Goal: Task Accomplishment & Management: Complete application form

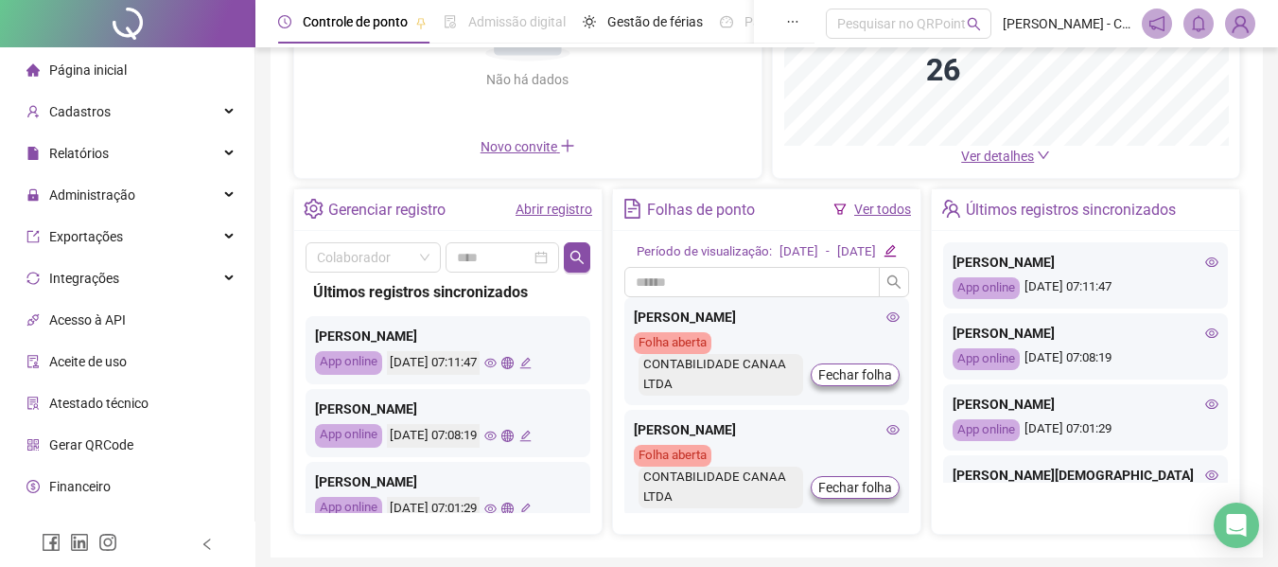
scroll to position [284, 0]
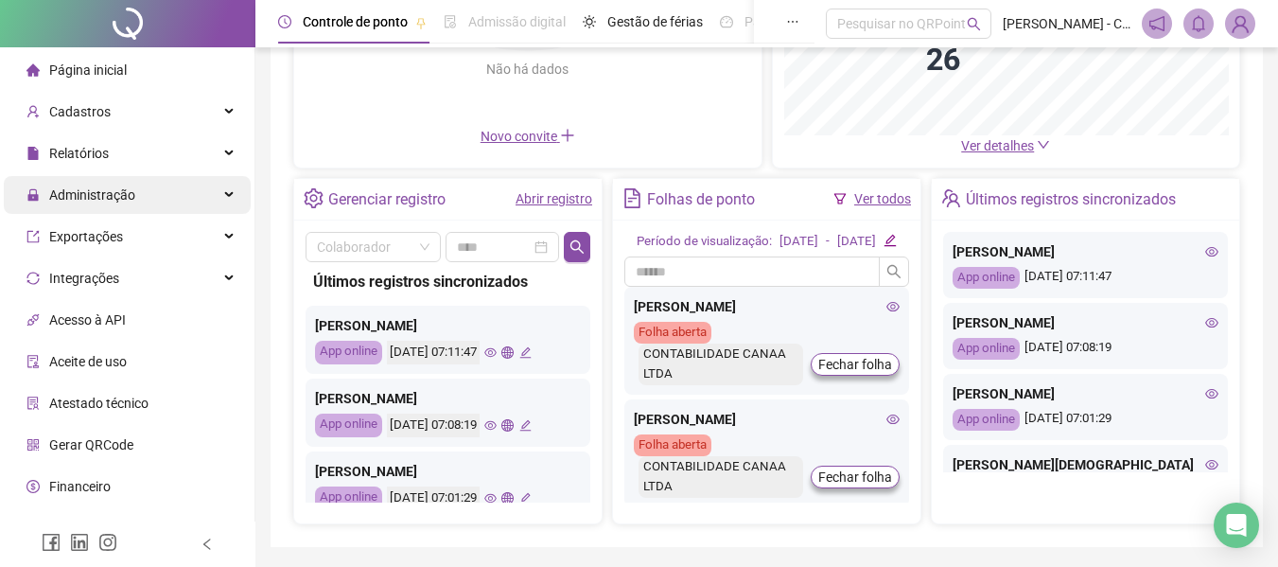
click at [135, 201] on div "Administração" at bounding box center [127, 195] width 247 height 38
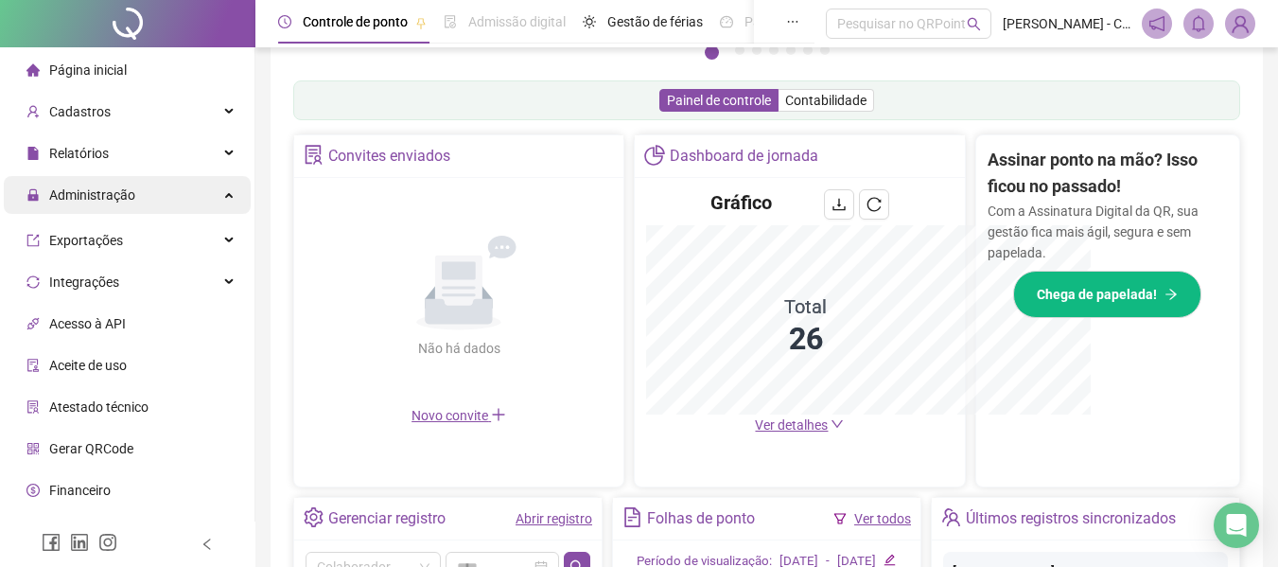
scroll to position [563, 0]
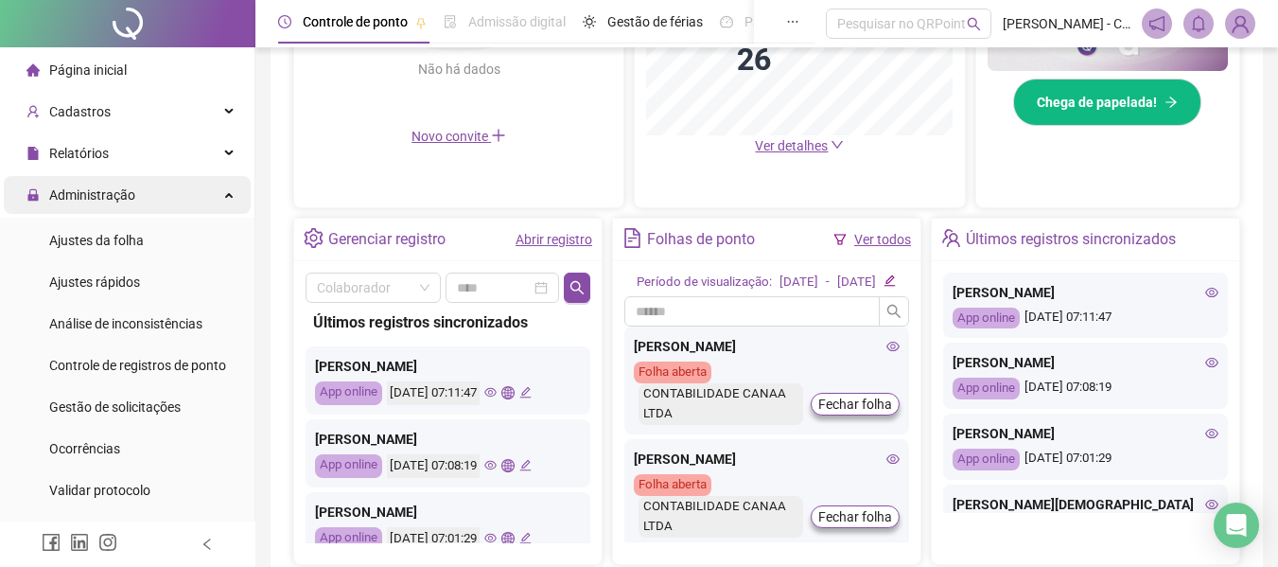
click at [165, 193] on div "Administração" at bounding box center [127, 195] width 247 height 38
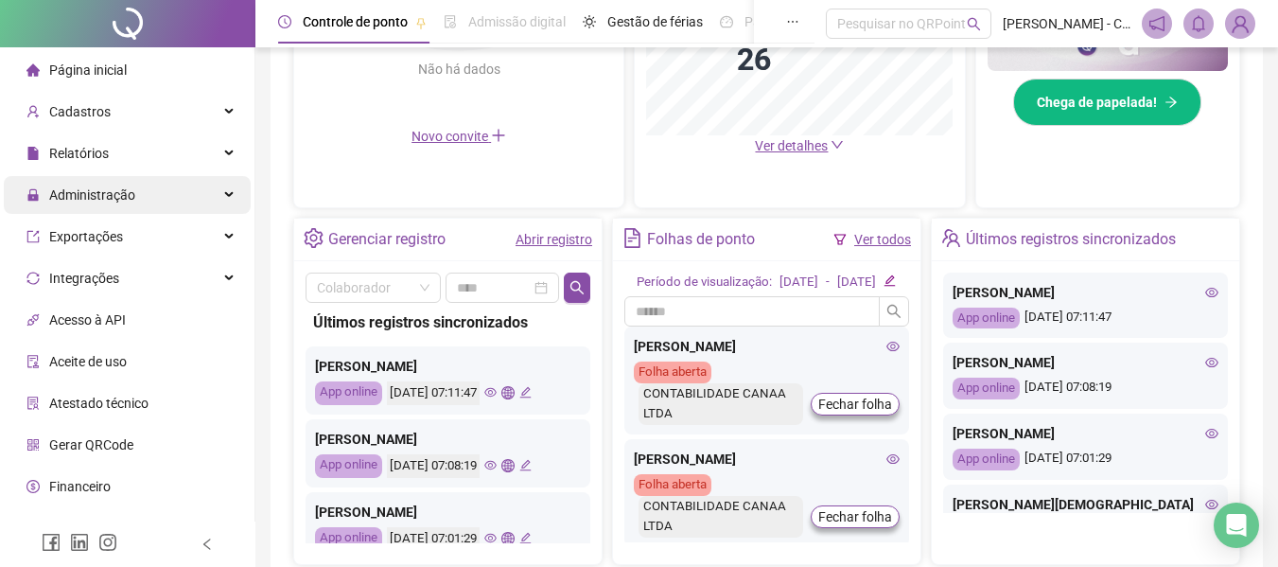
click at [165, 193] on div "Administração" at bounding box center [127, 195] width 247 height 38
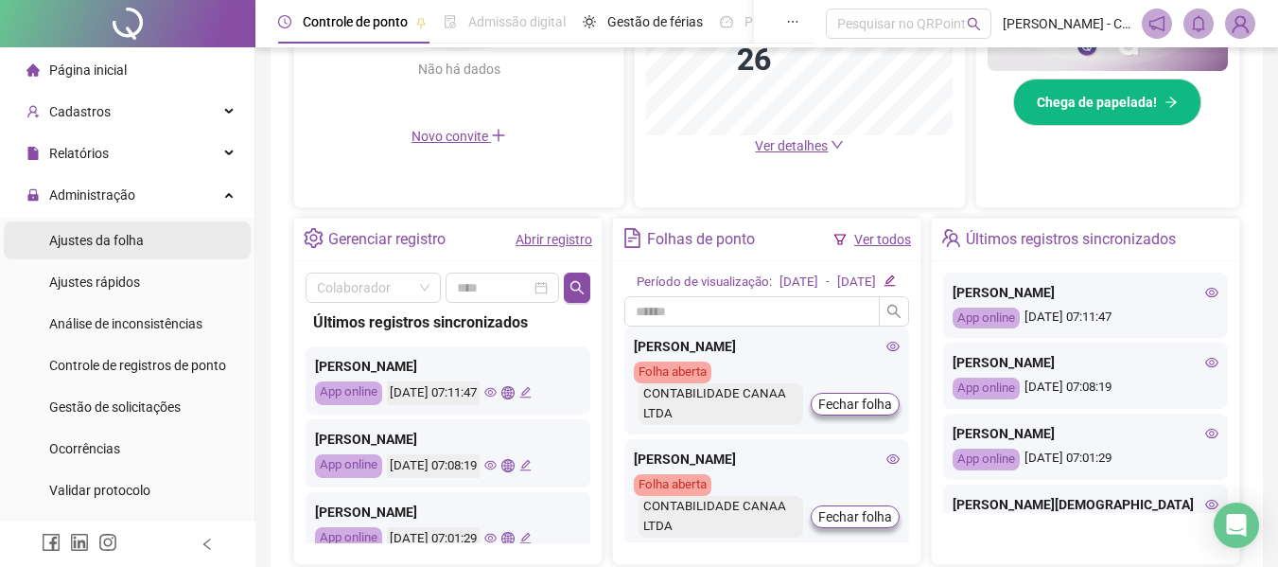
click at [105, 252] on div "Ajustes da folha" at bounding box center [96, 240] width 95 height 38
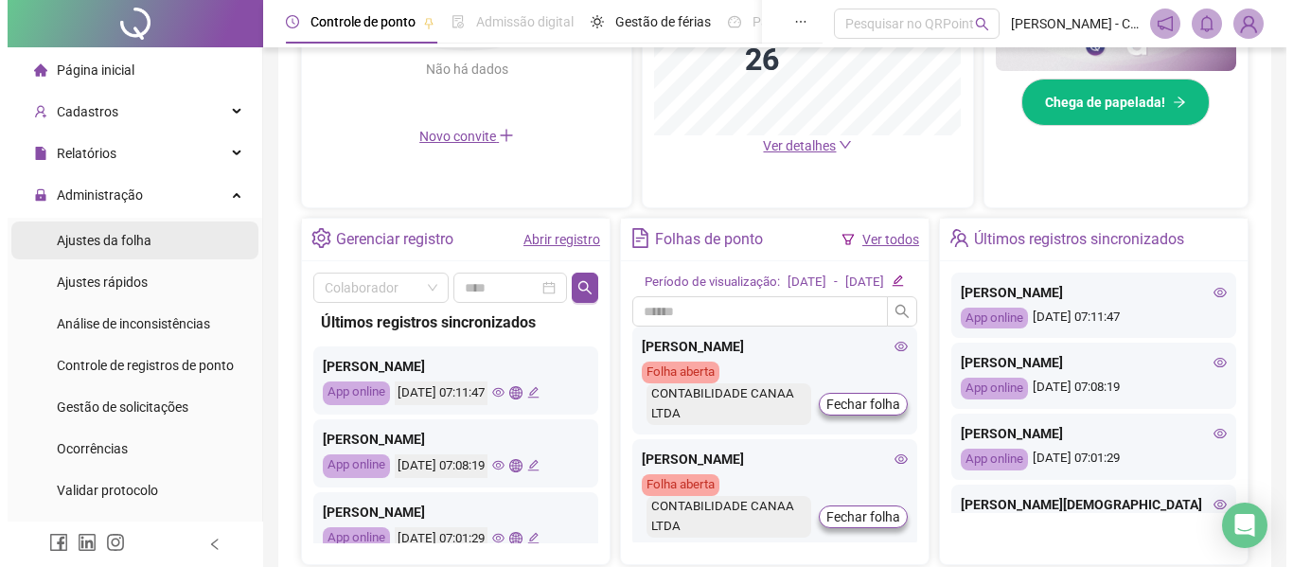
scroll to position [132, 0]
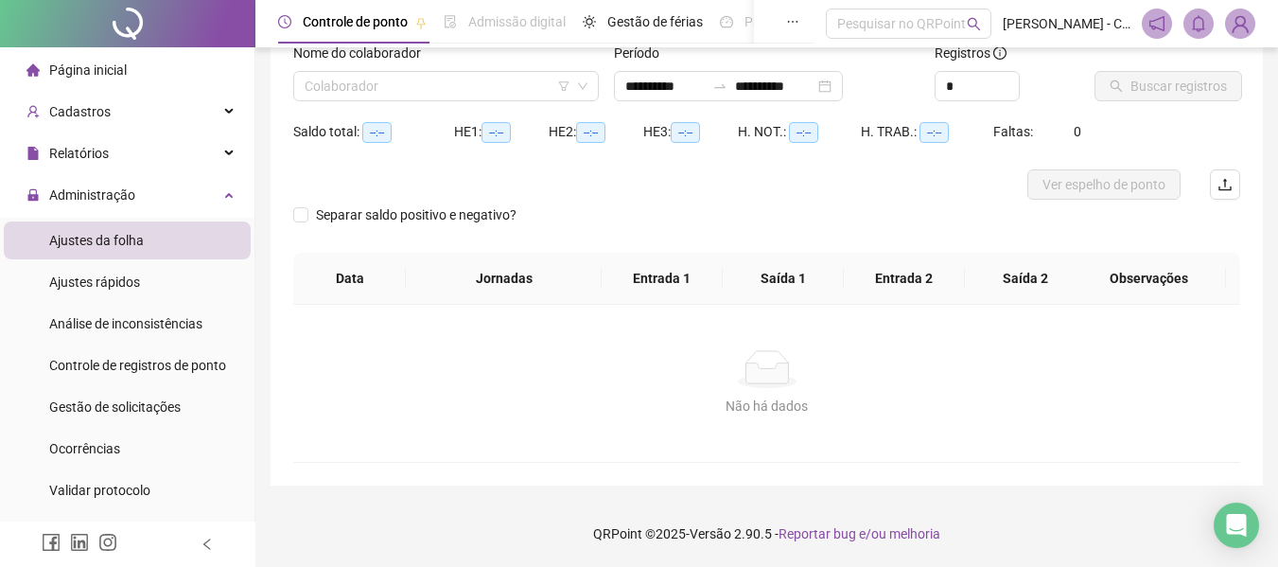
type input "**********"
click at [728, 81] on icon "swap-right" at bounding box center [720, 86] width 15 height 15
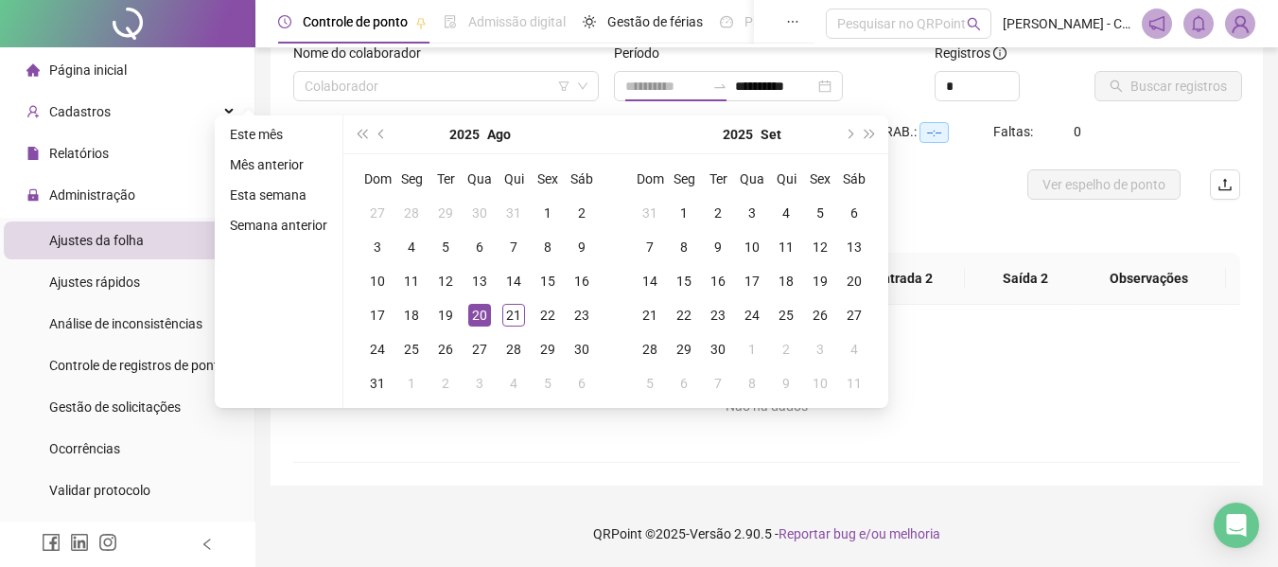
click at [475, 309] on div "20" at bounding box center [479, 315] width 23 height 23
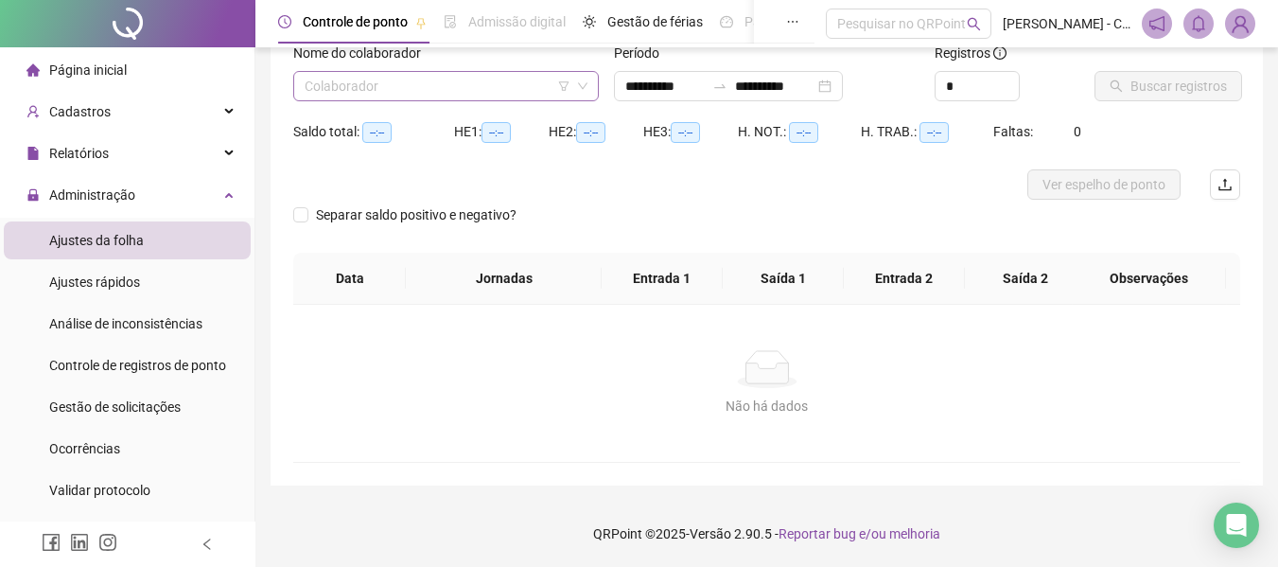
click at [561, 88] on icon "filter" at bounding box center [563, 85] width 11 height 11
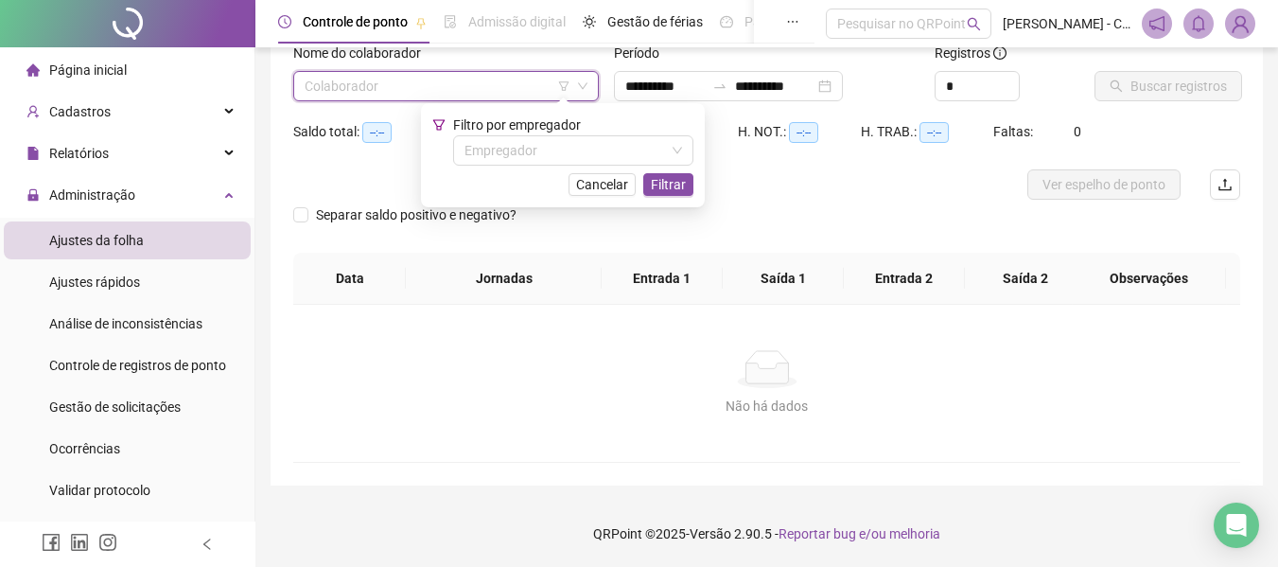
click at [498, 91] on input "search" at bounding box center [438, 86] width 266 height 28
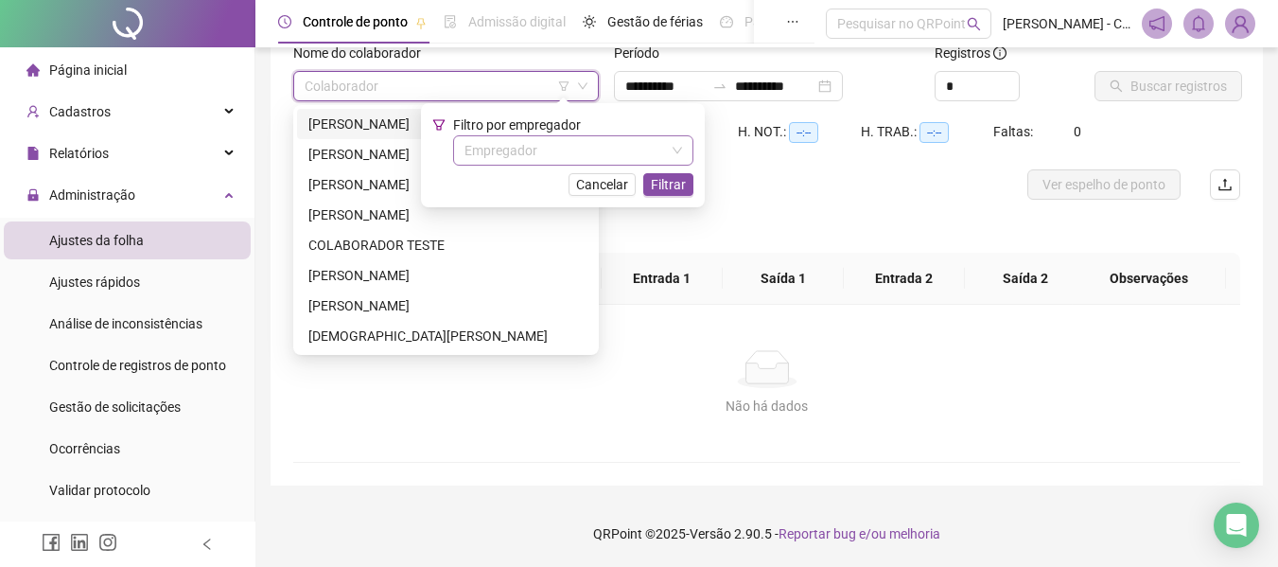
click at [579, 147] on input "search" at bounding box center [565, 150] width 201 height 28
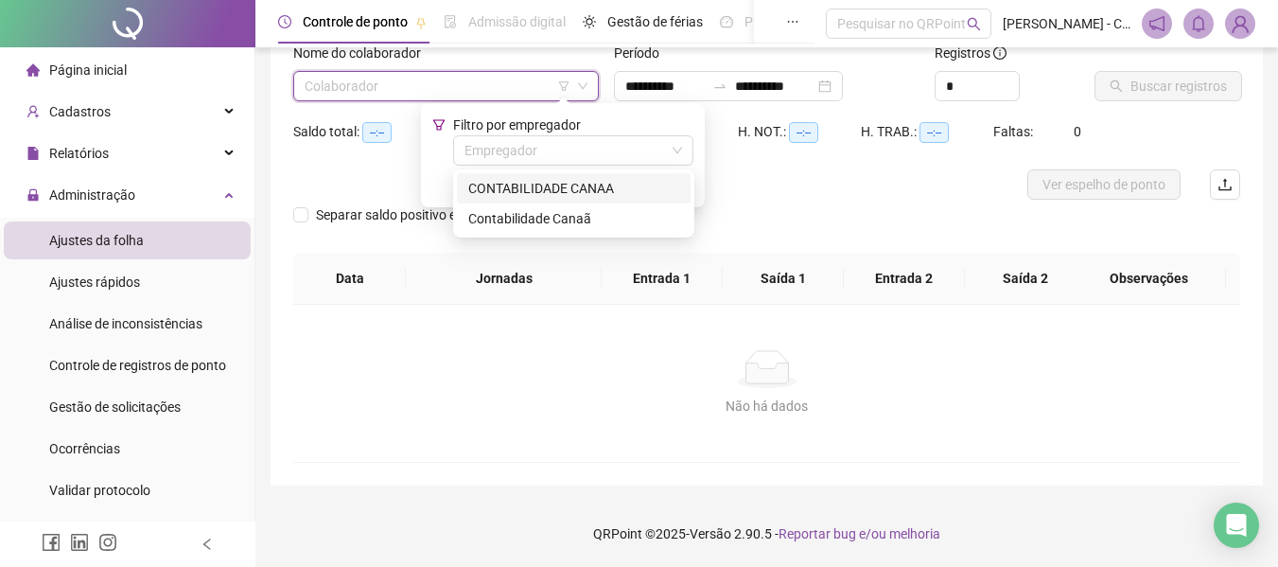
click at [585, 185] on div "CONTABILIDADE CANAA" at bounding box center [573, 188] width 211 height 21
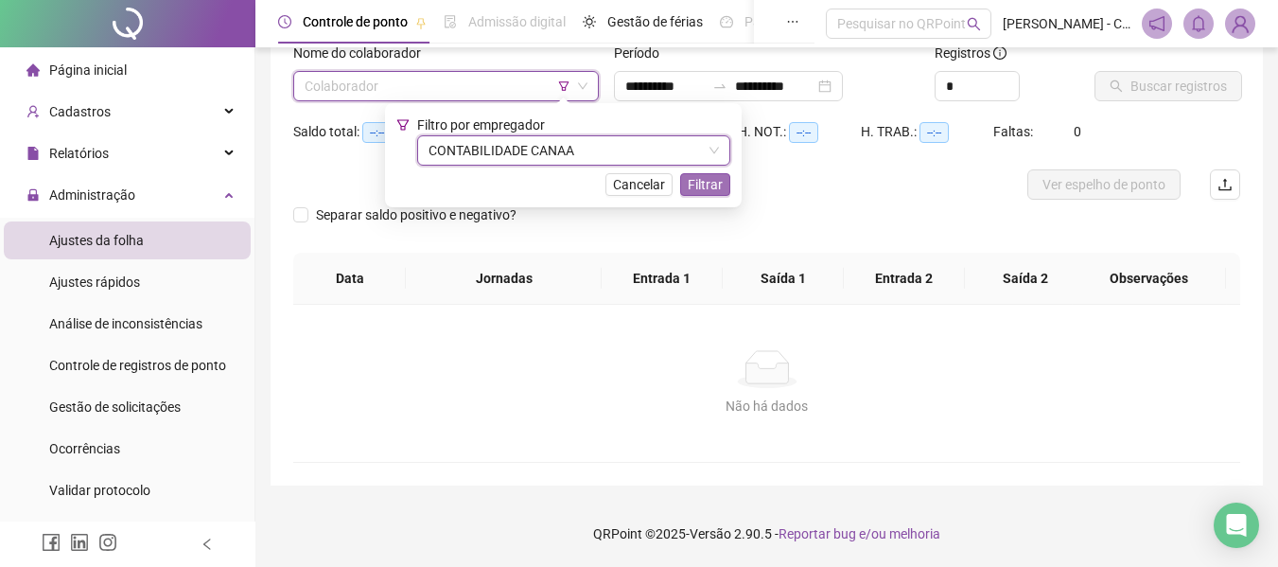
click at [716, 186] on span "Filtrar" at bounding box center [705, 184] width 35 height 21
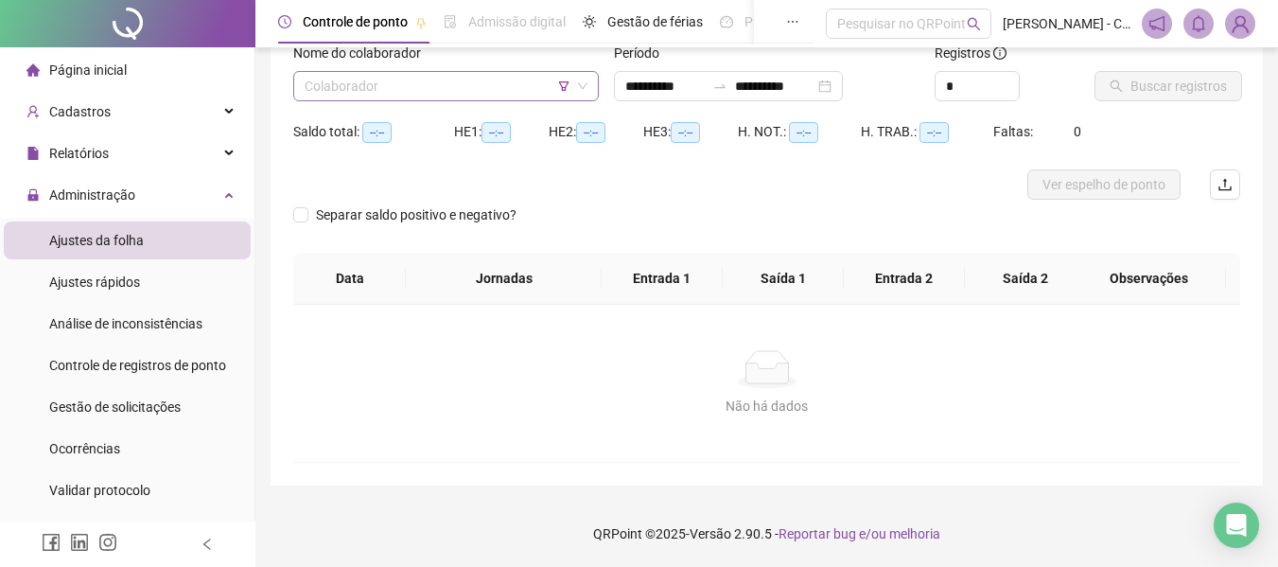
click at [587, 94] on span at bounding box center [446, 86] width 283 height 28
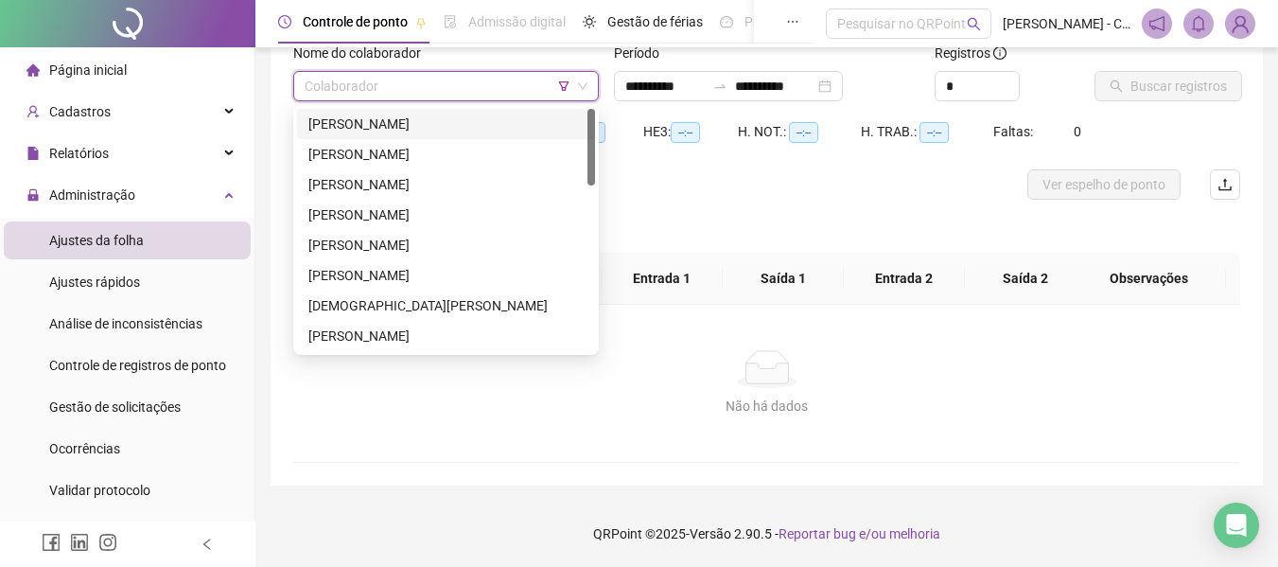
click at [492, 110] on div "[PERSON_NAME]" at bounding box center [446, 124] width 298 height 30
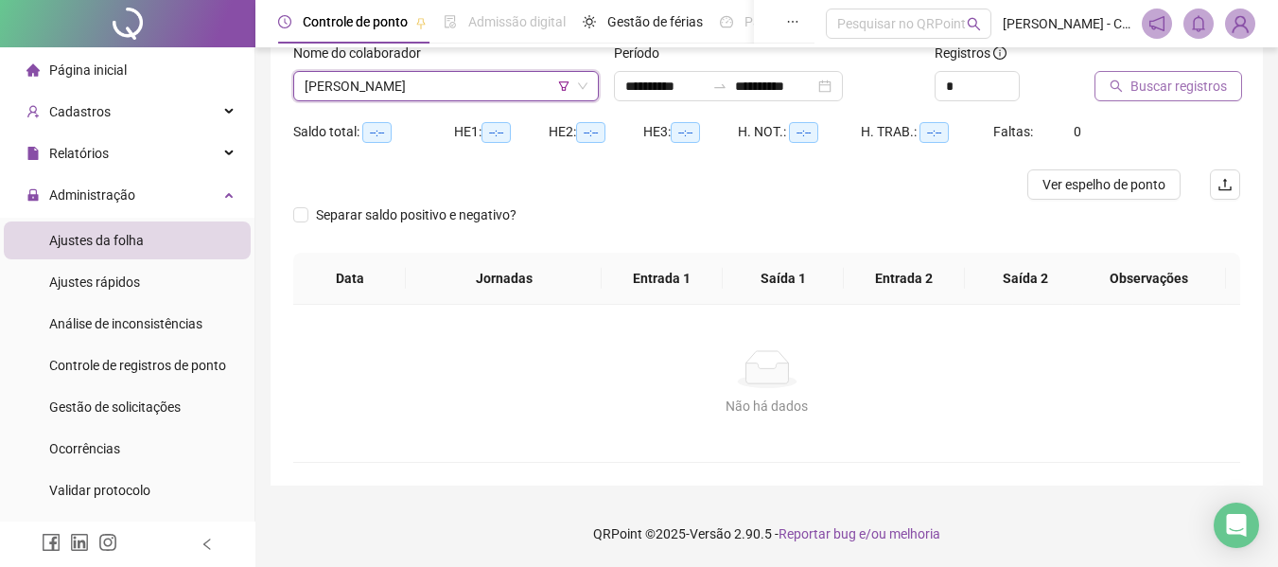
click at [1132, 86] on span "Buscar registros" at bounding box center [1179, 86] width 97 height 21
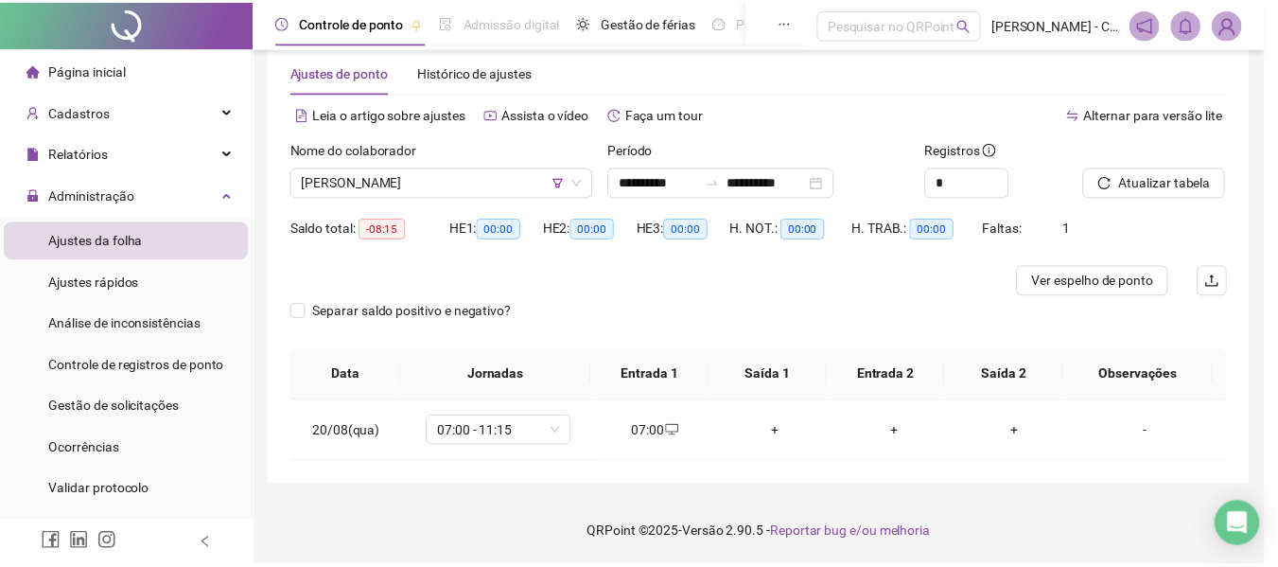
scroll to position [35, 0]
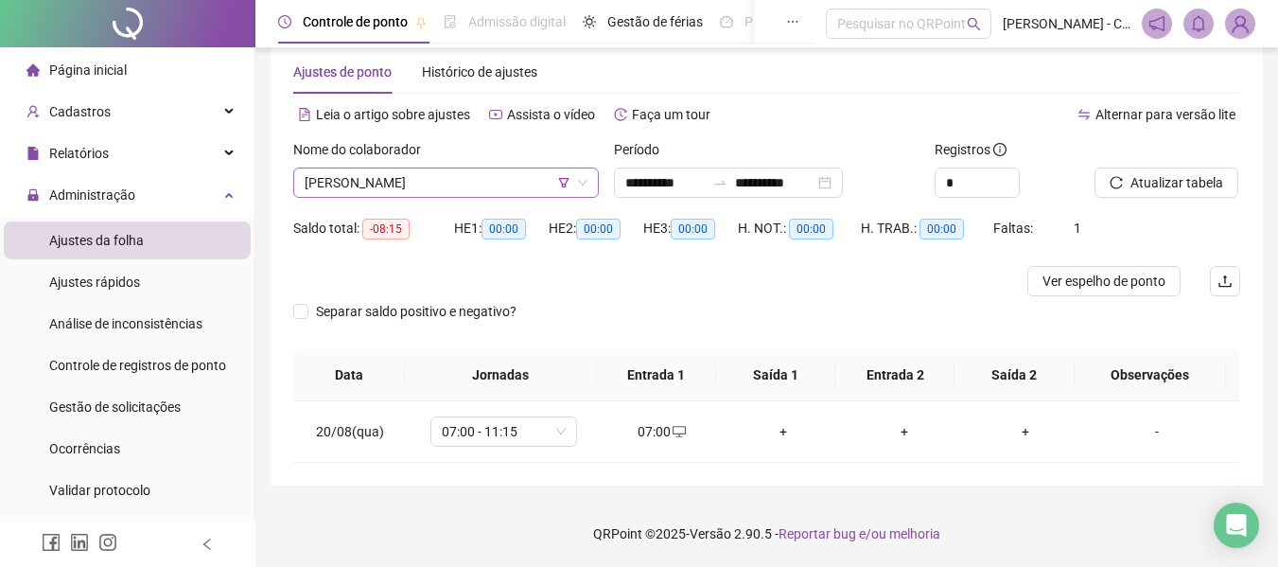
click at [525, 184] on span "[PERSON_NAME]" at bounding box center [446, 182] width 283 height 28
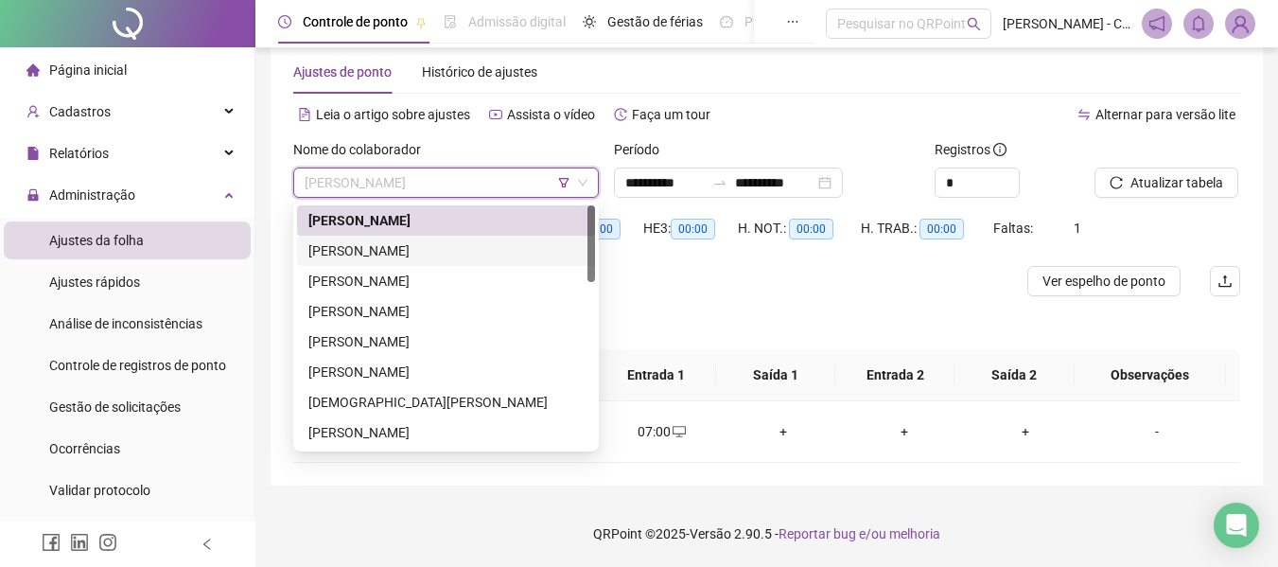
click at [469, 253] on div "[PERSON_NAME]" at bounding box center [445, 250] width 275 height 21
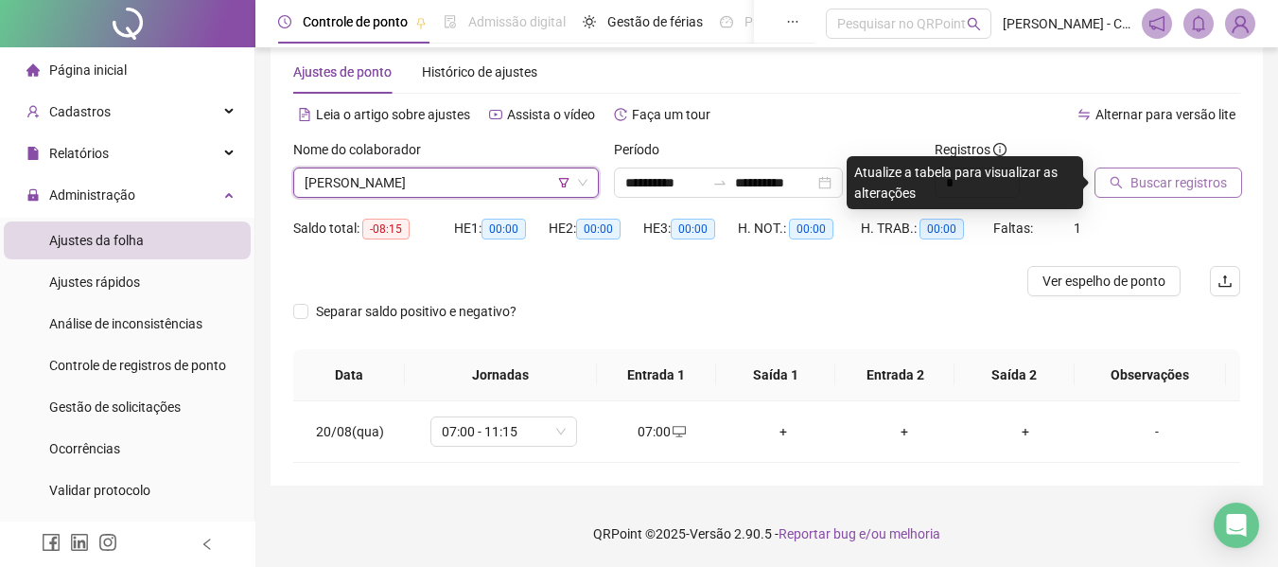
click at [1140, 172] on span "Buscar registros" at bounding box center [1179, 182] width 97 height 21
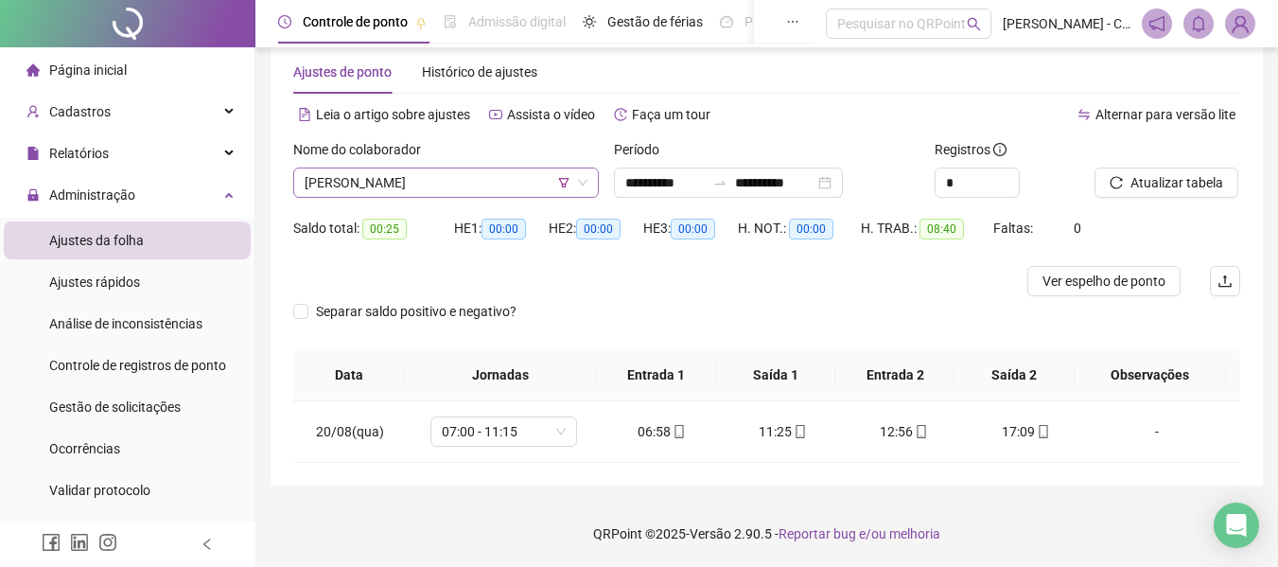
click at [533, 181] on span "[PERSON_NAME]" at bounding box center [446, 182] width 283 height 28
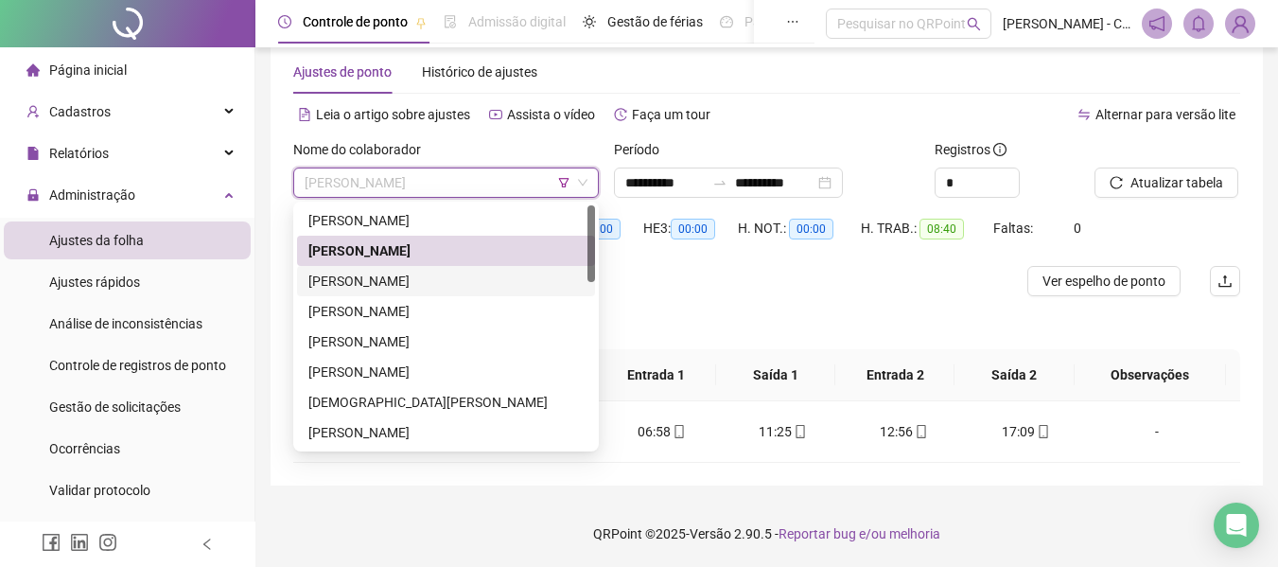
click at [483, 283] on div "[PERSON_NAME]" at bounding box center [445, 281] width 275 height 21
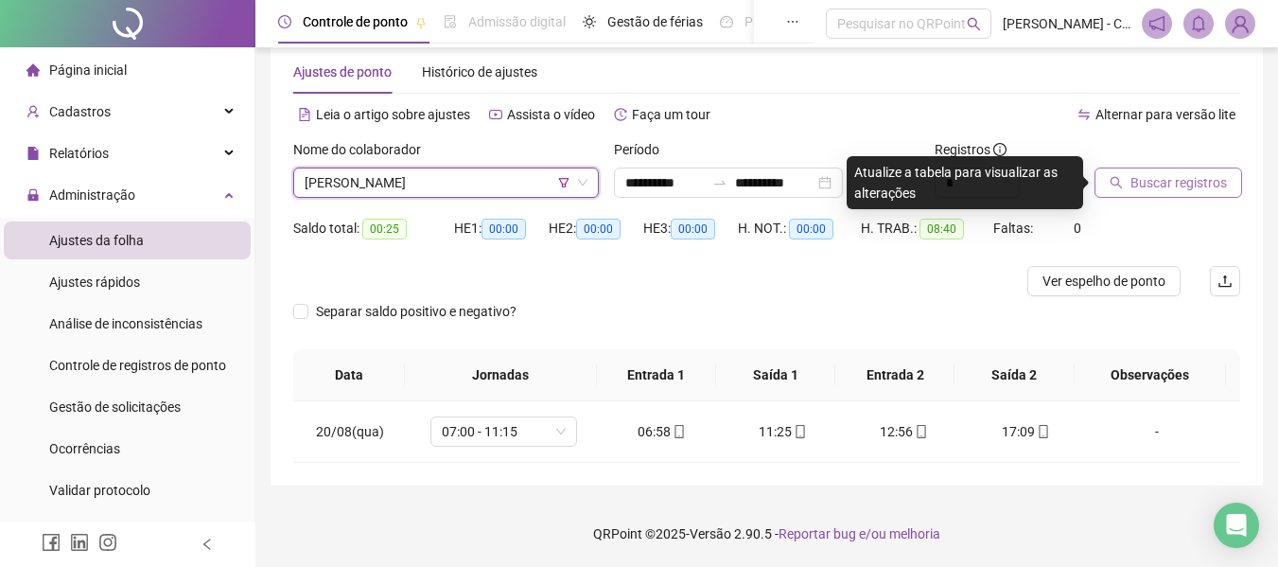
click at [1170, 188] on span "Buscar registros" at bounding box center [1179, 182] width 97 height 21
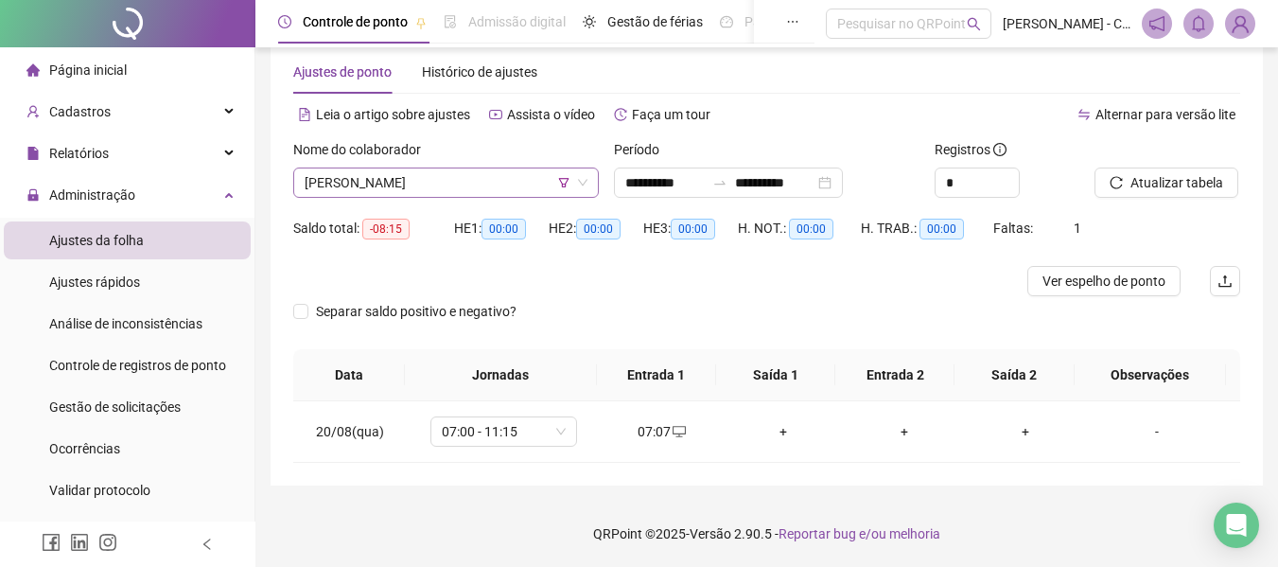
click at [510, 191] on span "[PERSON_NAME]" at bounding box center [446, 182] width 283 height 28
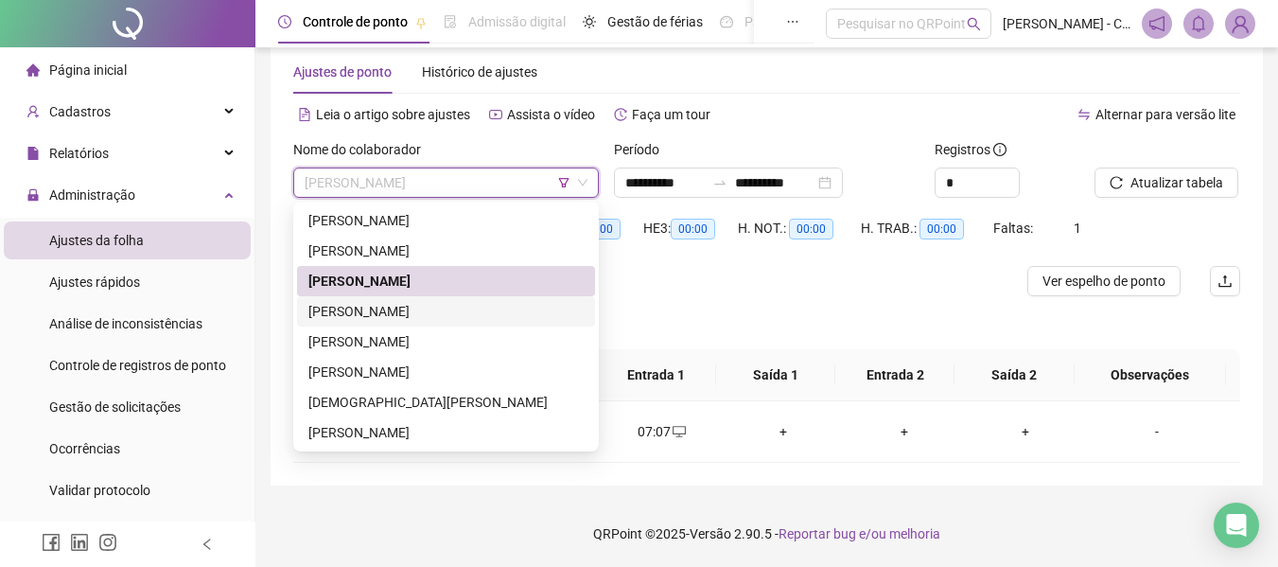
click at [672, 298] on div "Separar saldo positivo e negativo?" at bounding box center [766, 322] width 947 height 53
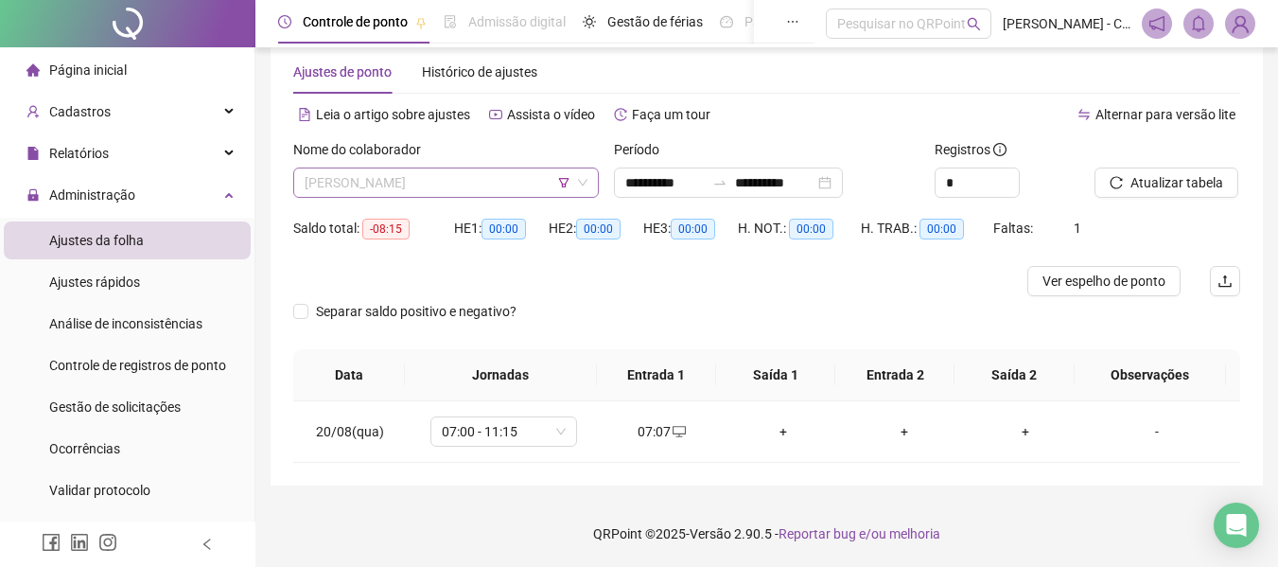
click at [518, 182] on span "[PERSON_NAME]" at bounding box center [446, 182] width 283 height 28
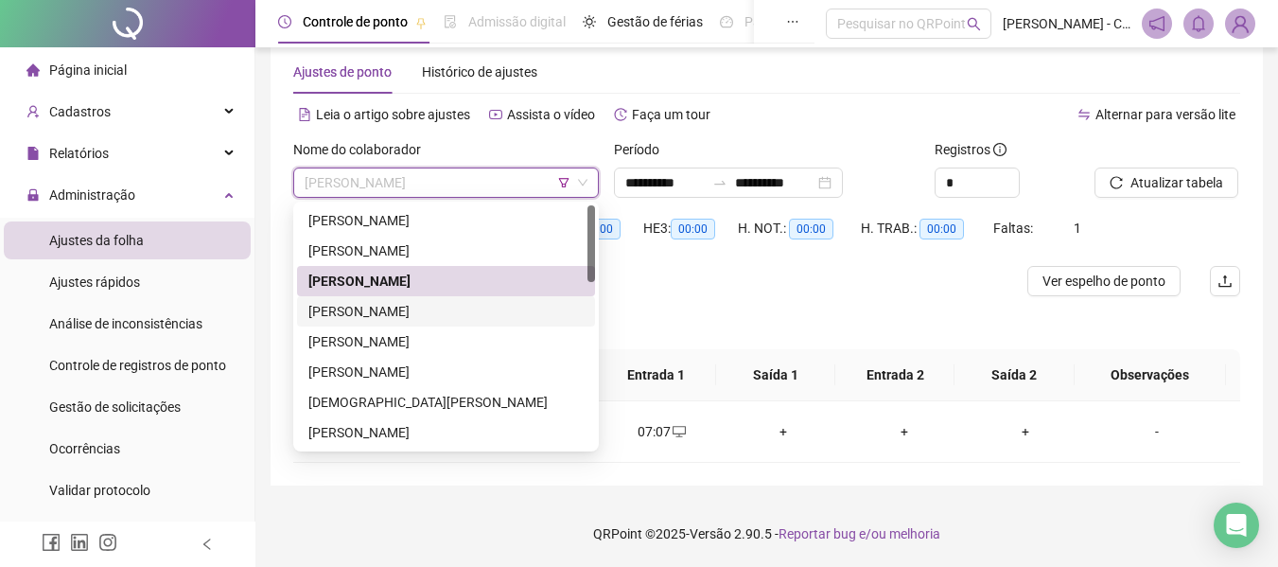
click at [568, 308] on div "[PERSON_NAME]" at bounding box center [445, 311] width 275 height 21
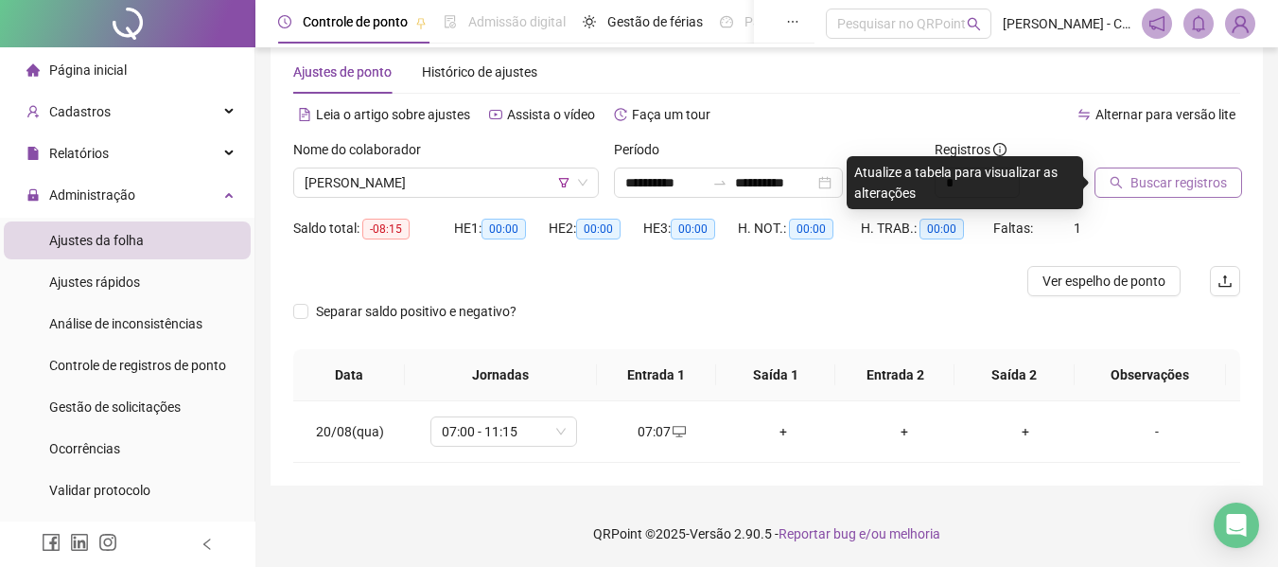
click at [1132, 186] on span "Buscar registros" at bounding box center [1179, 182] width 97 height 21
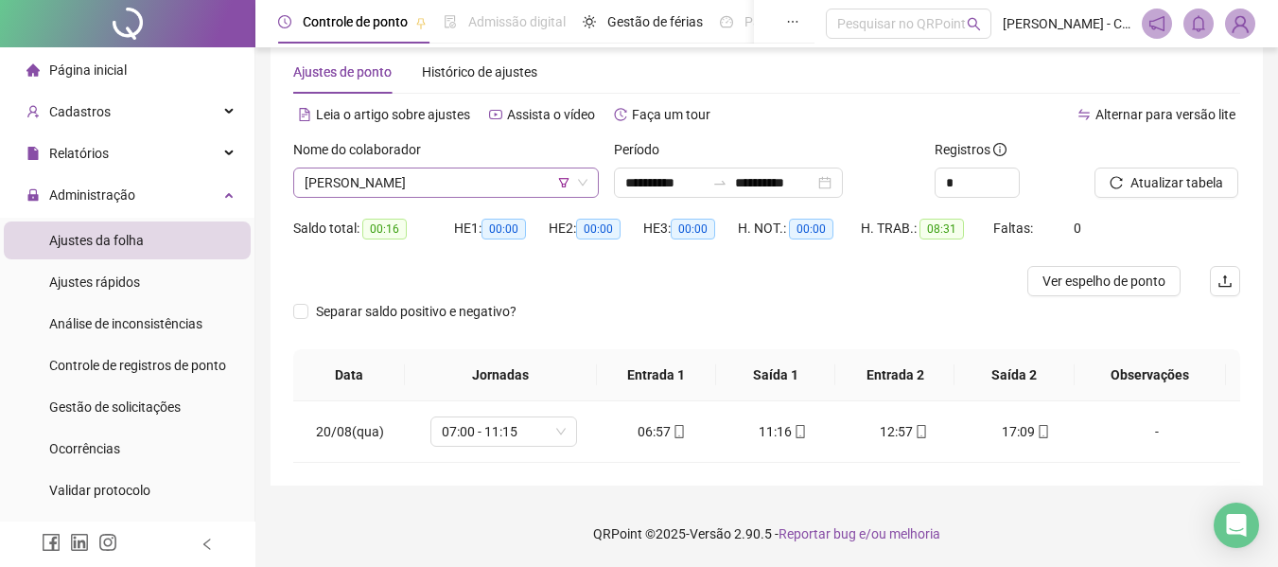
click at [540, 183] on span "[PERSON_NAME]" at bounding box center [446, 182] width 283 height 28
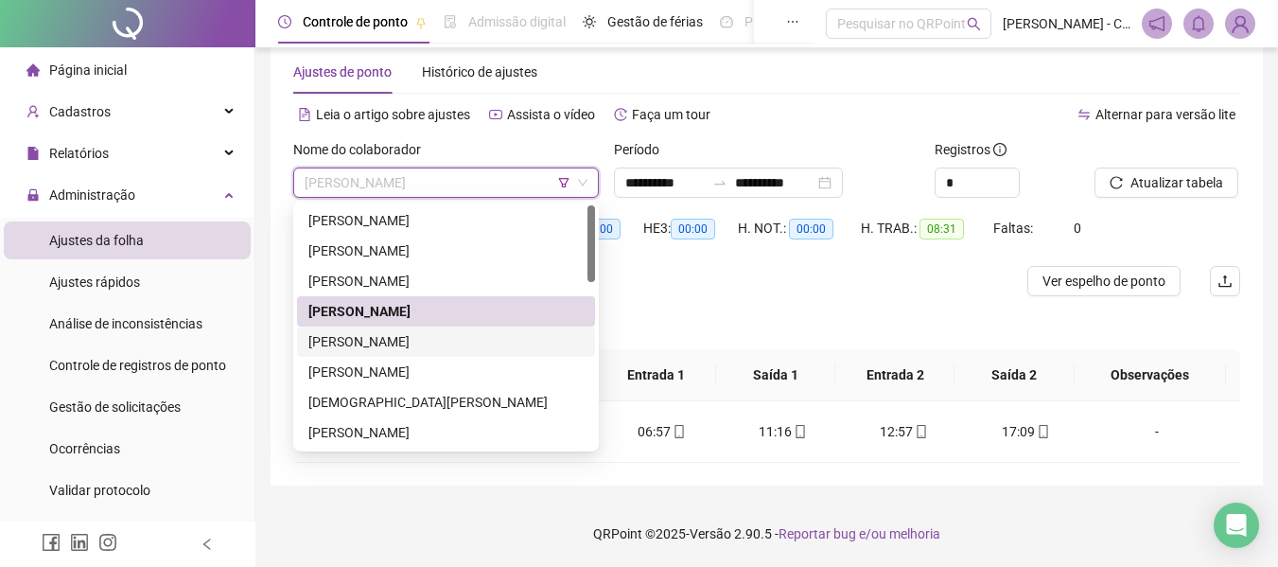
click at [460, 346] on div "[PERSON_NAME]" at bounding box center [445, 341] width 275 height 21
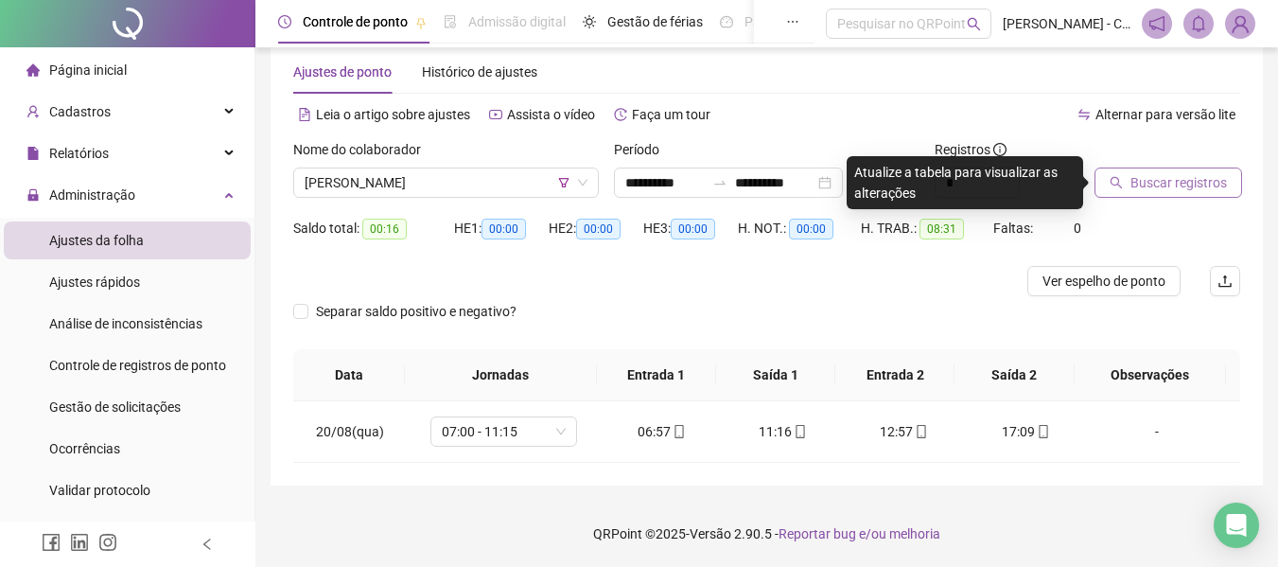
click at [1170, 190] on span "Buscar registros" at bounding box center [1179, 182] width 97 height 21
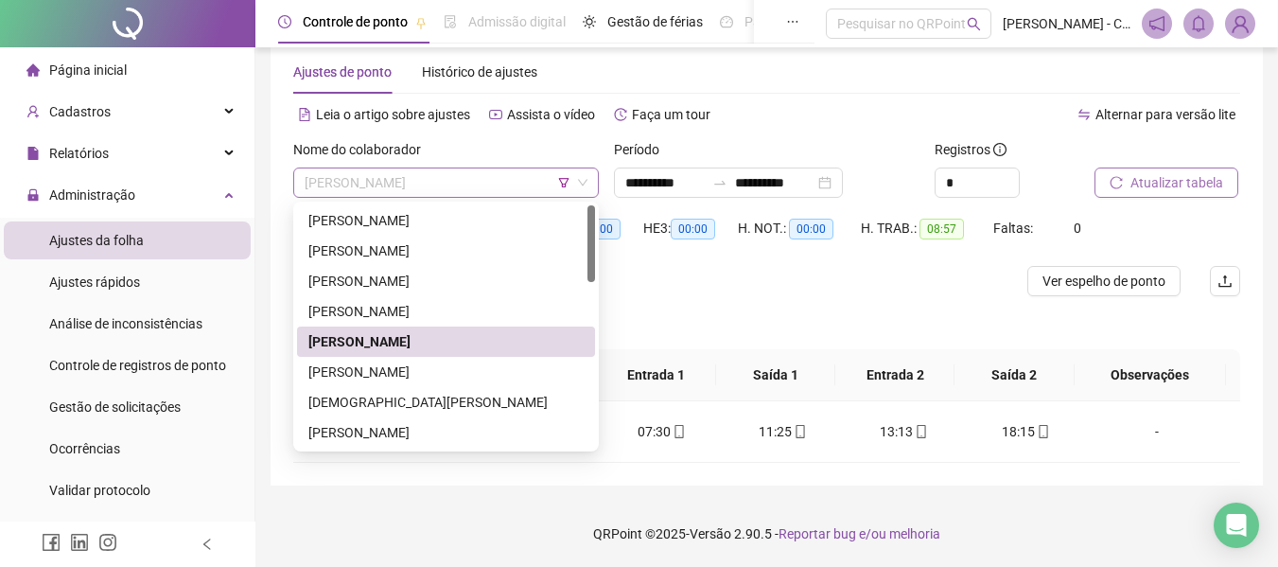
click at [500, 188] on span "[PERSON_NAME]" at bounding box center [446, 182] width 283 height 28
click at [479, 374] on div "[PERSON_NAME]" at bounding box center [445, 371] width 275 height 21
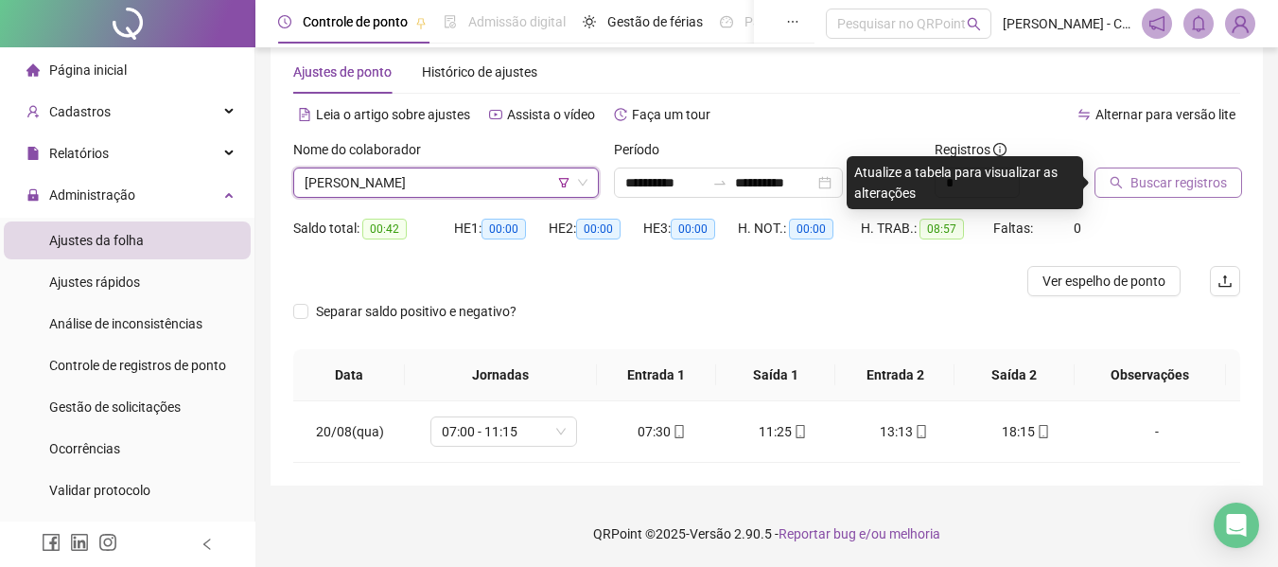
click at [1188, 175] on span "Buscar registros" at bounding box center [1179, 182] width 97 height 21
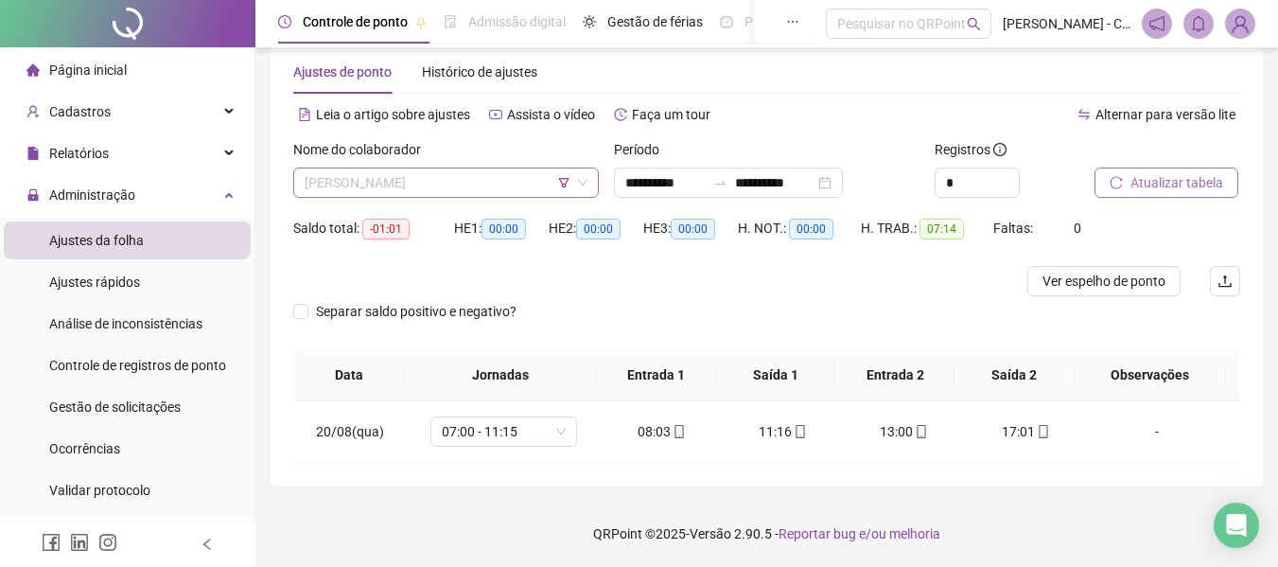
click at [488, 183] on span "[PERSON_NAME]" at bounding box center [446, 182] width 283 height 28
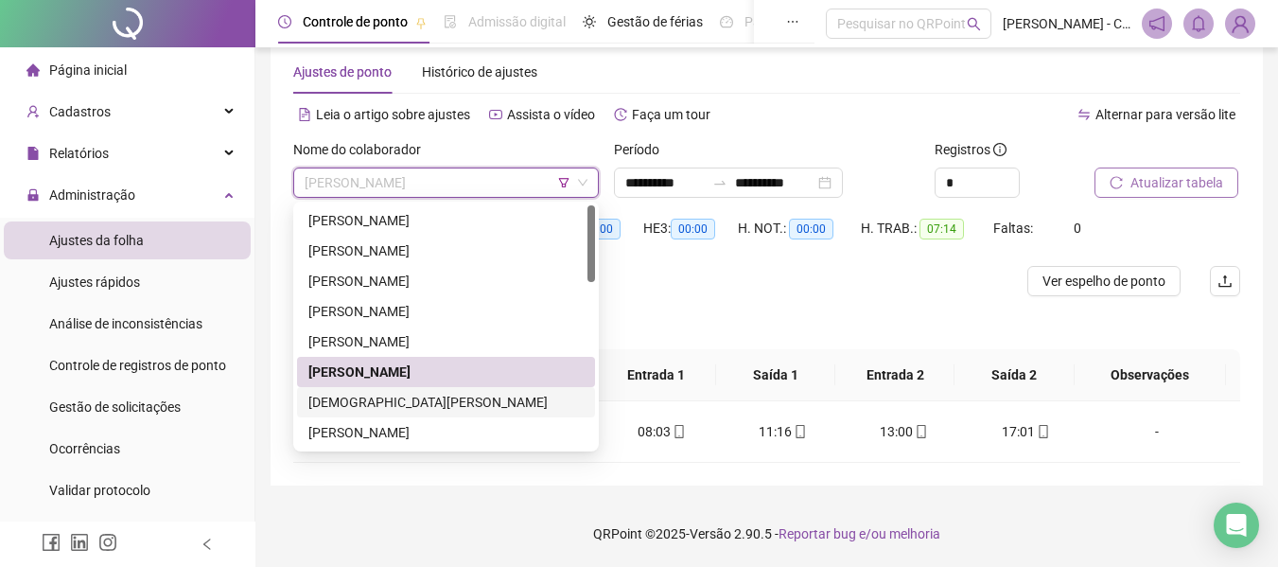
click at [450, 409] on div "[DEMOGRAPHIC_DATA][PERSON_NAME]" at bounding box center [445, 402] width 275 height 21
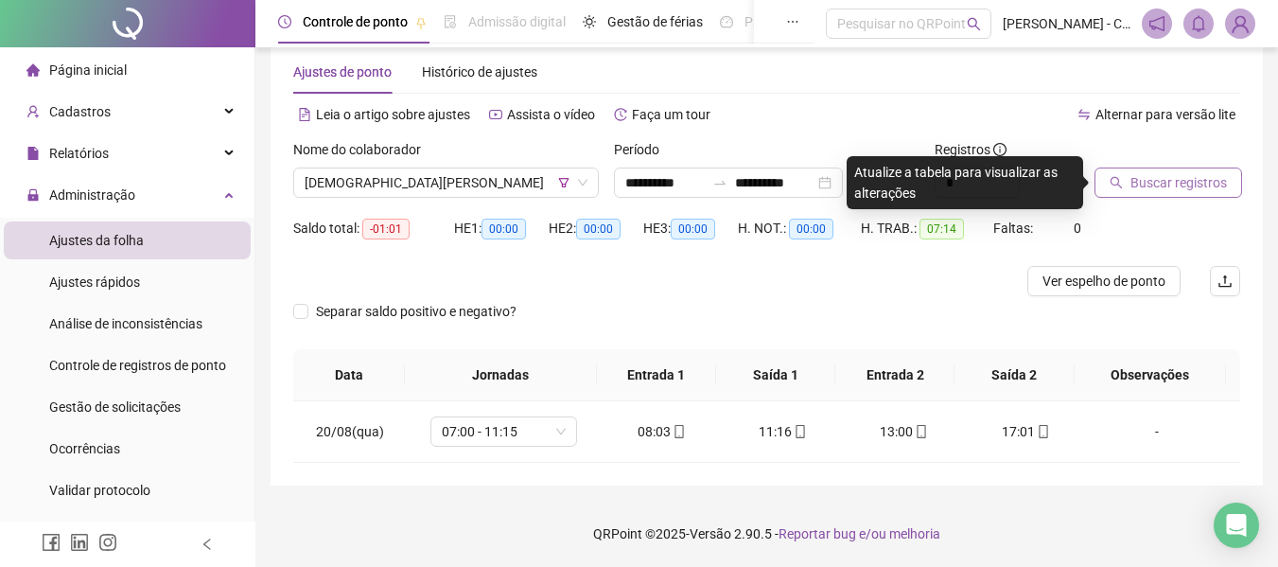
click at [1160, 188] on span "Buscar registros" at bounding box center [1179, 182] width 97 height 21
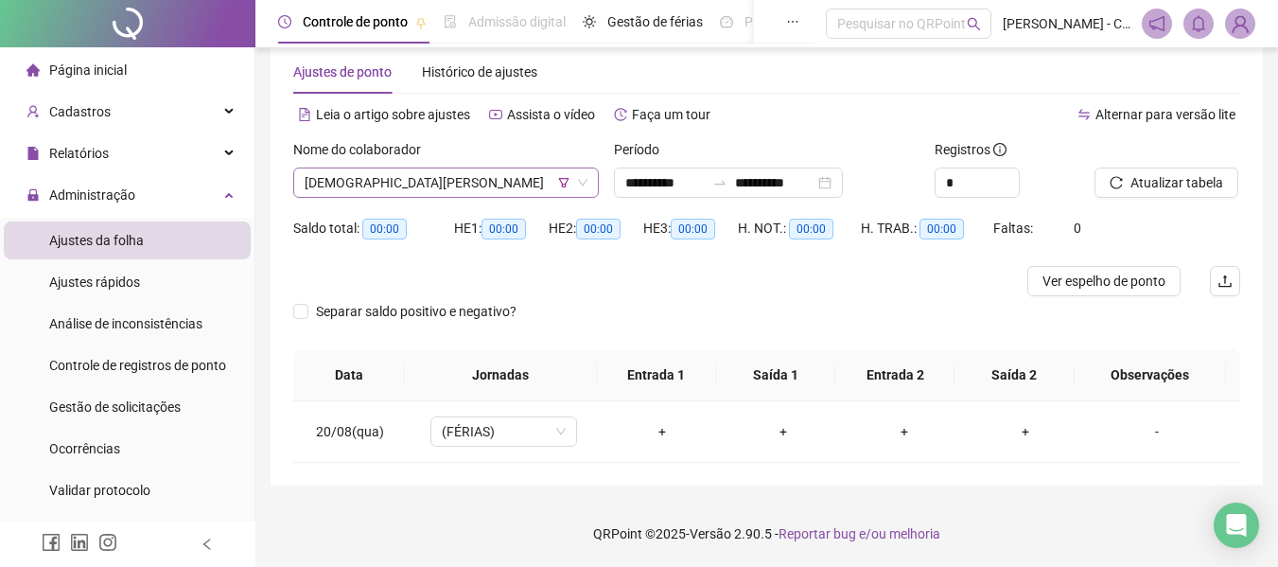
click at [508, 180] on span "[DEMOGRAPHIC_DATA][PERSON_NAME]" at bounding box center [446, 182] width 283 height 28
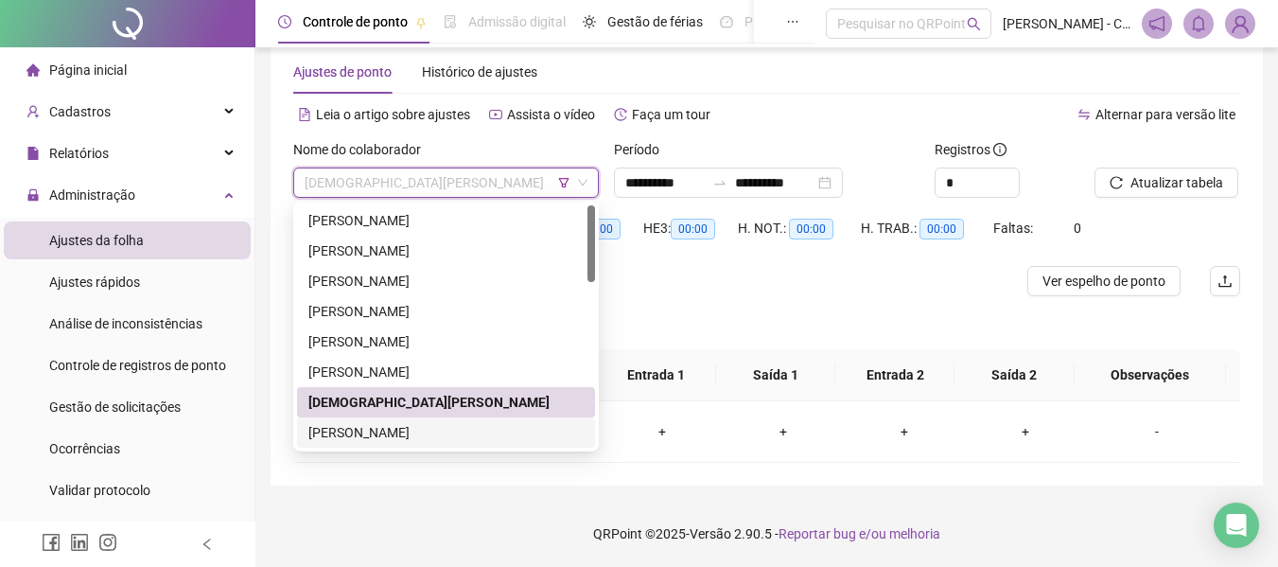
click at [435, 424] on div "[PERSON_NAME]" at bounding box center [445, 432] width 275 height 21
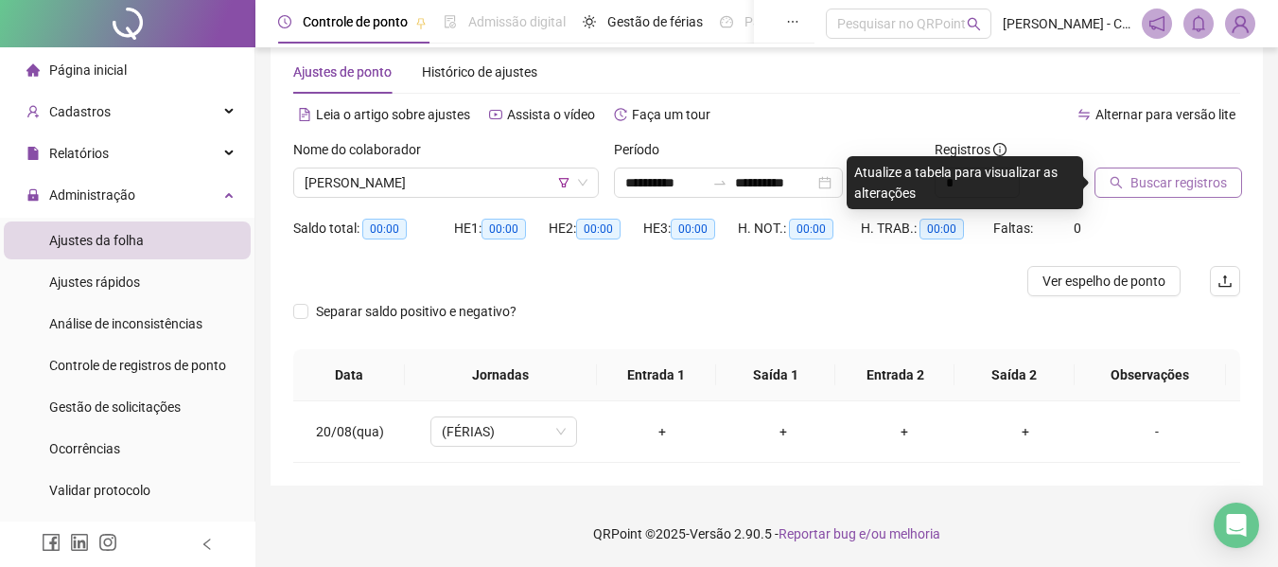
click at [1194, 195] on button "Buscar registros" at bounding box center [1169, 182] width 148 height 30
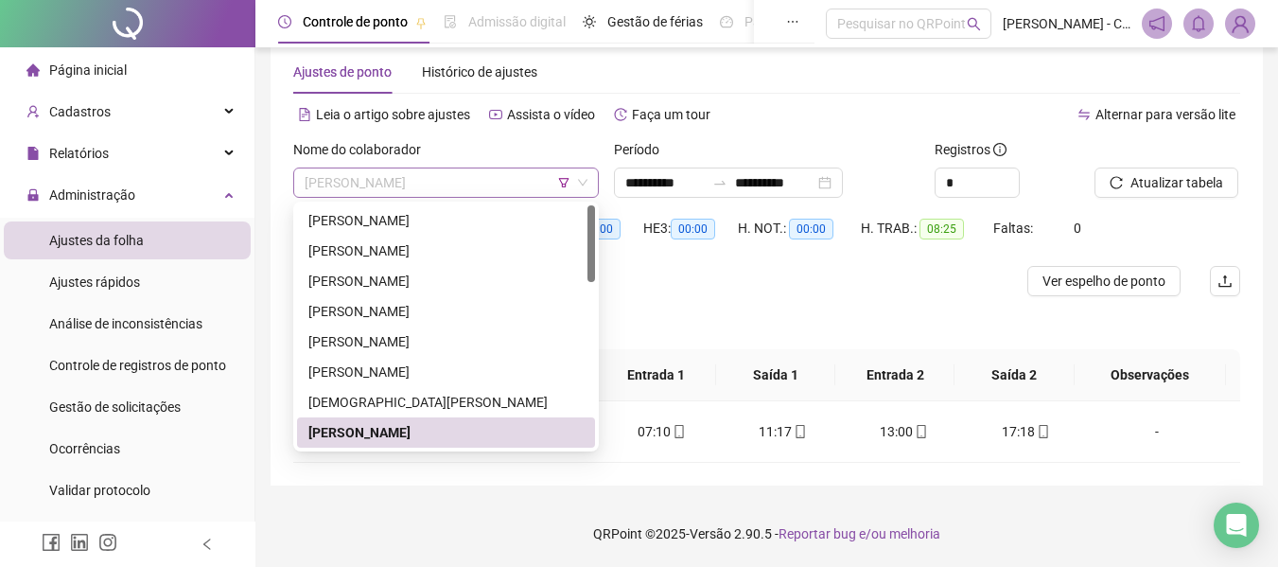
click at [522, 182] on span "[PERSON_NAME]" at bounding box center [446, 182] width 283 height 28
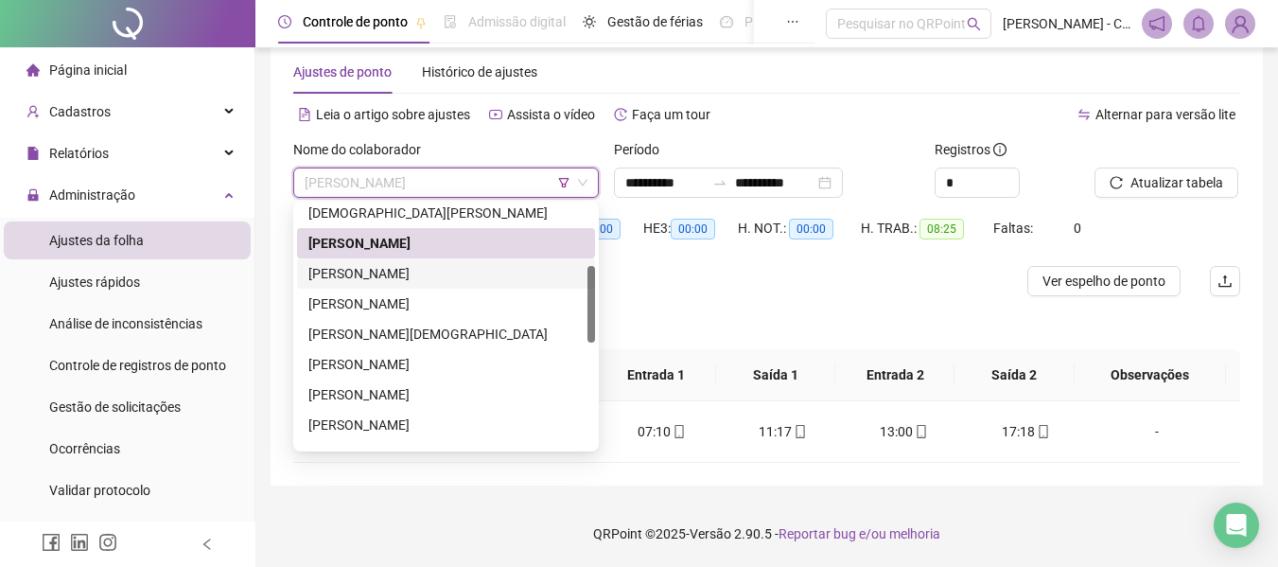
click at [423, 277] on div "[PERSON_NAME]" at bounding box center [445, 273] width 275 height 21
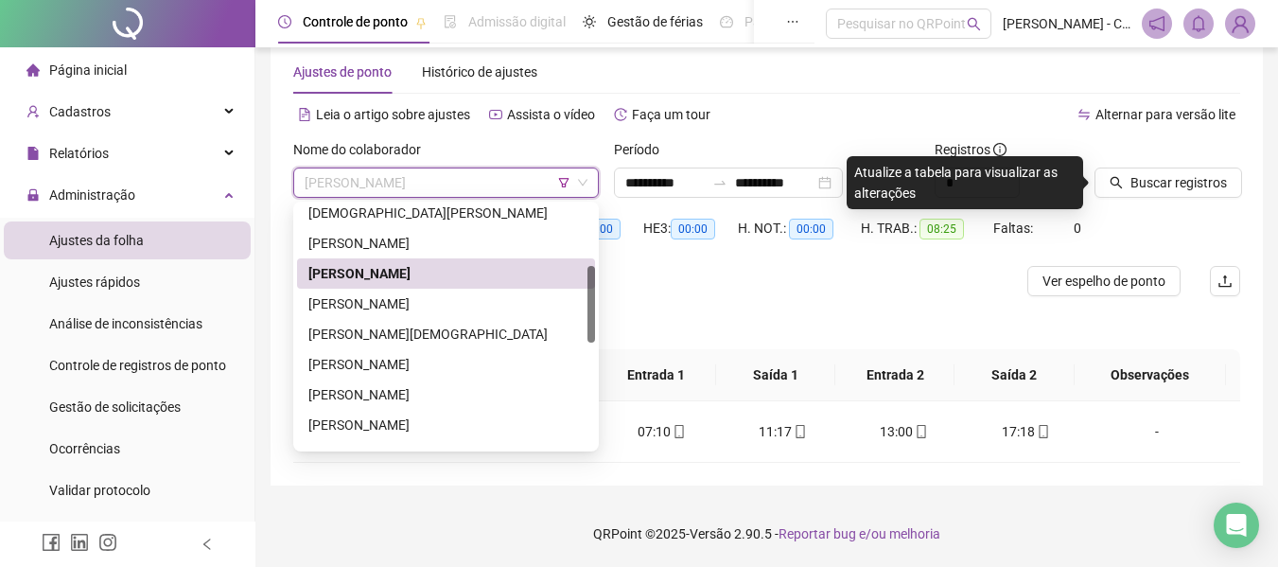
click at [515, 176] on span "[PERSON_NAME]" at bounding box center [446, 182] width 283 height 28
click at [440, 311] on div "[PERSON_NAME]" at bounding box center [445, 303] width 275 height 21
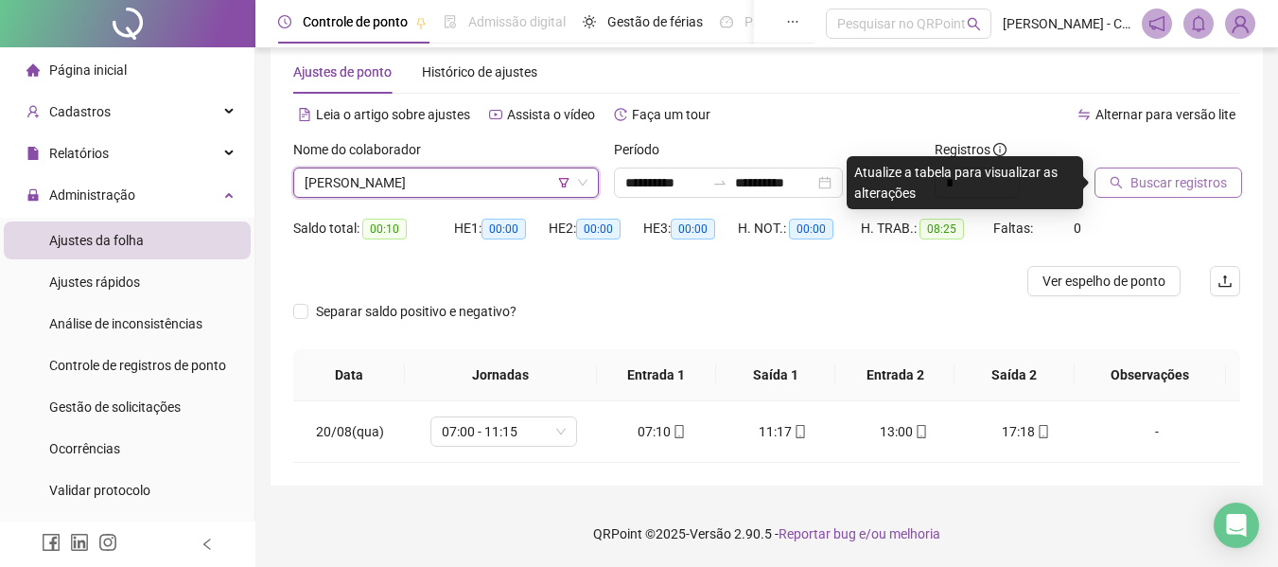
click at [1194, 193] on button "Buscar registros" at bounding box center [1169, 182] width 148 height 30
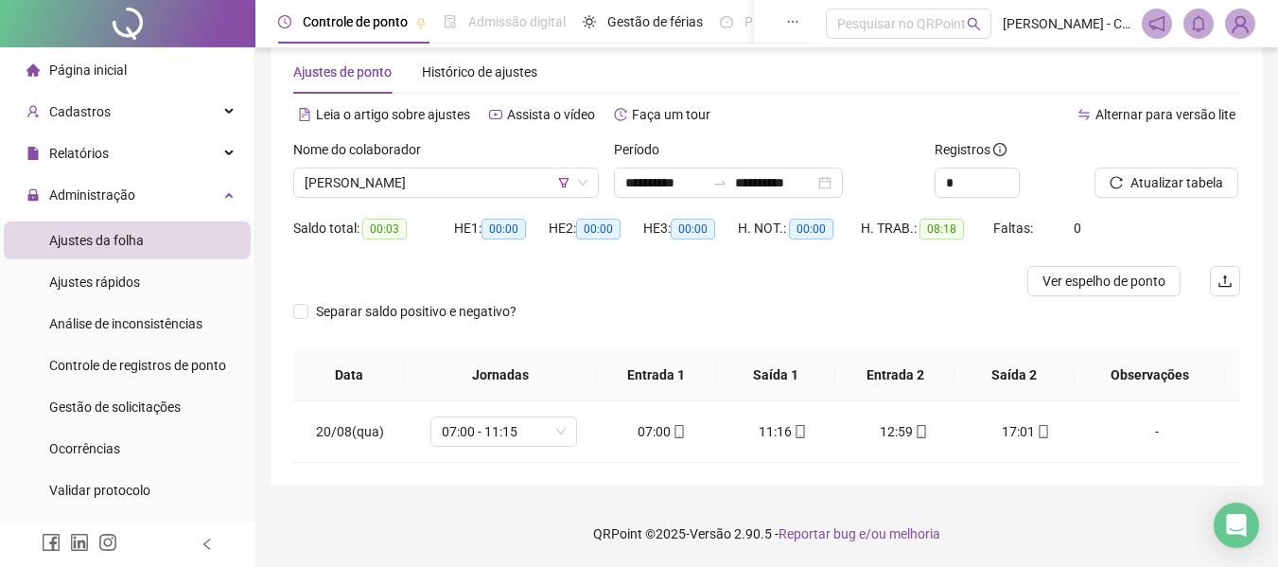
click at [530, 161] on div "Nome do colaborador" at bounding box center [446, 153] width 306 height 28
click at [519, 174] on span "[PERSON_NAME]" at bounding box center [446, 182] width 283 height 28
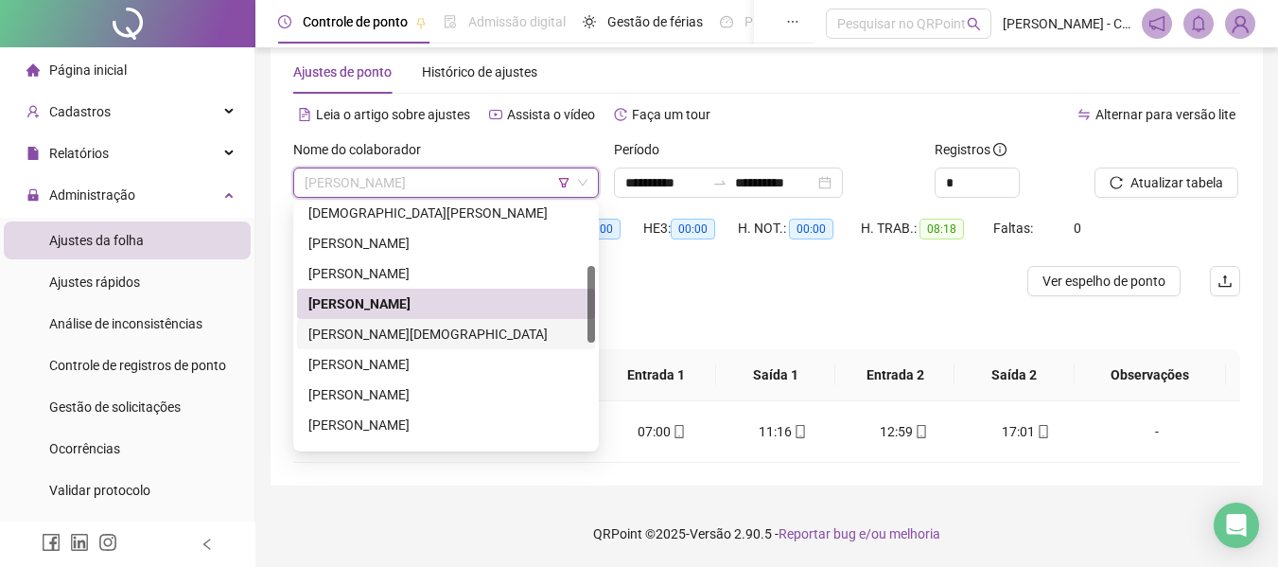
click at [420, 326] on div "[PERSON_NAME][DEMOGRAPHIC_DATA]" at bounding box center [445, 334] width 275 height 21
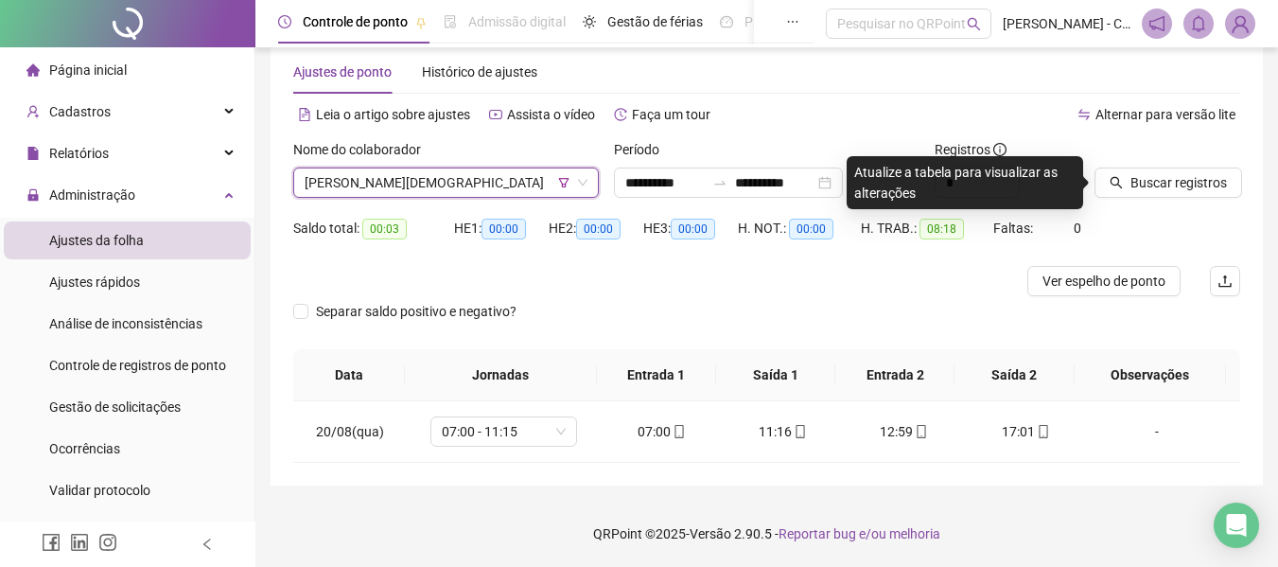
click at [1166, 198] on div "Buscar registros" at bounding box center [1167, 176] width 161 height 74
click at [1165, 183] on span "Buscar registros" at bounding box center [1179, 182] width 97 height 21
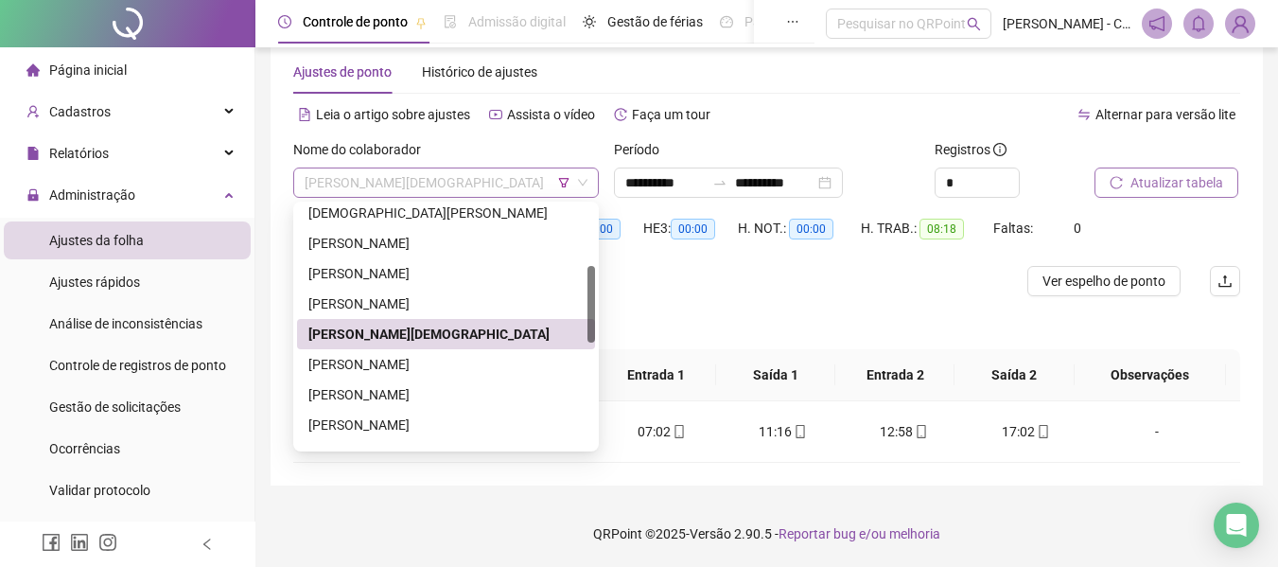
click at [491, 174] on span "[PERSON_NAME][DEMOGRAPHIC_DATA]" at bounding box center [446, 182] width 283 height 28
click at [424, 361] on div "[PERSON_NAME]" at bounding box center [445, 364] width 275 height 21
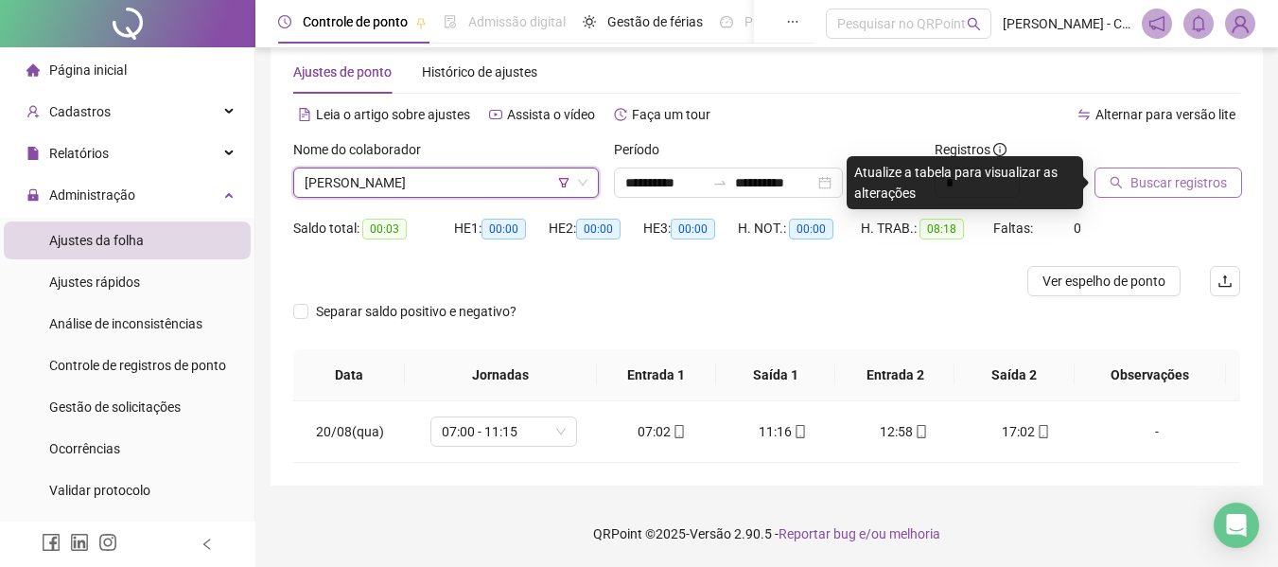
click at [1156, 170] on button "Buscar registros" at bounding box center [1169, 182] width 148 height 30
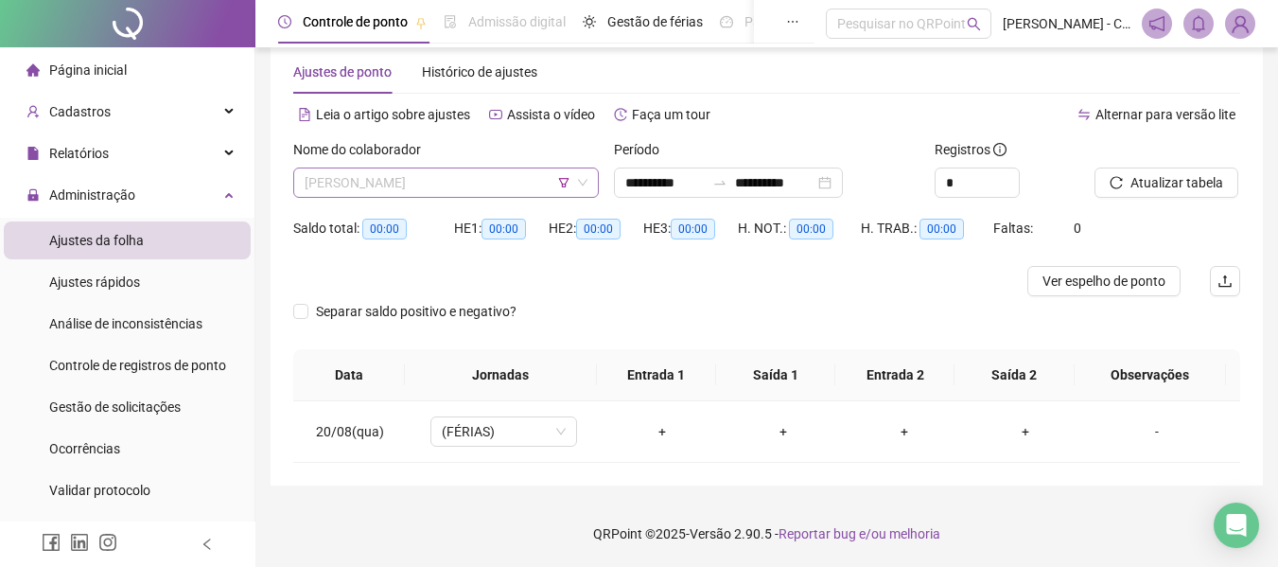
click at [467, 197] on div "[PERSON_NAME]" at bounding box center [446, 182] width 306 height 30
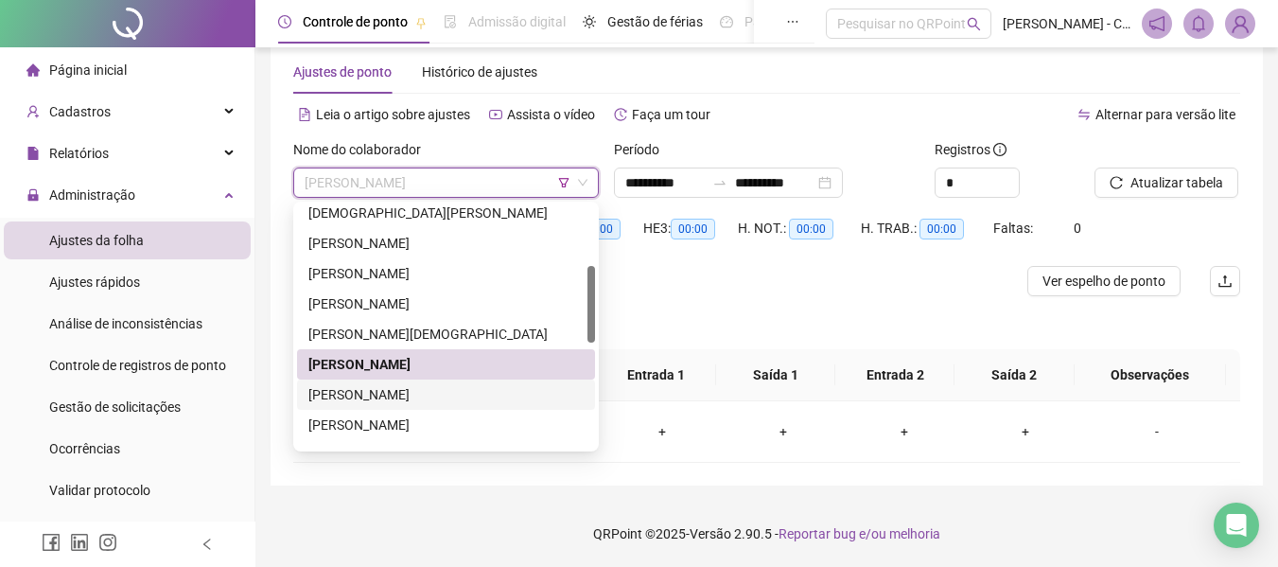
click at [431, 398] on div "[PERSON_NAME]" at bounding box center [445, 394] width 275 height 21
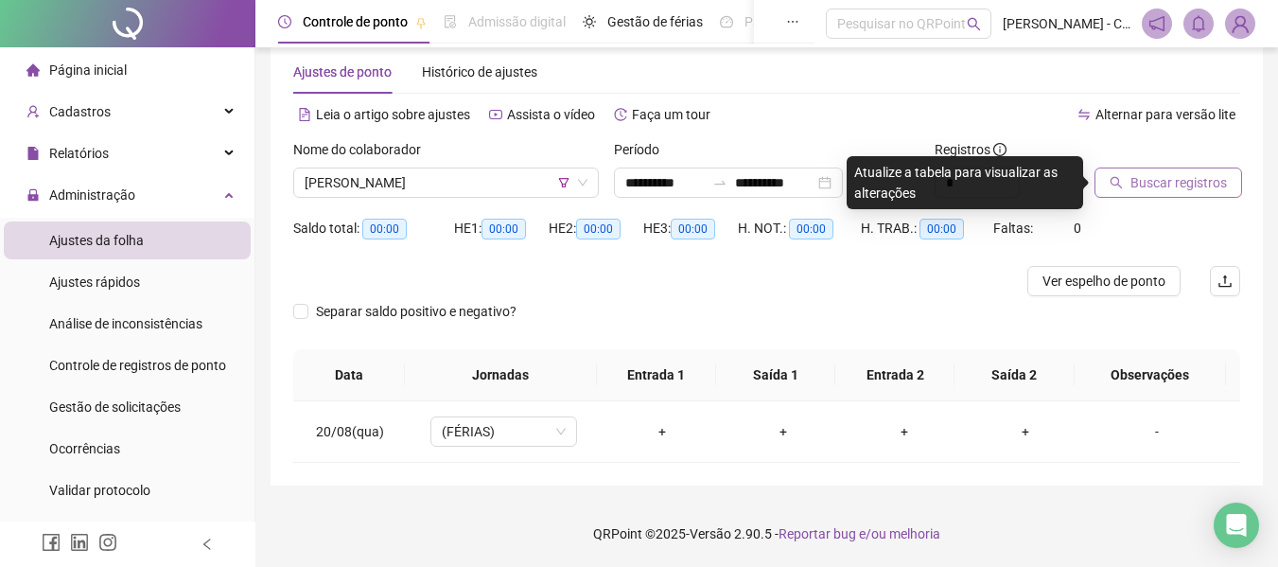
click at [1188, 188] on span "Buscar registros" at bounding box center [1179, 182] width 97 height 21
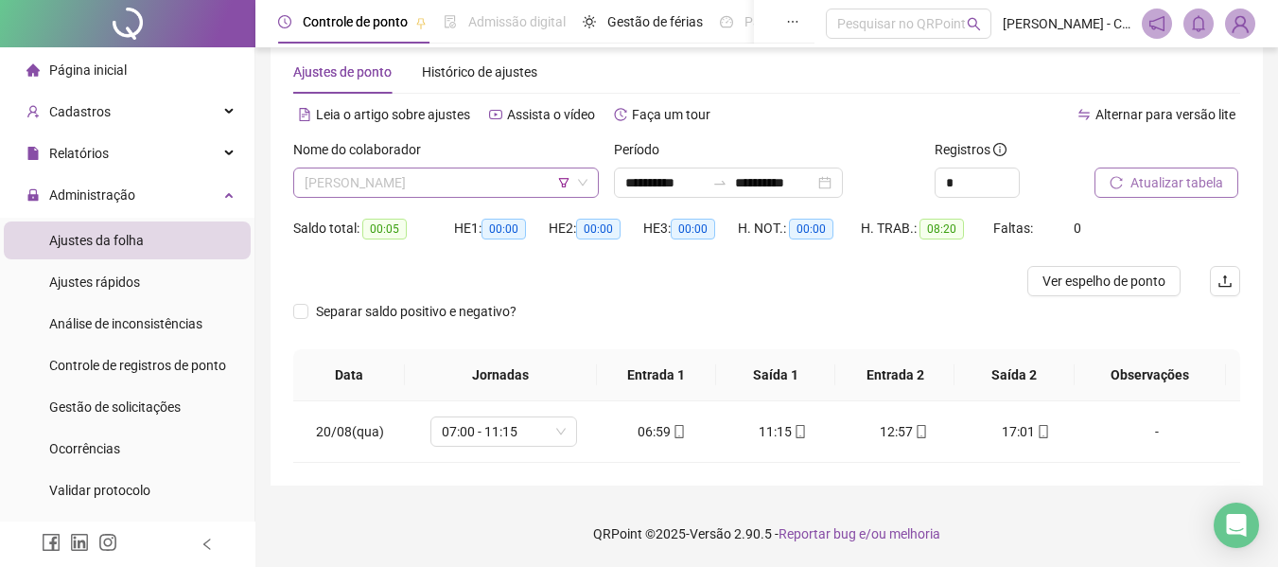
click at [519, 182] on span "[PERSON_NAME]" at bounding box center [446, 182] width 283 height 28
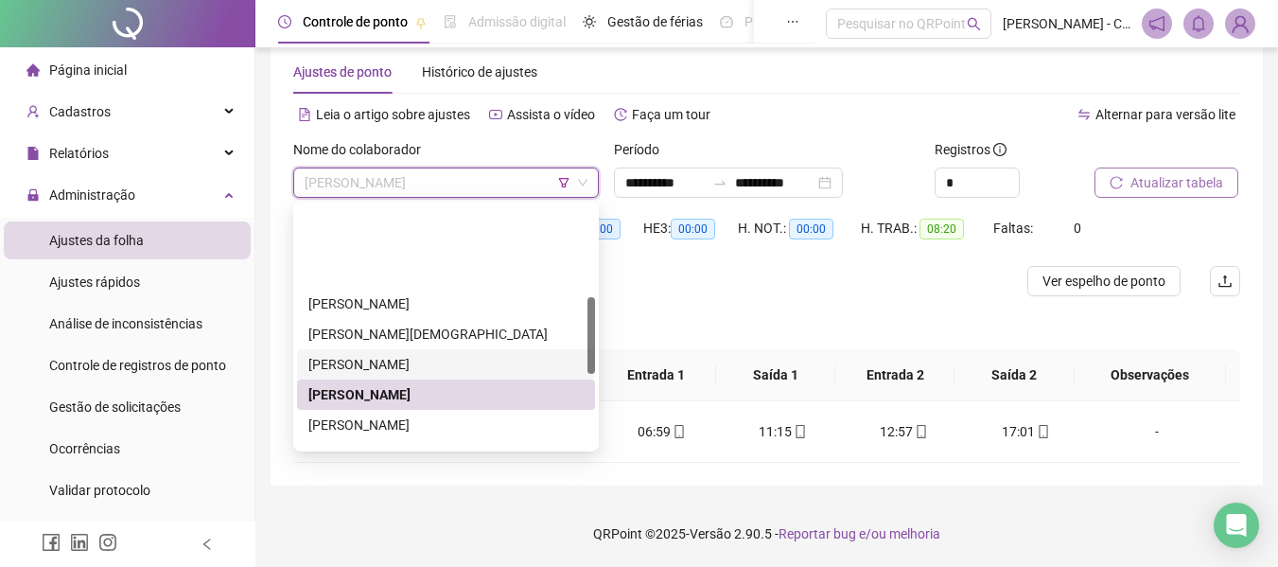
scroll to position [284, 0]
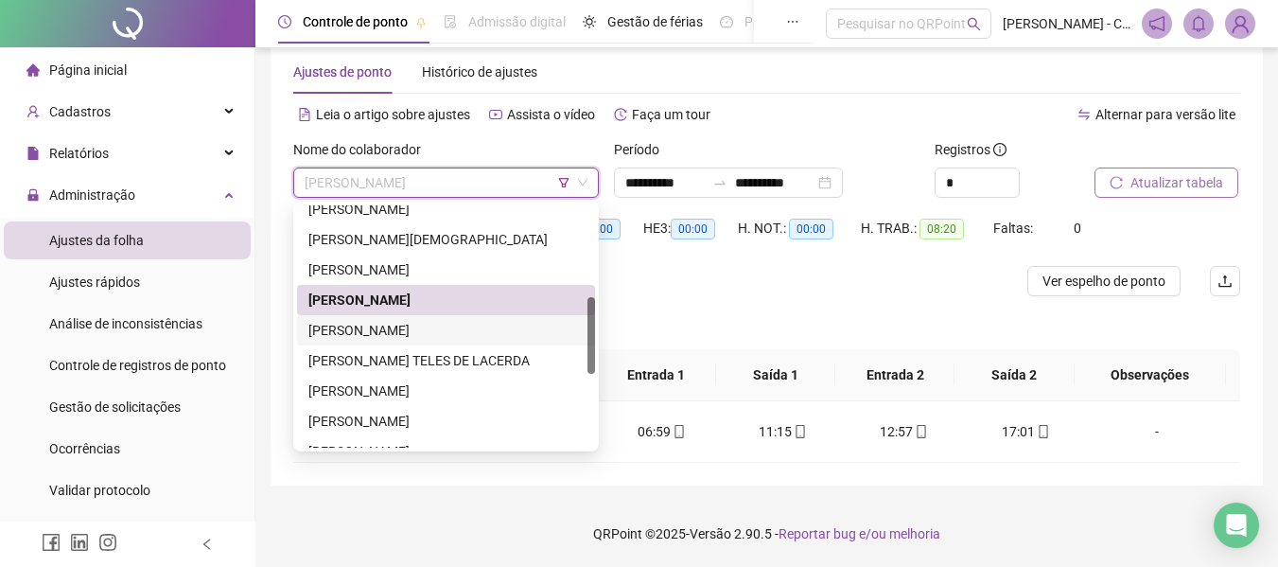
click at [422, 326] on div "[PERSON_NAME]" at bounding box center [445, 330] width 275 height 21
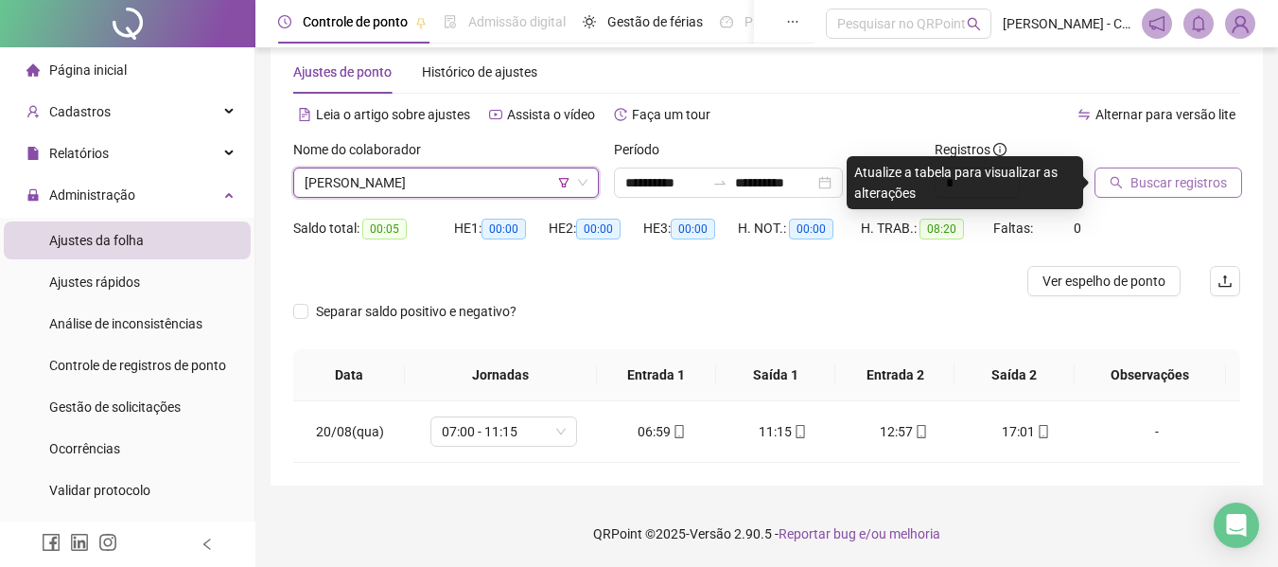
click at [1150, 221] on div "Saldo total: 00:05 HE 1: 00:00 HE 2: 00:00 HE 3: 00:00 H. NOT.: 00:00 H. TRAB.:…" at bounding box center [766, 239] width 947 height 53
click at [1156, 188] on span "Buscar registros" at bounding box center [1179, 182] width 97 height 21
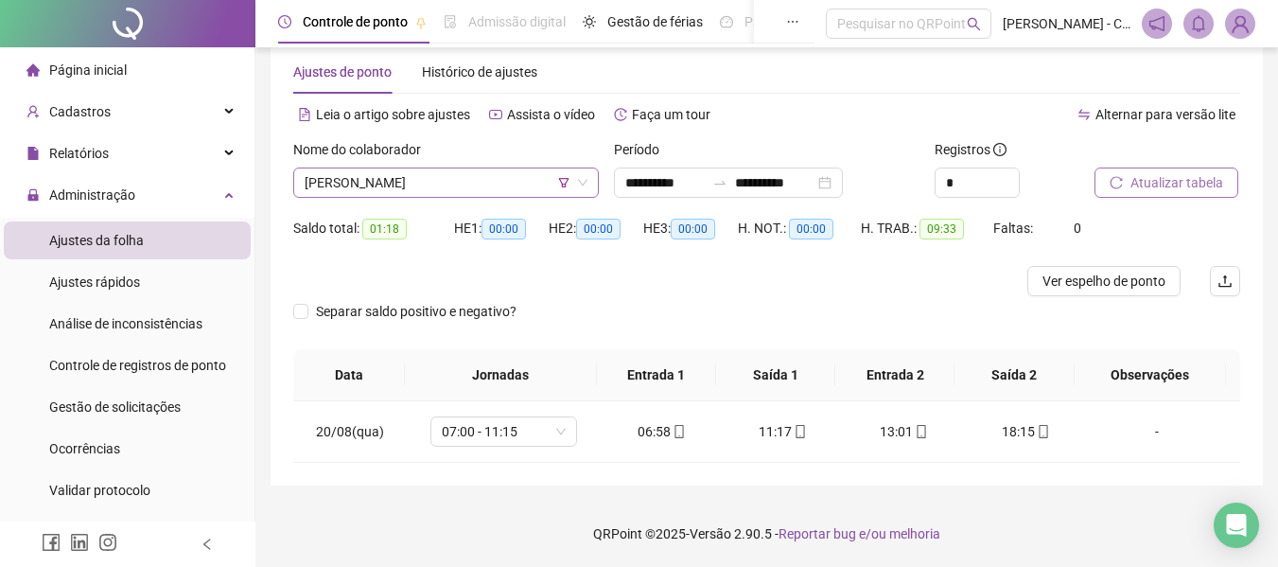
click at [496, 185] on span "[PERSON_NAME]" at bounding box center [446, 182] width 283 height 28
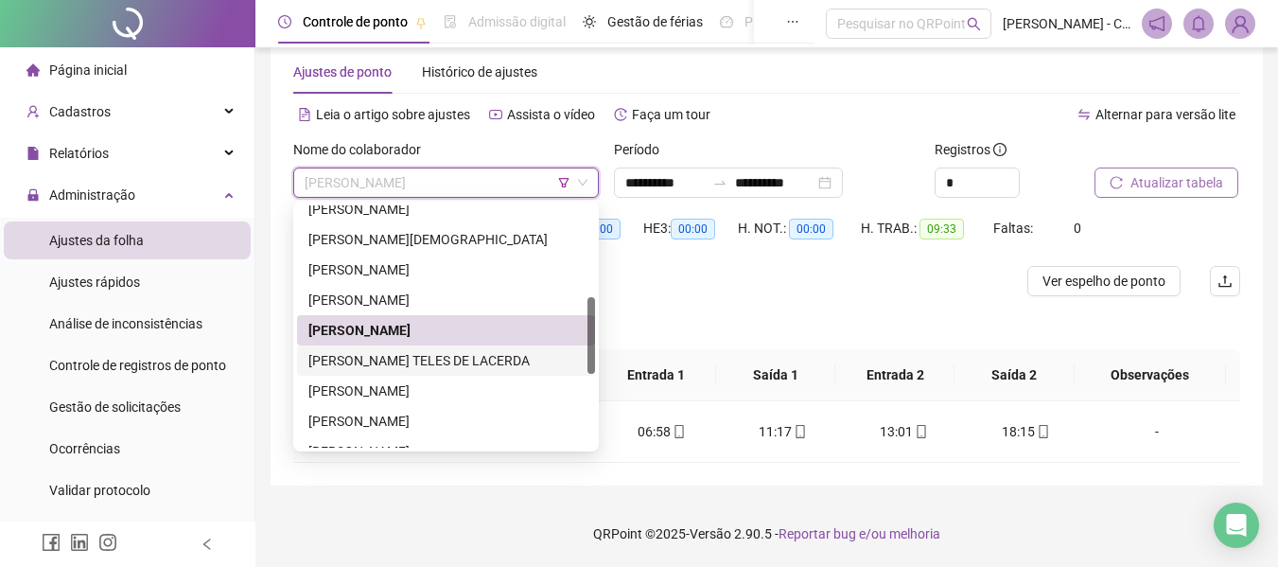
click at [392, 356] on div "[PERSON_NAME] TELES DE LACERDA" at bounding box center [445, 360] width 275 height 21
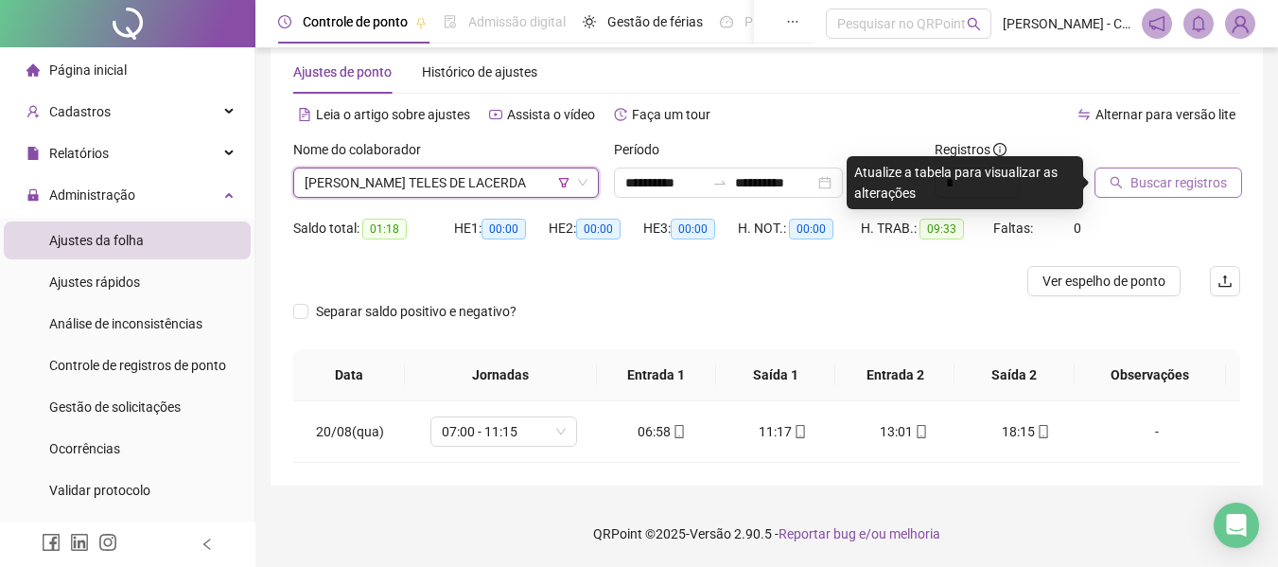
click at [531, 178] on span "[PERSON_NAME] TELES DE LACERDA" at bounding box center [446, 182] width 283 height 28
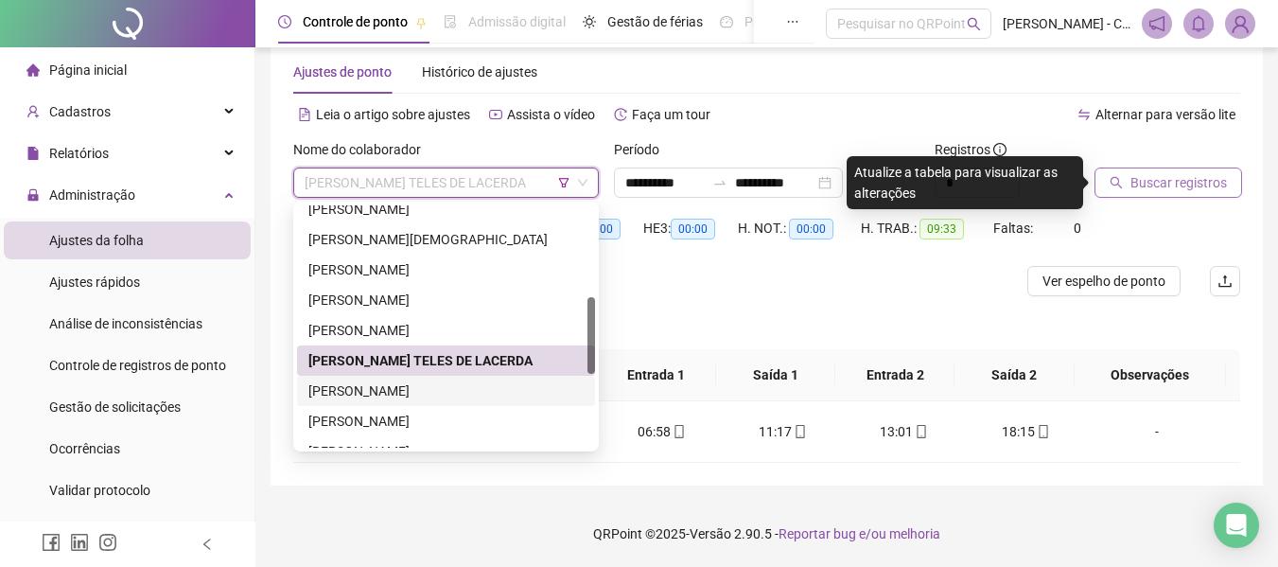
click at [458, 379] on div "[PERSON_NAME]" at bounding box center [446, 391] width 298 height 30
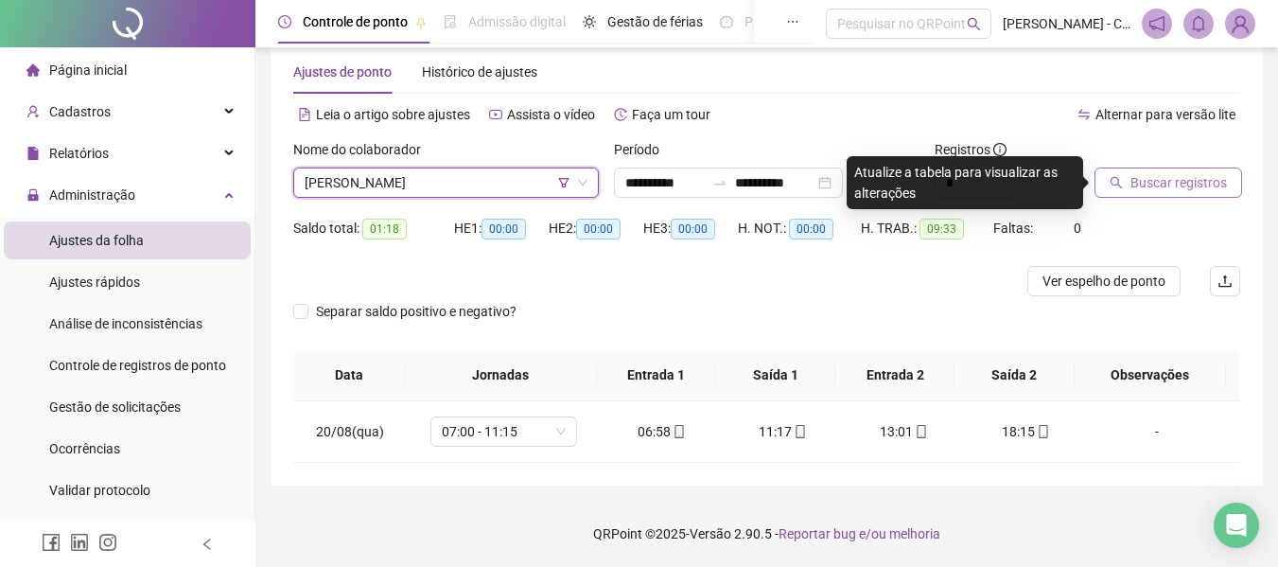
click at [1174, 172] on span "Buscar registros" at bounding box center [1179, 182] width 97 height 21
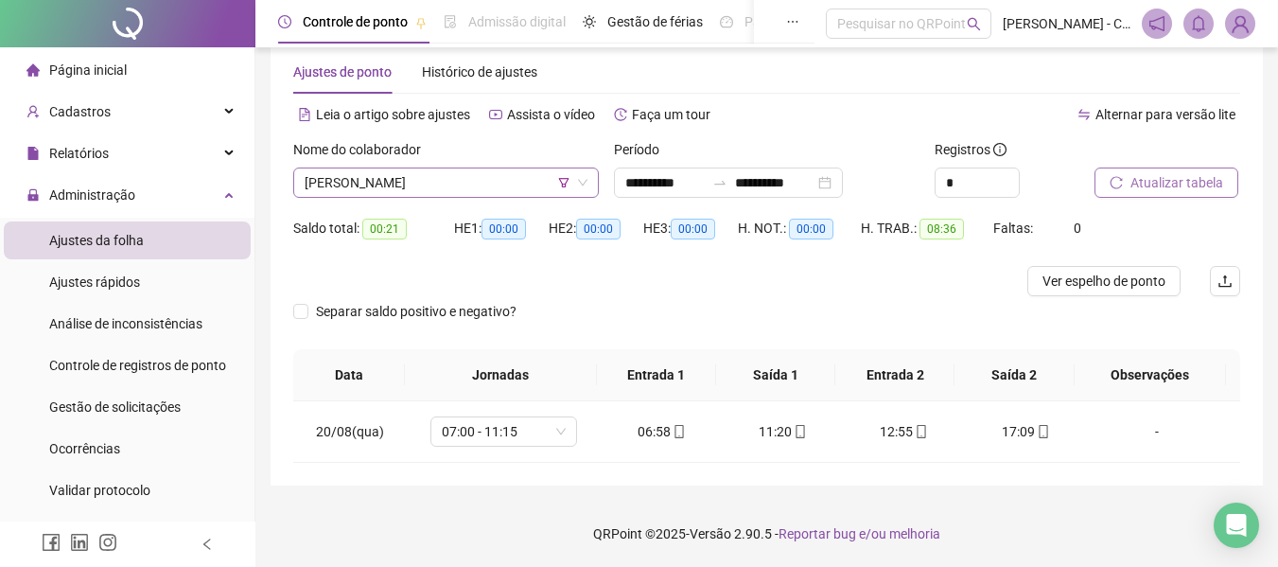
click at [465, 188] on span "[PERSON_NAME]" at bounding box center [446, 182] width 283 height 28
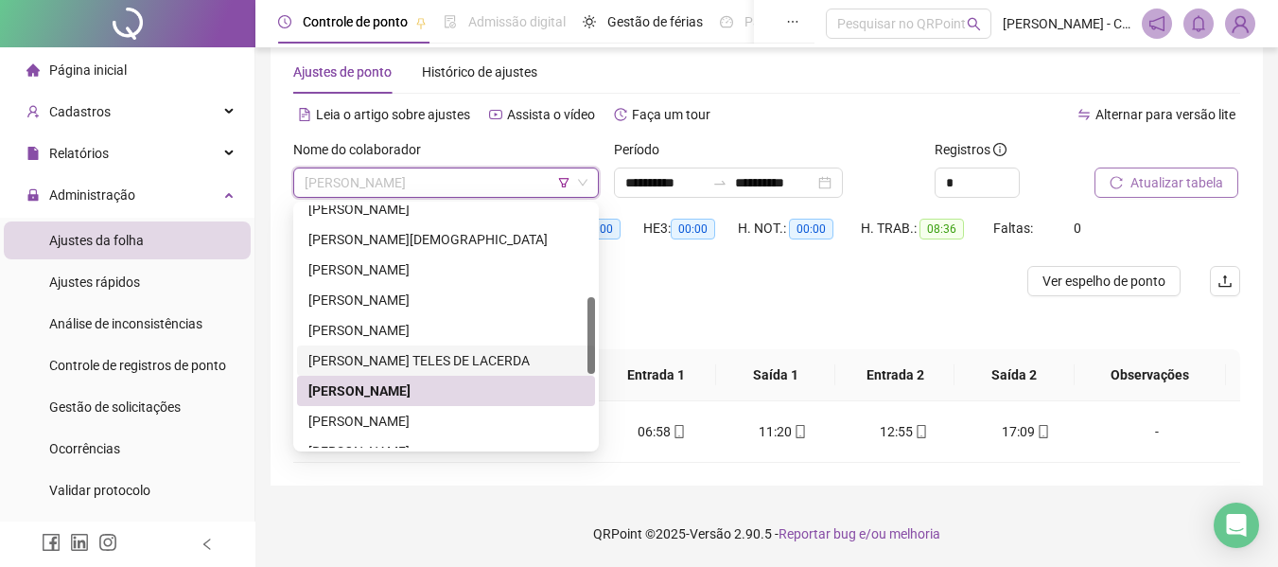
scroll to position [379, 0]
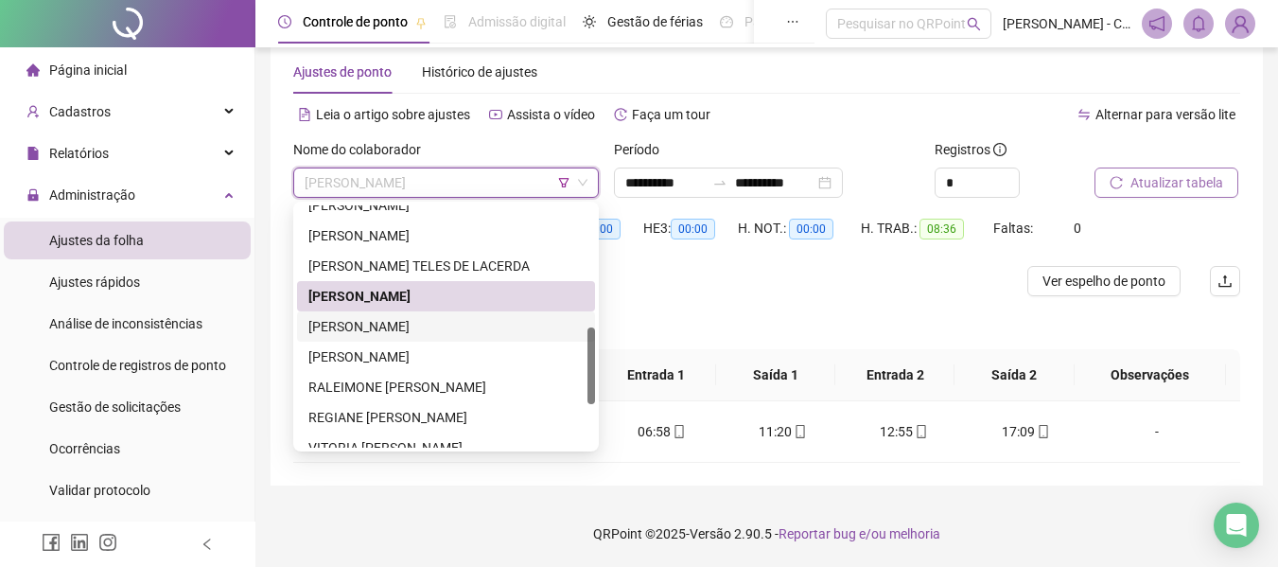
click at [413, 321] on div "[PERSON_NAME]" at bounding box center [445, 326] width 275 height 21
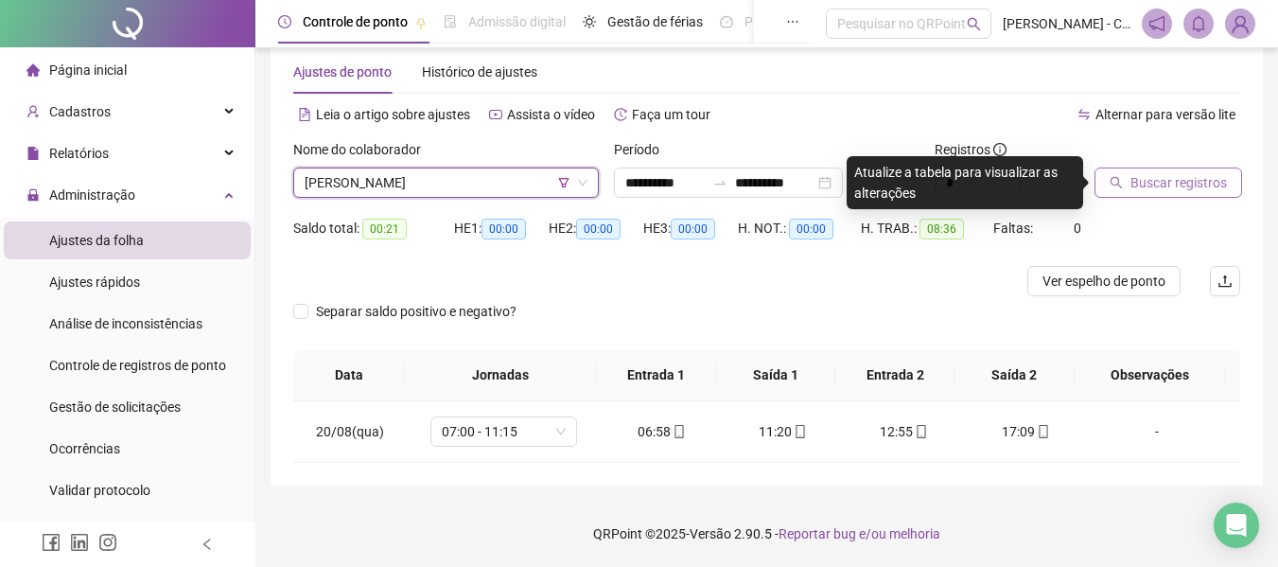
click at [1188, 181] on span "Buscar registros" at bounding box center [1179, 182] width 97 height 21
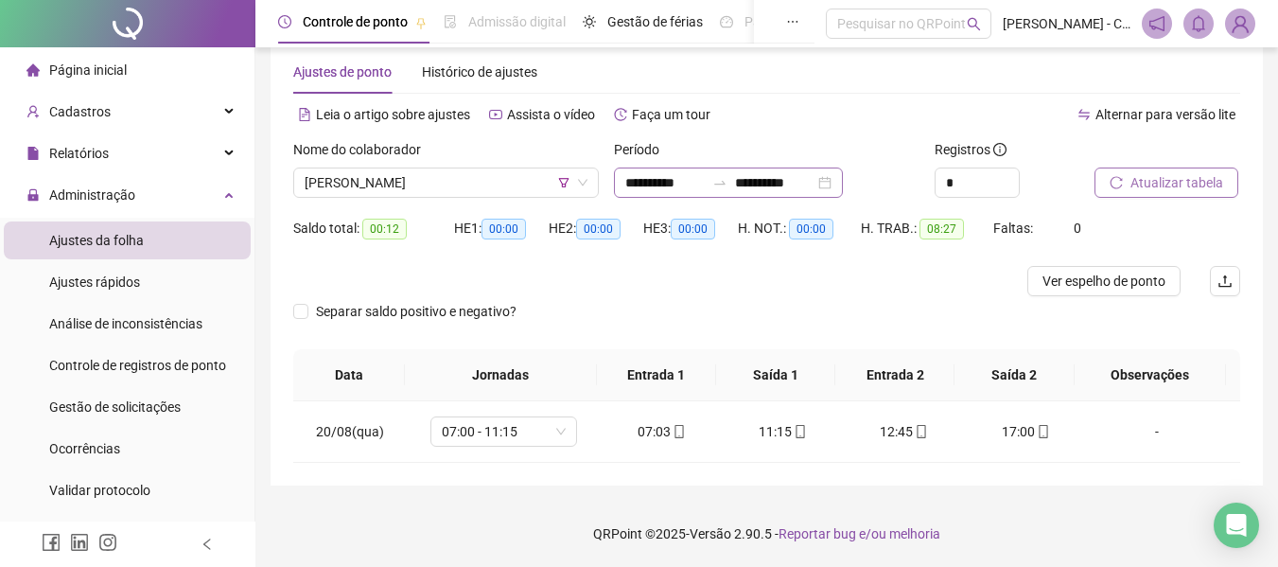
click at [725, 168] on div "**********" at bounding box center [728, 182] width 229 height 30
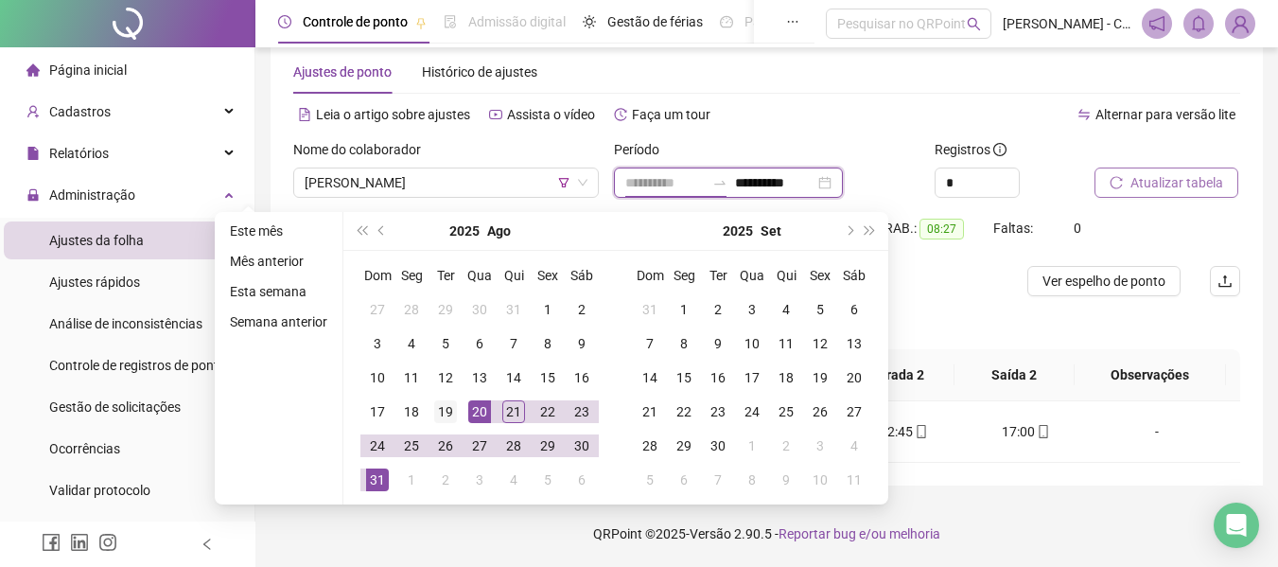
type input "**********"
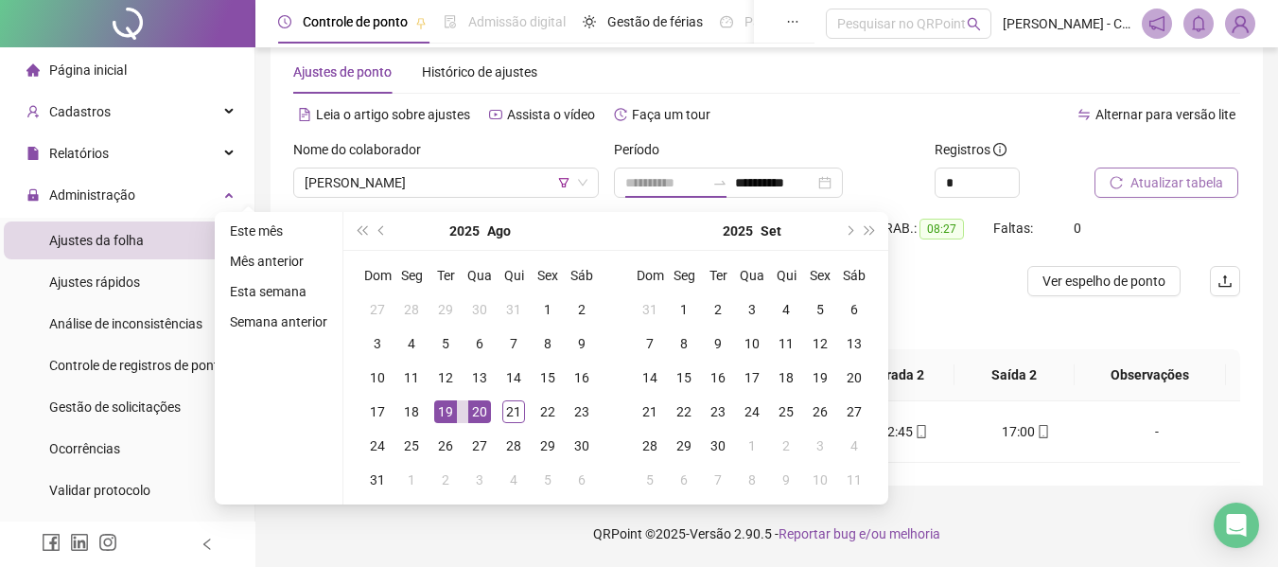
click at [438, 413] on div "19" at bounding box center [445, 411] width 23 height 23
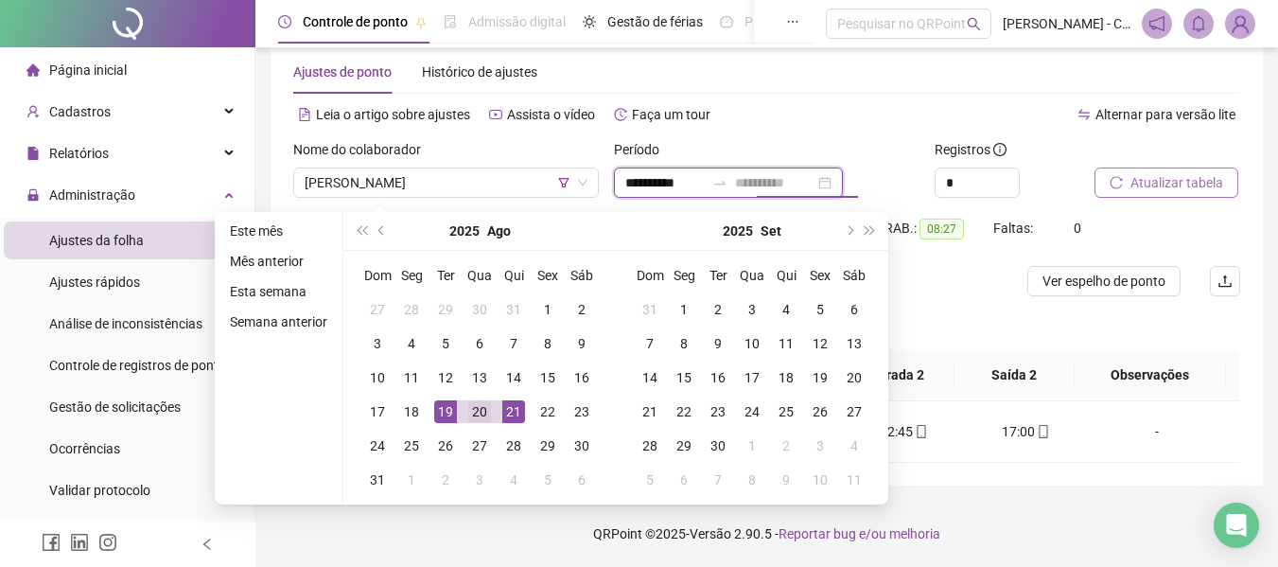
type input "**********"
click at [463, 413] on td "20" at bounding box center [480, 412] width 34 height 34
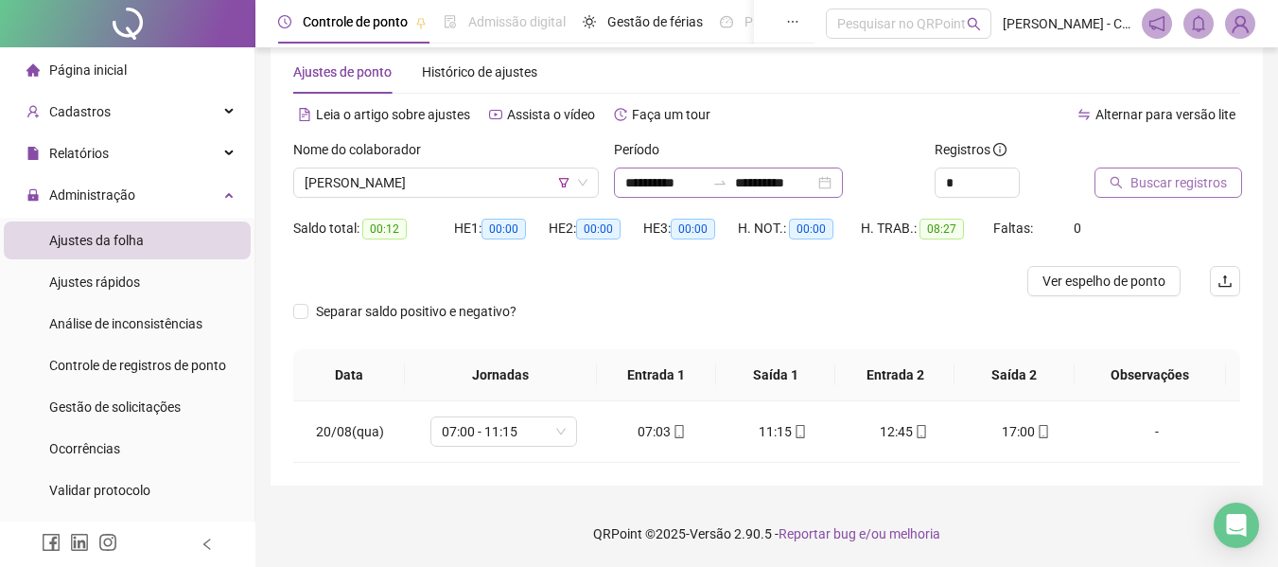
click at [728, 175] on icon "swap-right" at bounding box center [720, 182] width 15 height 15
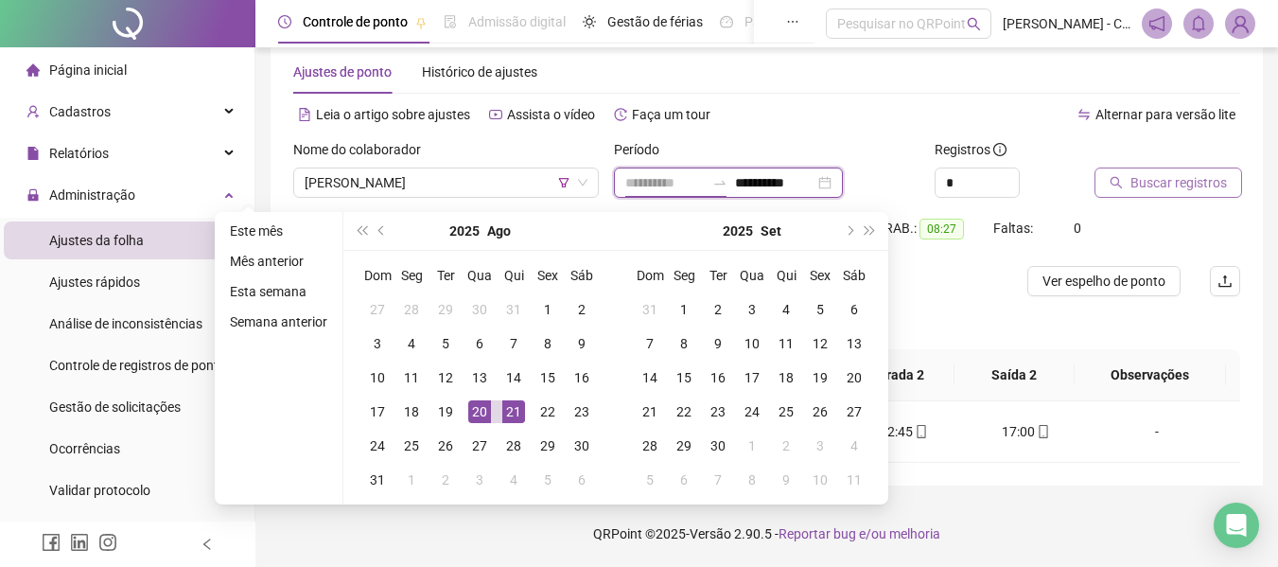
type input "**********"
click at [473, 410] on div "20" at bounding box center [479, 411] width 23 height 23
type input "**********"
click at [519, 410] on div "21" at bounding box center [513, 411] width 23 height 23
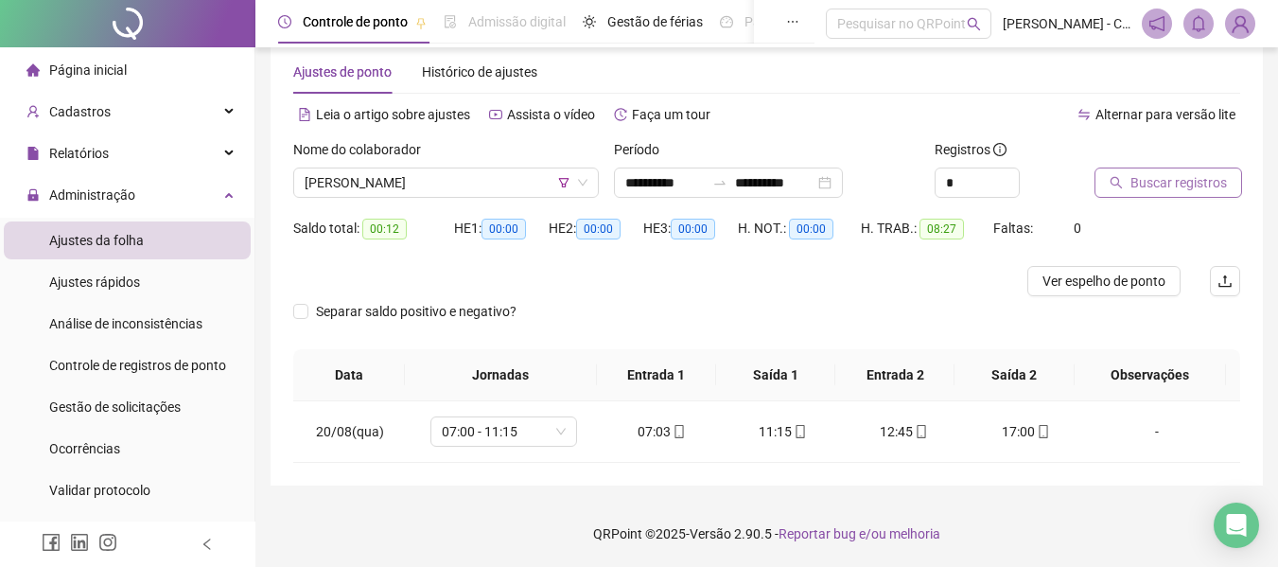
click at [1176, 180] on span "Buscar registros" at bounding box center [1179, 182] width 97 height 21
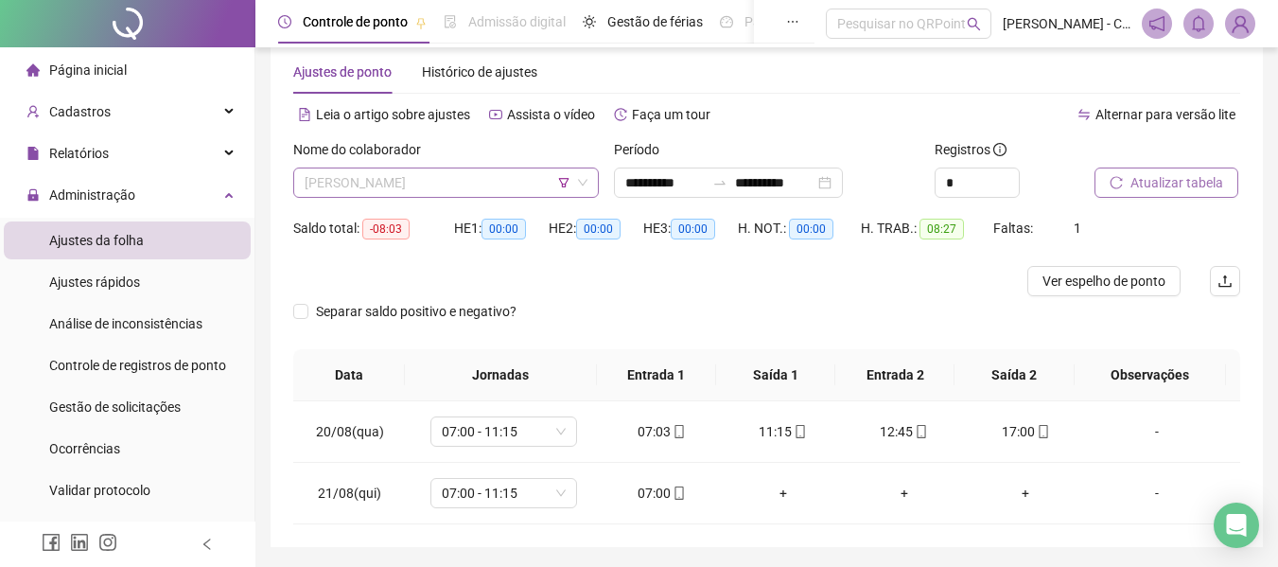
click at [484, 185] on span "[PERSON_NAME]" at bounding box center [446, 182] width 283 height 28
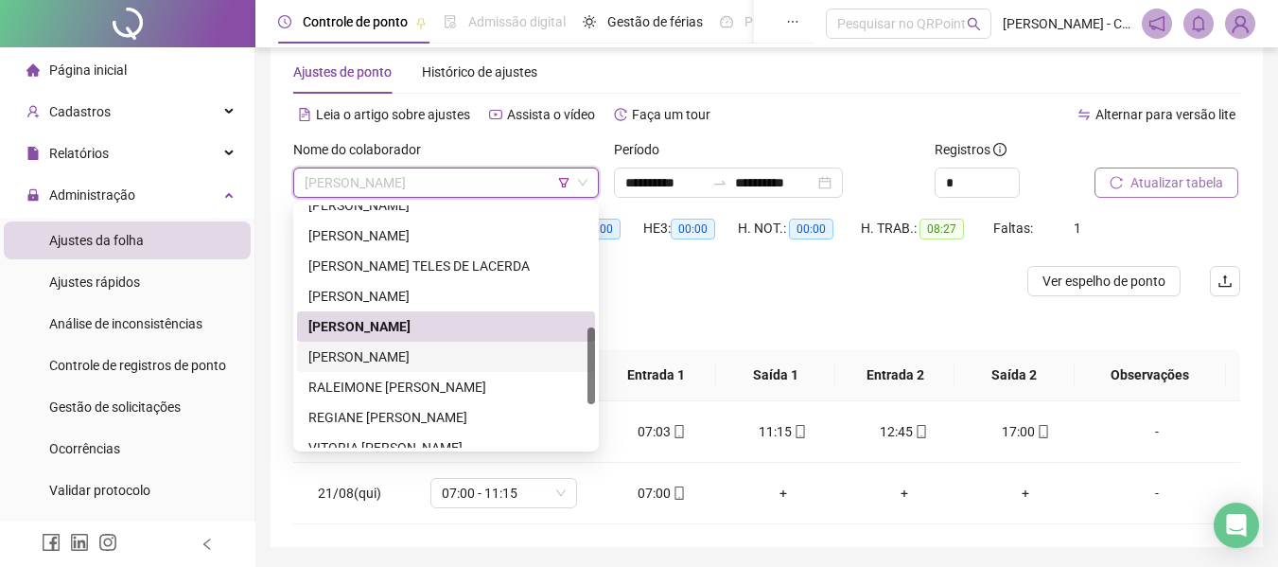
click at [408, 360] on div "[PERSON_NAME]" at bounding box center [445, 356] width 275 height 21
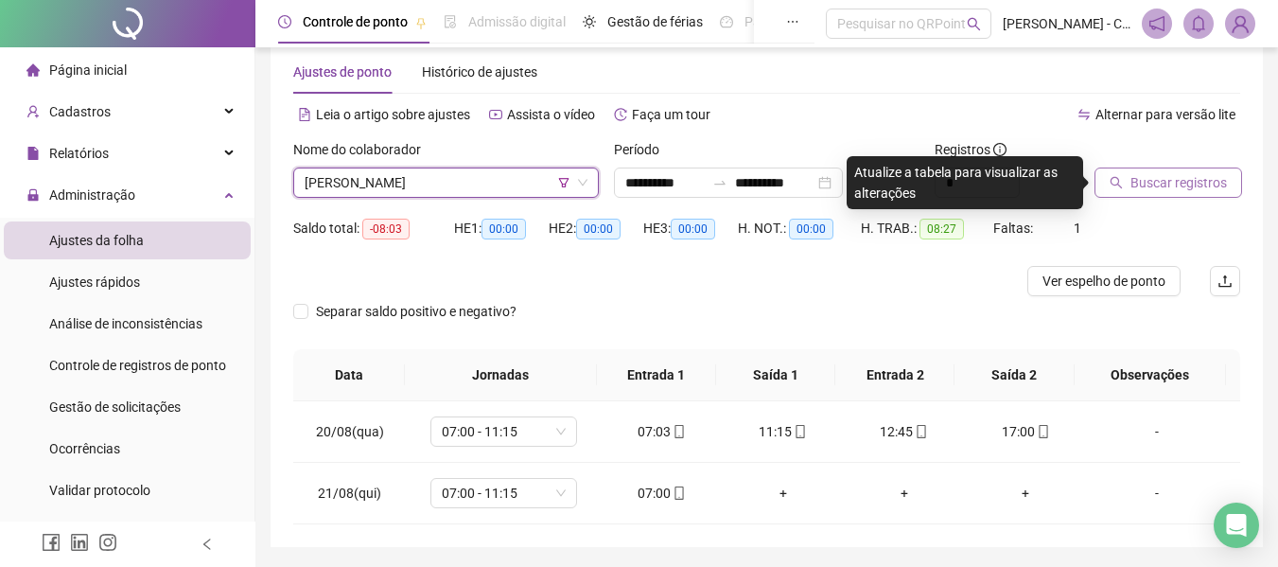
click at [1180, 185] on span "Buscar registros" at bounding box center [1179, 182] width 97 height 21
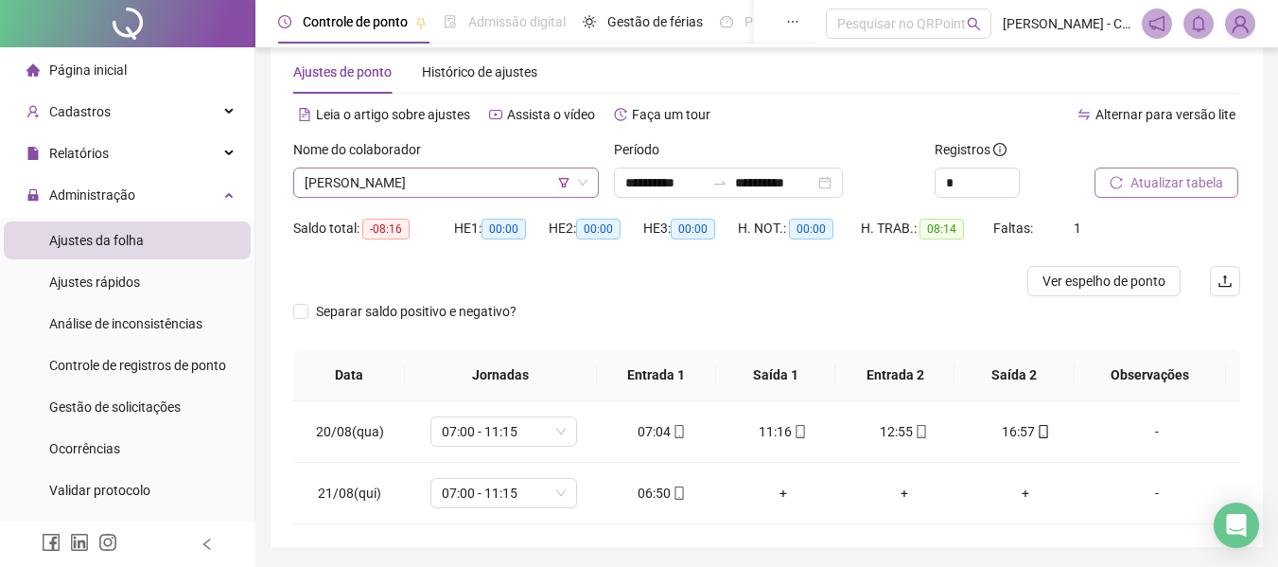
click at [519, 180] on span "[PERSON_NAME]" at bounding box center [446, 182] width 283 height 28
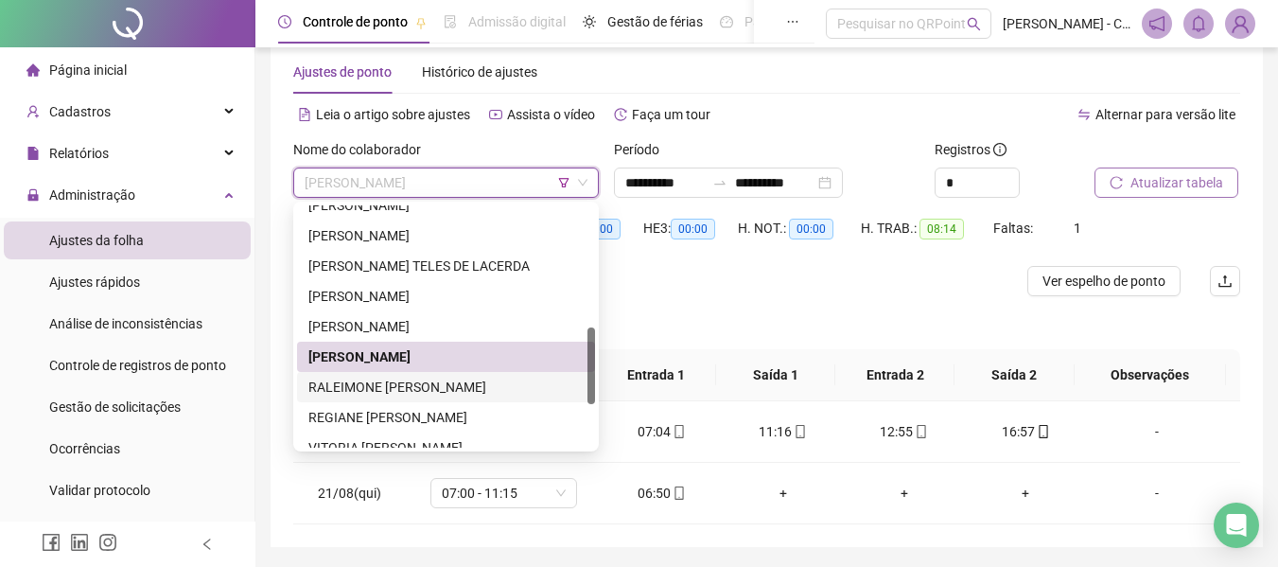
click at [435, 379] on div "RALEIMONE [PERSON_NAME]" at bounding box center [445, 387] width 275 height 21
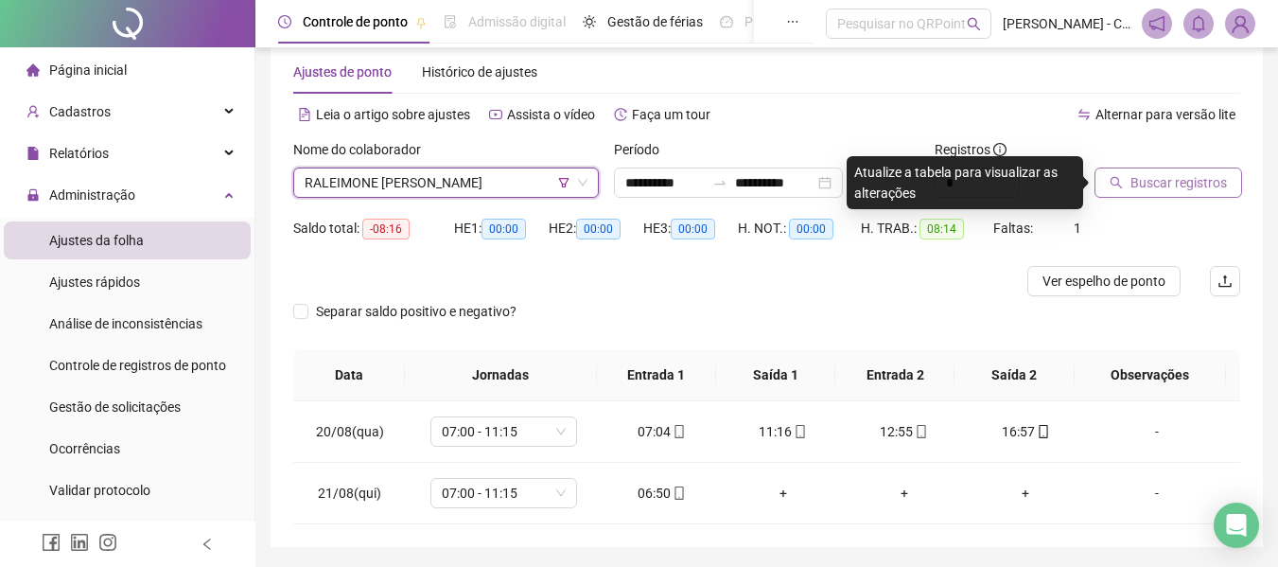
click at [1158, 173] on span "Buscar registros" at bounding box center [1179, 182] width 97 height 21
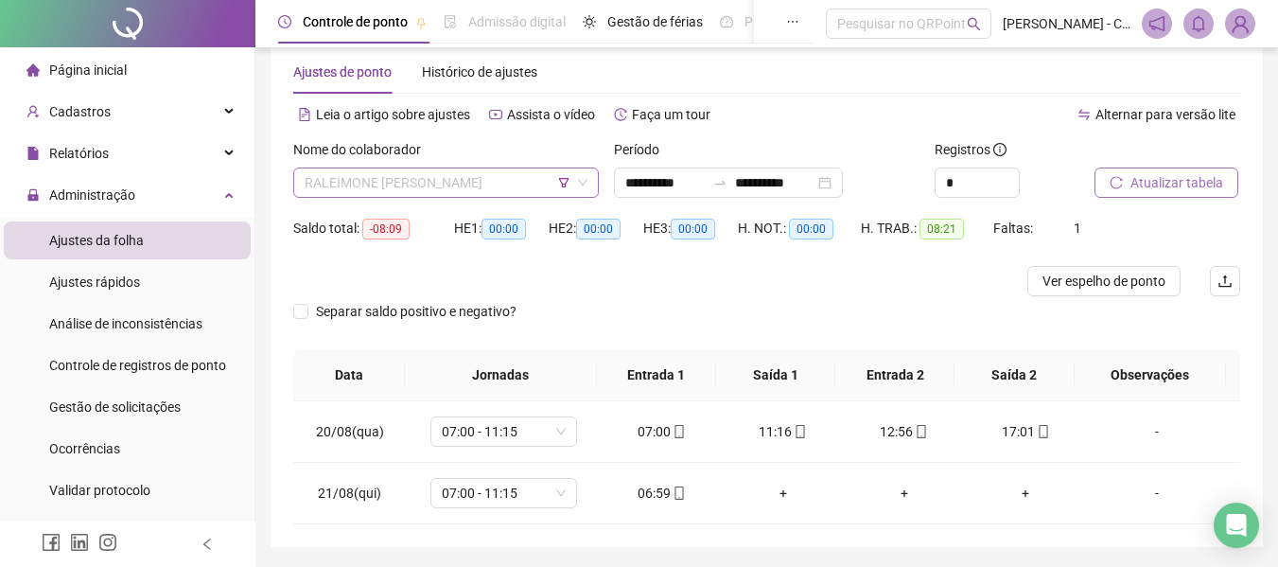
click at [474, 177] on span "RALEIMONE [PERSON_NAME]" at bounding box center [446, 182] width 283 height 28
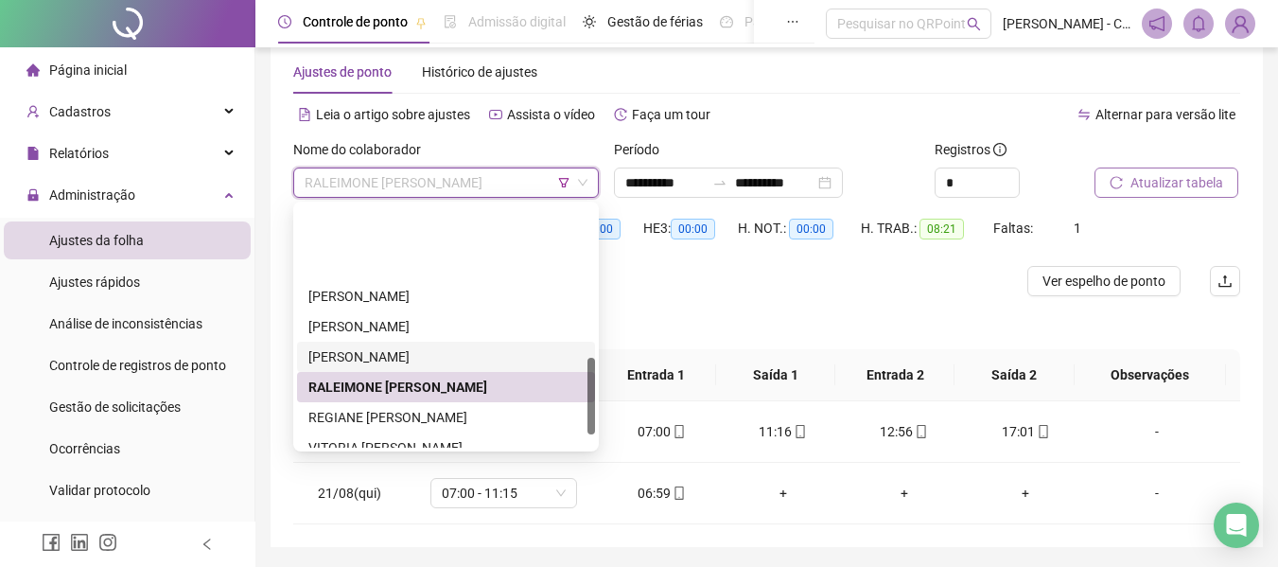
scroll to position [473, 0]
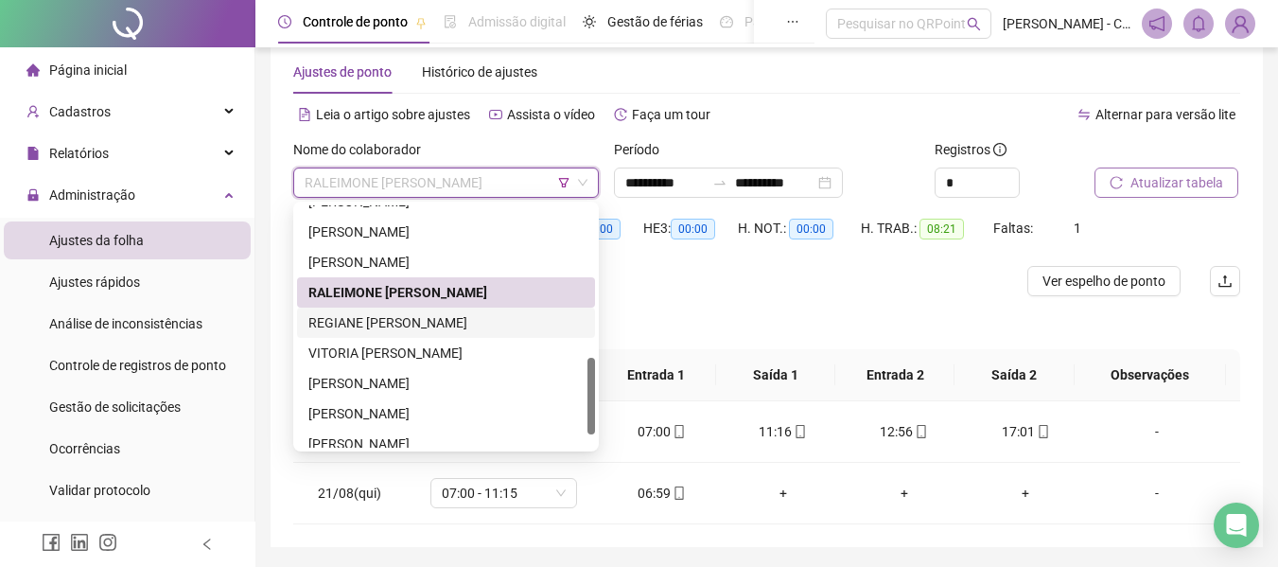
click at [425, 326] on div "REGIANE [PERSON_NAME]" at bounding box center [445, 322] width 275 height 21
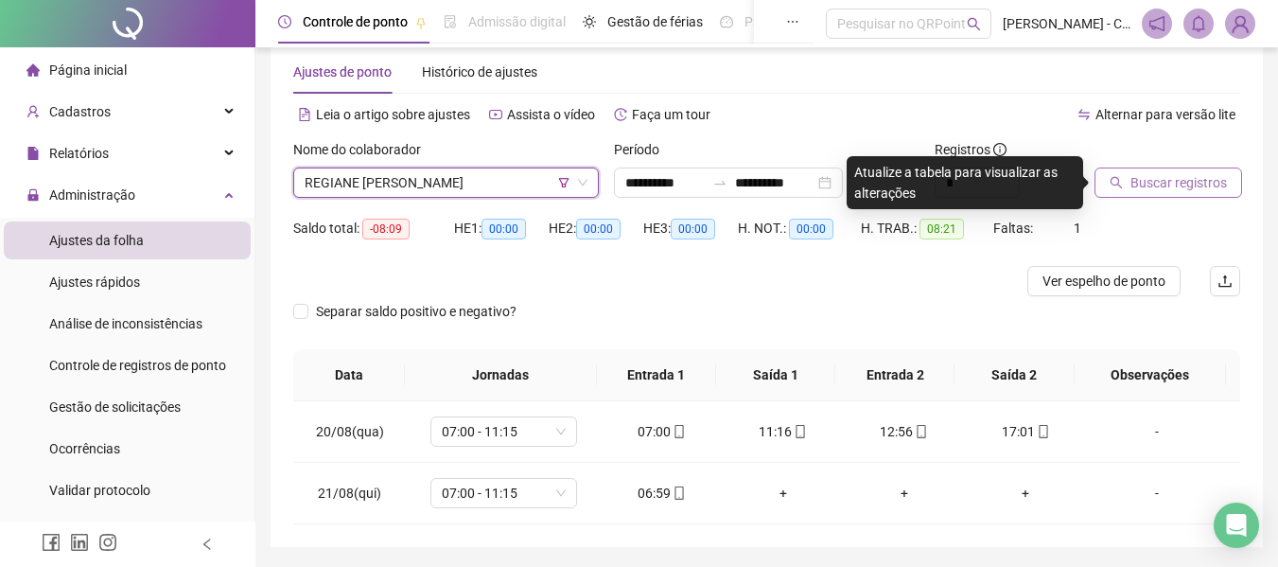
click at [1142, 186] on span "Buscar registros" at bounding box center [1179, 182] width 97 height 21
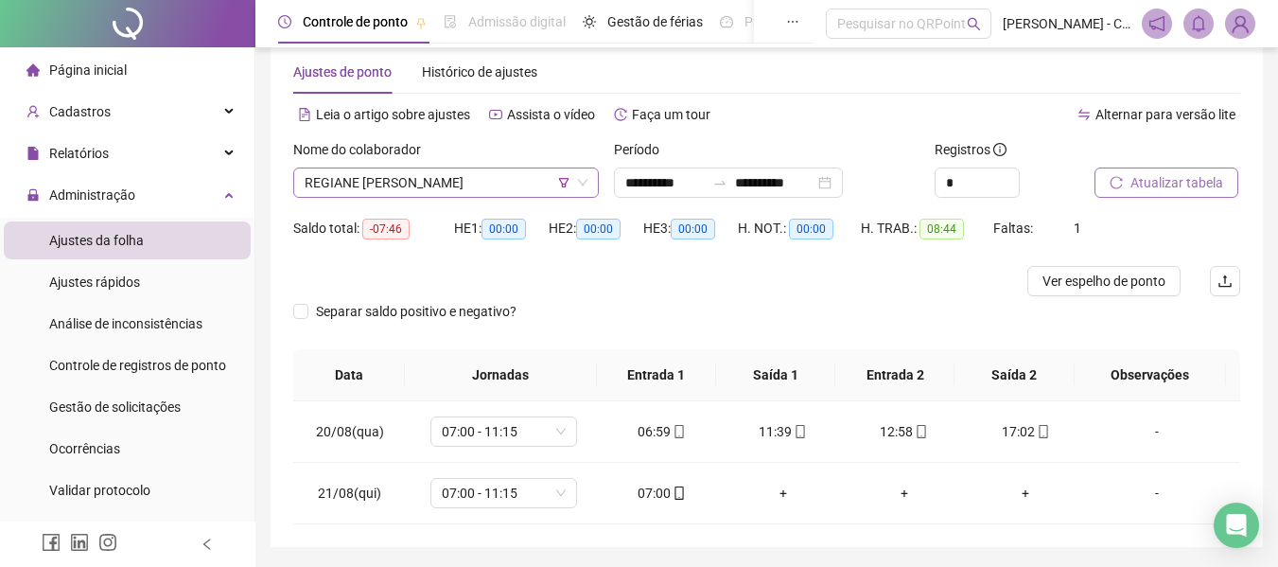
click at [506, 185] on span "REGIANE [PERSON_NAME]" at bounding box center [446, 182] width 283 height 28
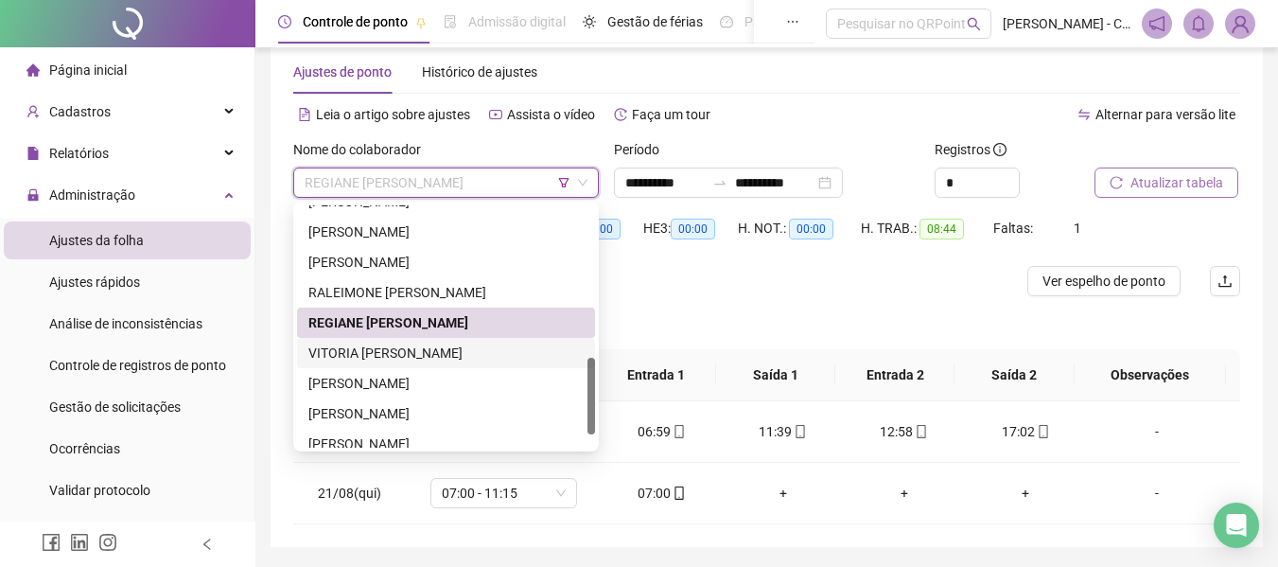
click at [422, 345] on div "VITORIA [PERSON_NAME]" at bounding box center [445, 353] width 275 height 21
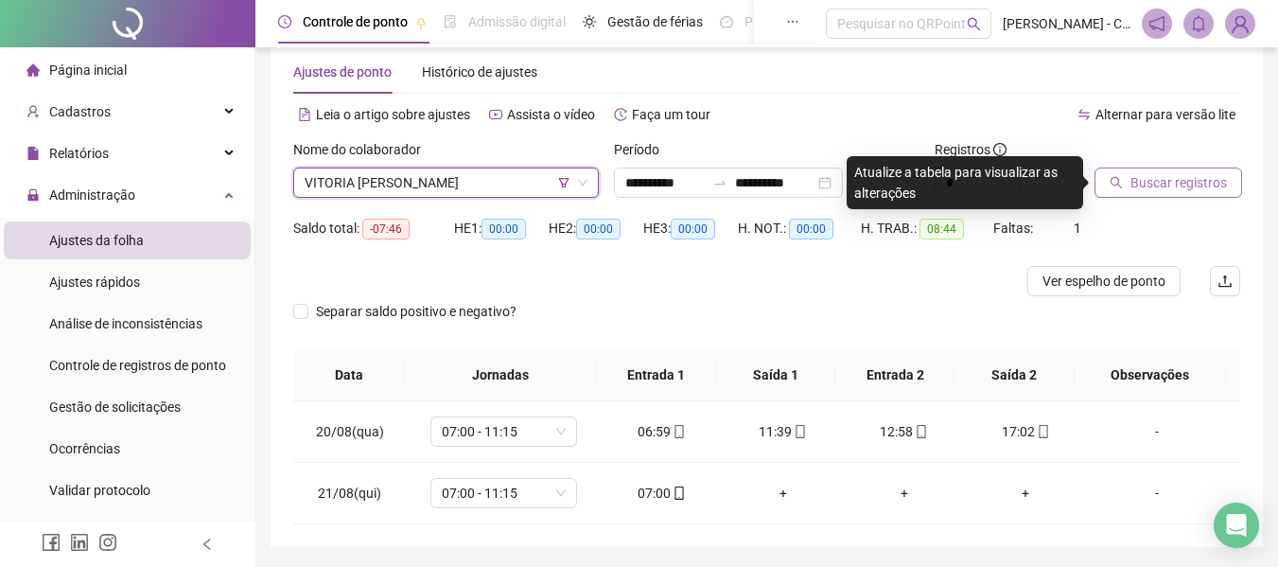
click at [1168, 187] on span "Buscar registros" at bounding box center [1179, 182] width 97 height 21
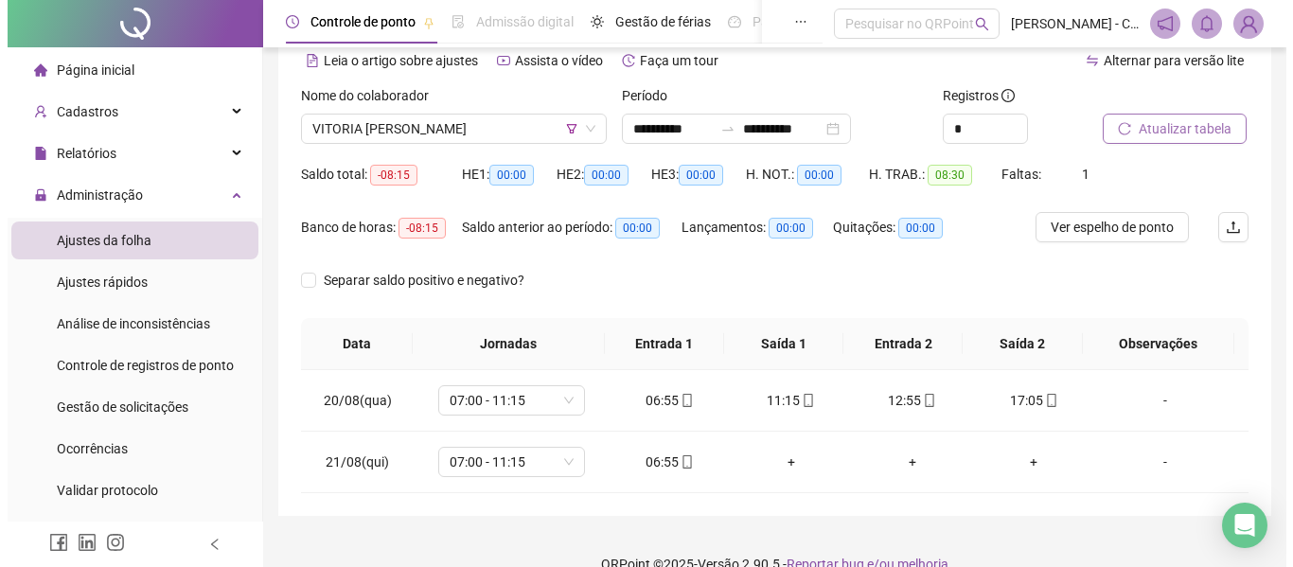
scroll to position [119, 0]
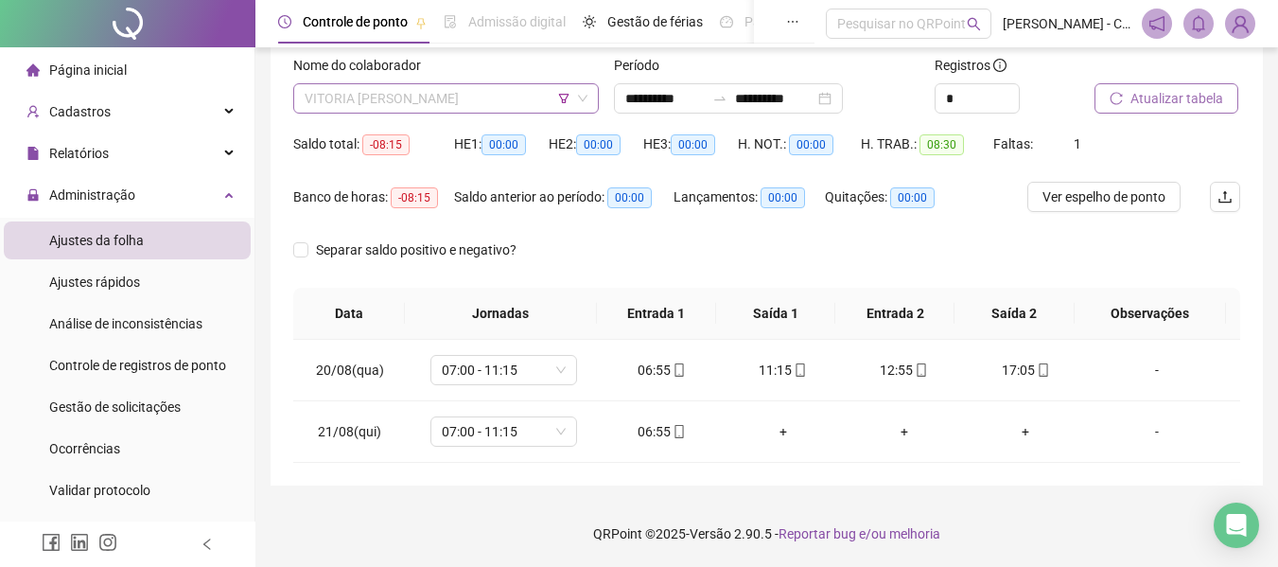
click at [509, 99] on span "VITORIA [PERSON_NAME]" at bounding box center [446, 98] width 283 height 28
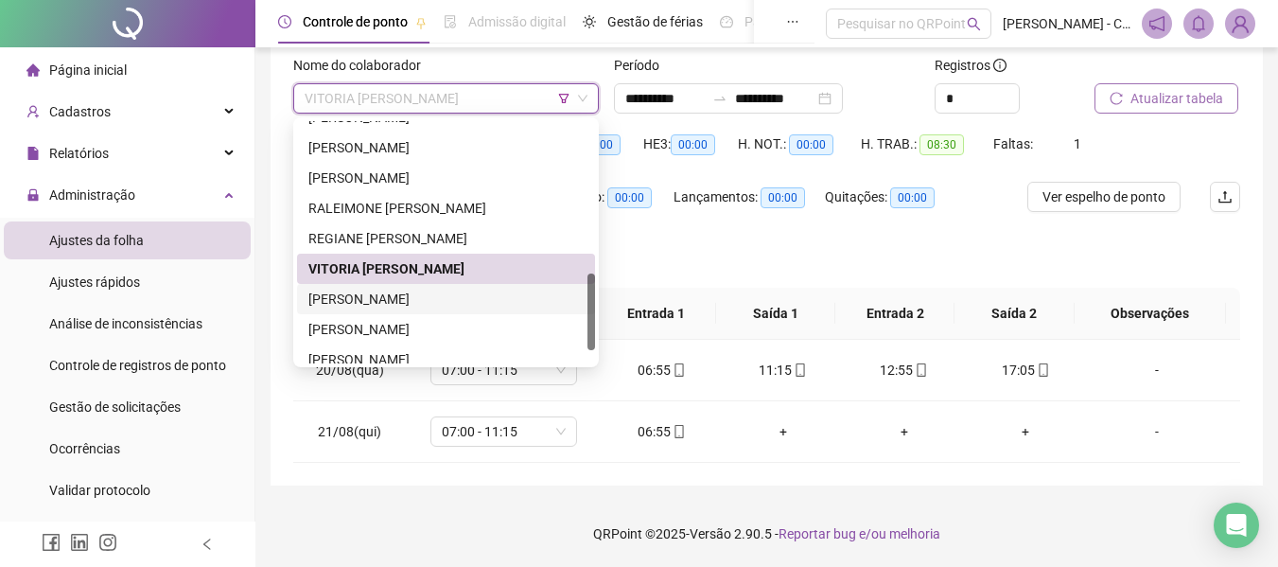
click at [483, 297] on div "[PERSON_NAME]" at bounding box center [445, 299] width 275 height 21
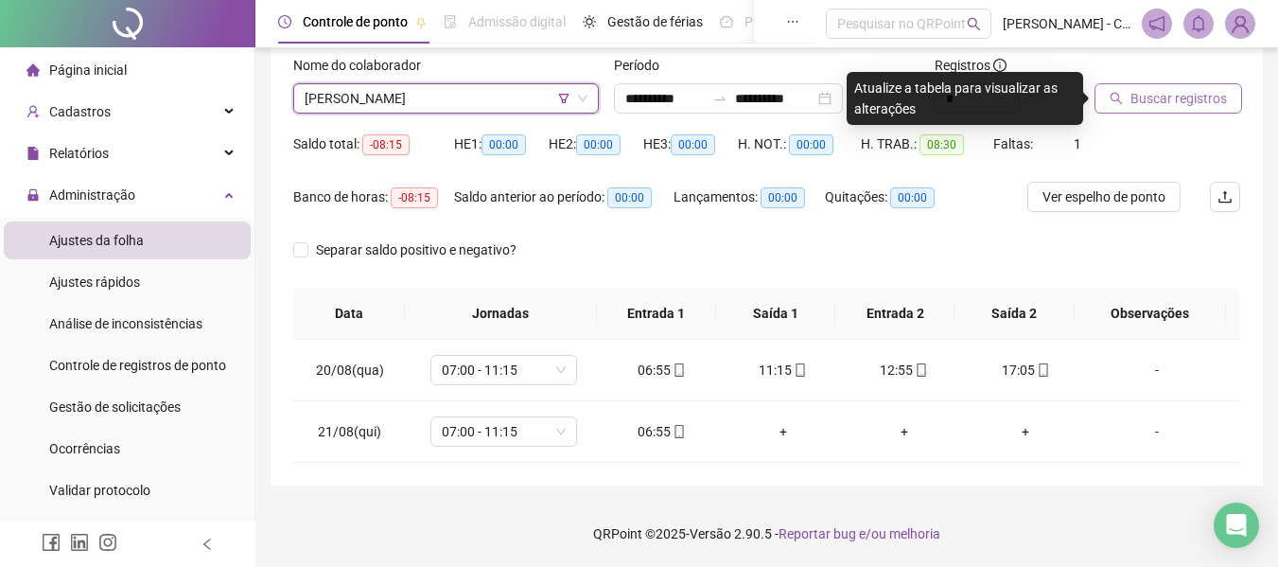
click at [1155, 98] on span "Buscar registros" at bounding box center [1179, 98] width 97 height 21
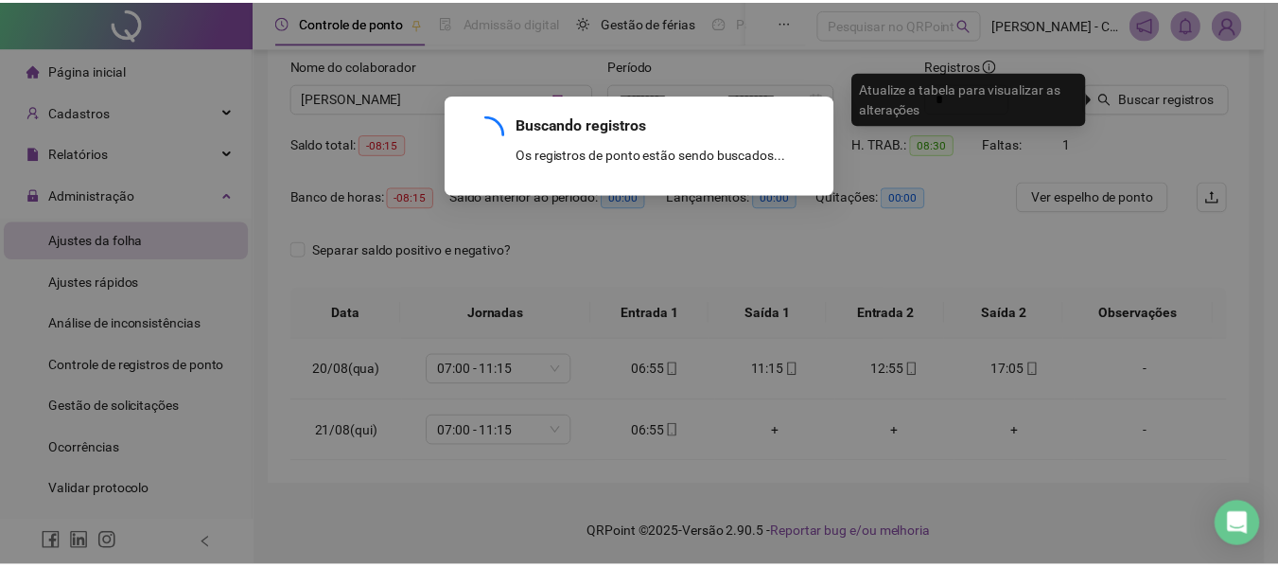
scroll to position [97, 0]
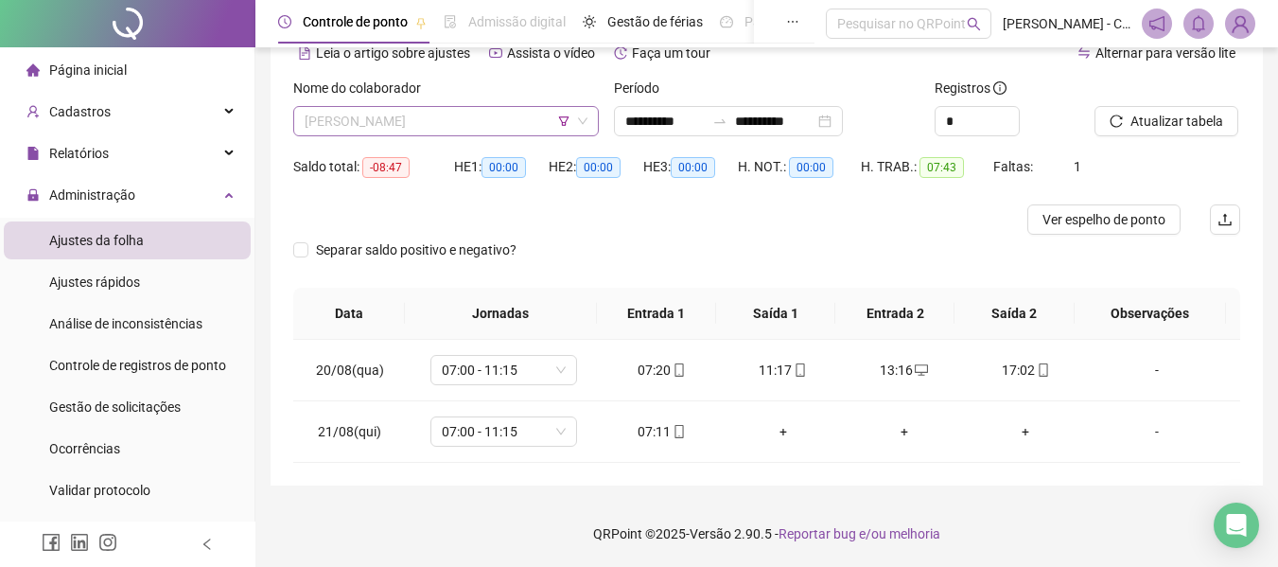
click at [519, 118] on span "[PERSON_NAME]" at bounding box center [446, 121] width 283 height 28
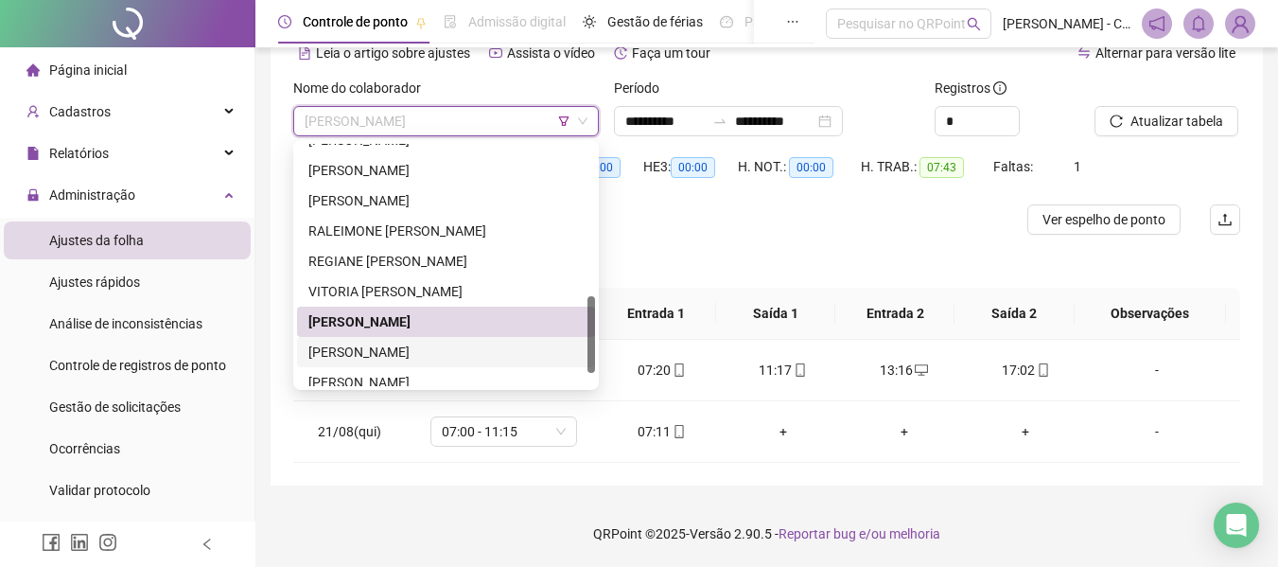
click at [431, 344] on div "[PERSON_NAME]" at bounding box center [445, 352] width 275 height 21
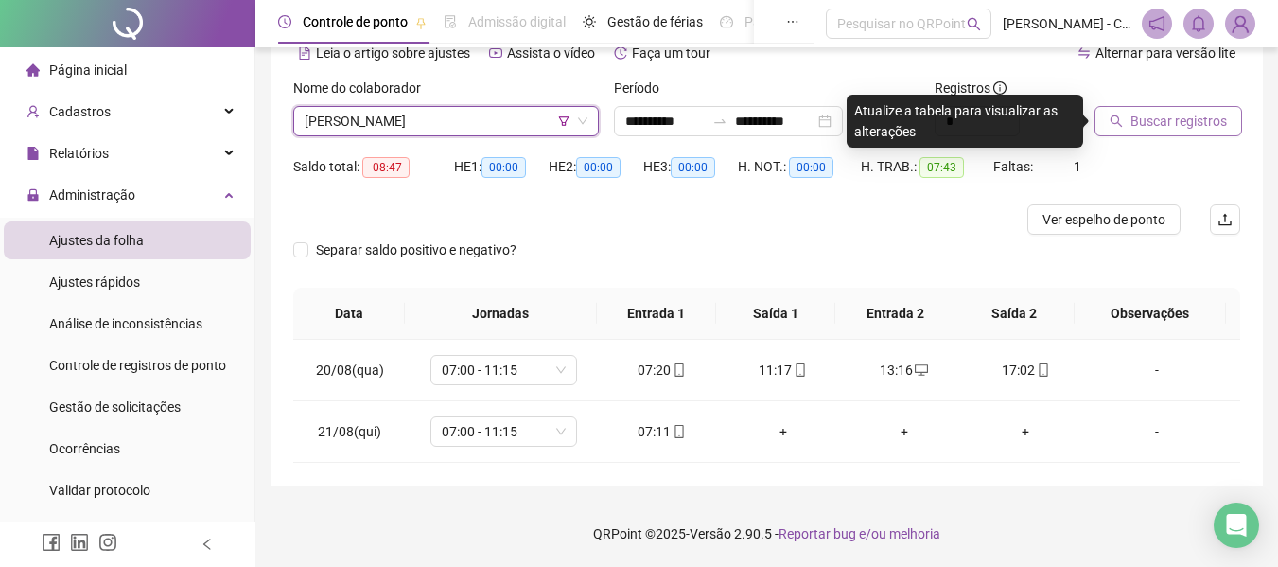
click at [1137, 116] on span "Buscar registros" at bounding box center [1179, 121] width 97 height 21
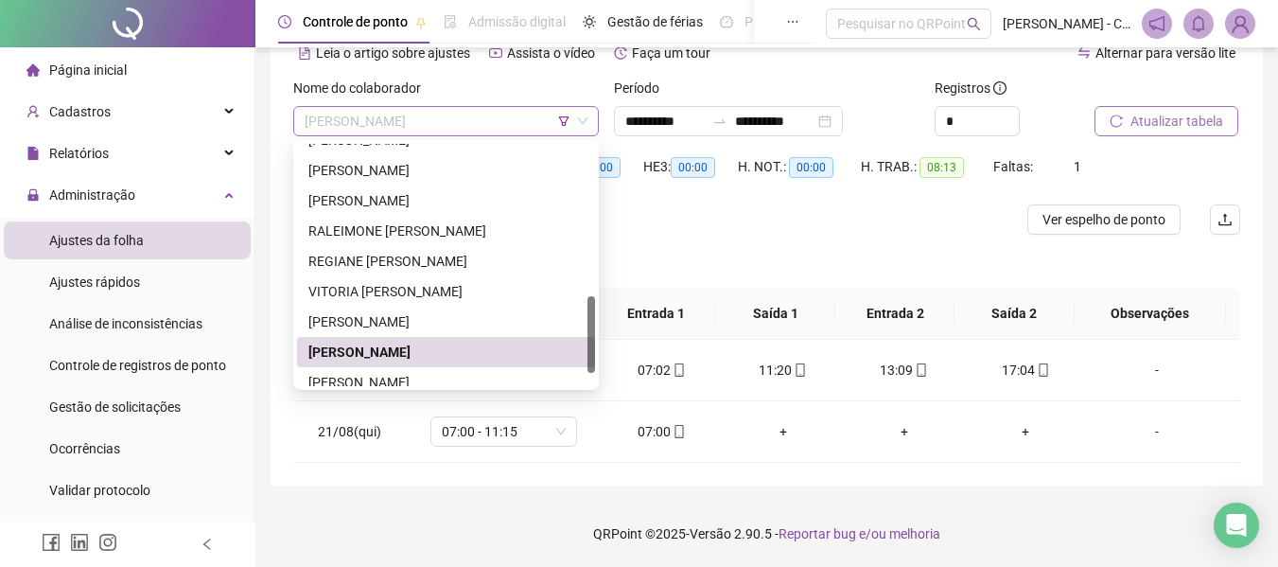
click at [484, 123] on span "[PERSON_NAME]" at bounding box center [446, 121] width 283 height 28
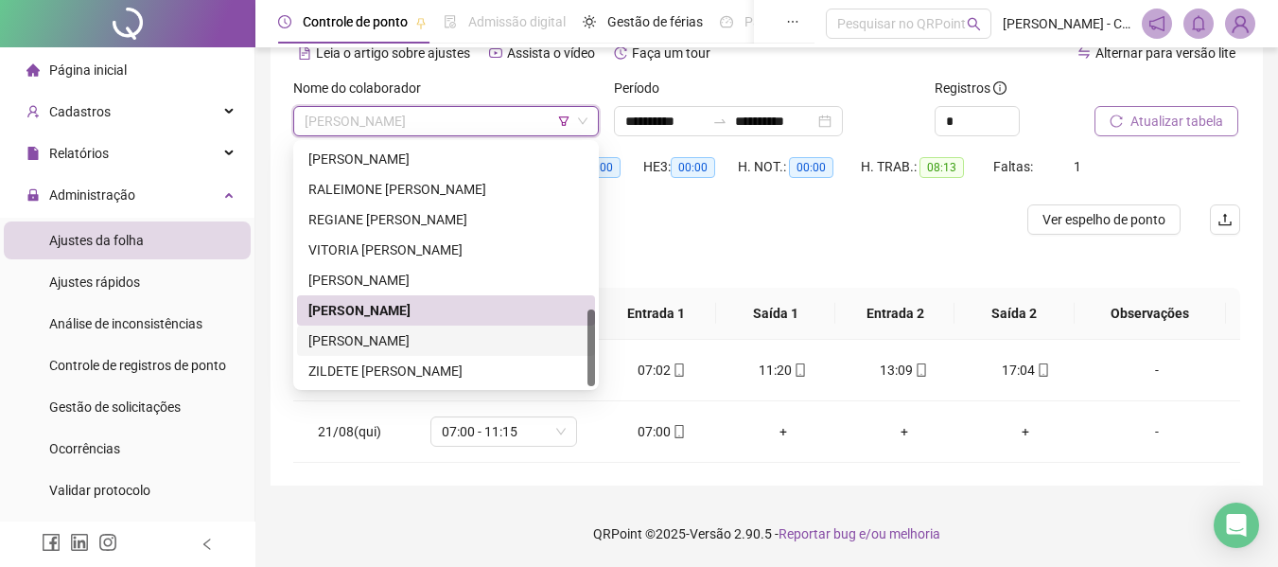
click at [430, 331] on div "[PERSON_NAME]" at bounding box center [445, 340] width 275 height 21
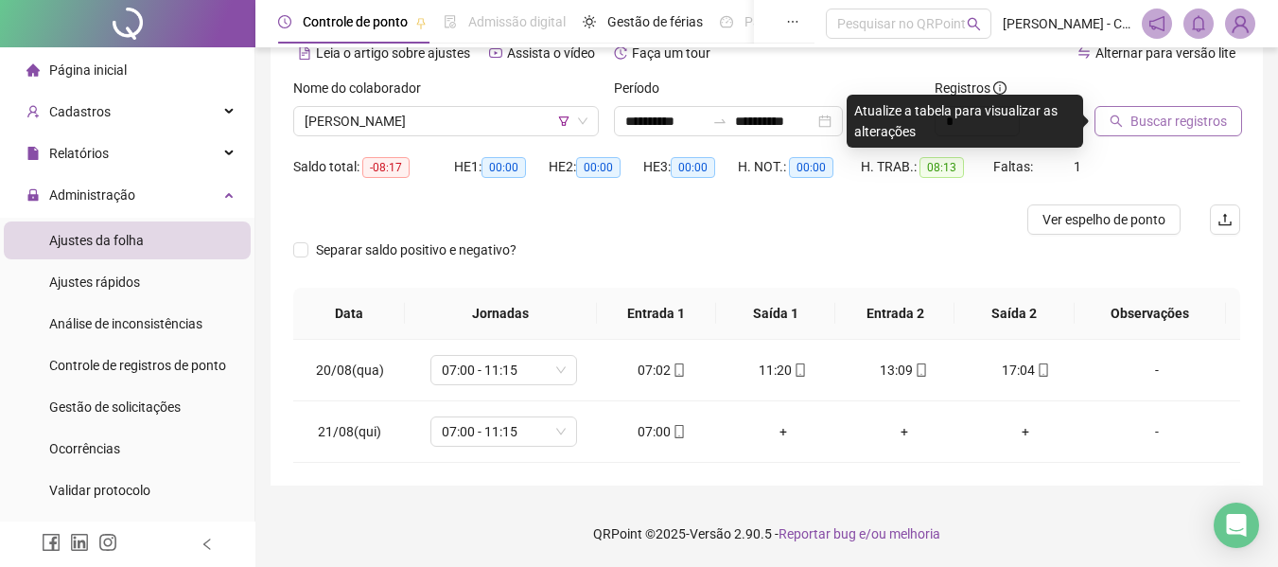
click at [1170, 120] on span "Buscar registros" at bounding box center [1179, 121] width 97 height 21
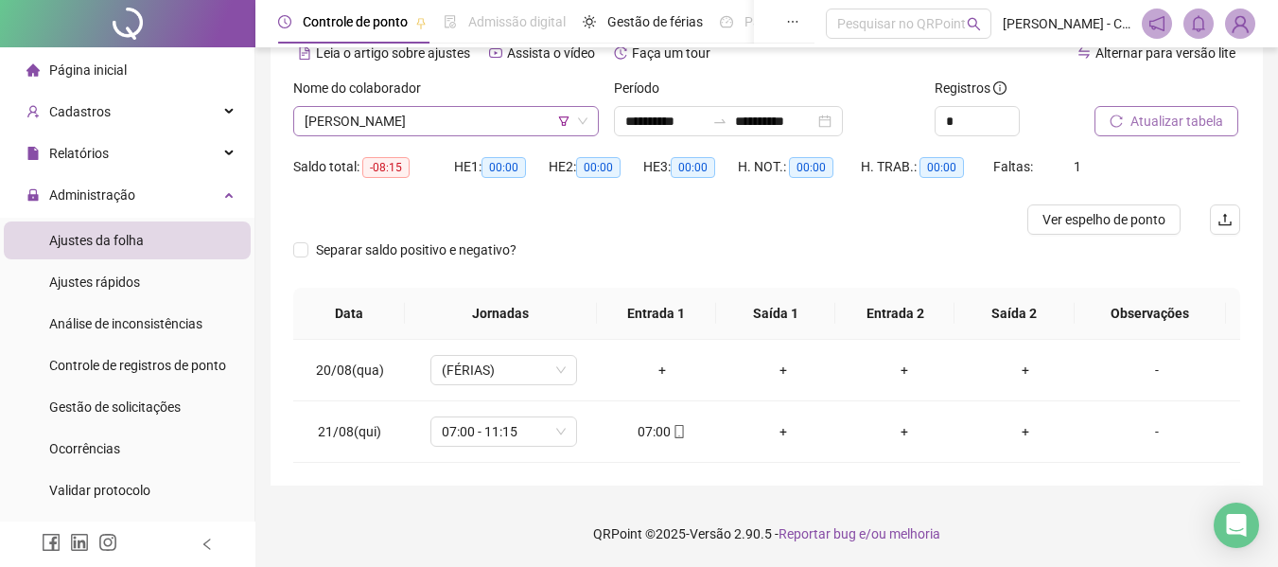
click at [484, 128] on span "[PERSON_NAME]" at bounding box center [446, 121] width 283 height 28
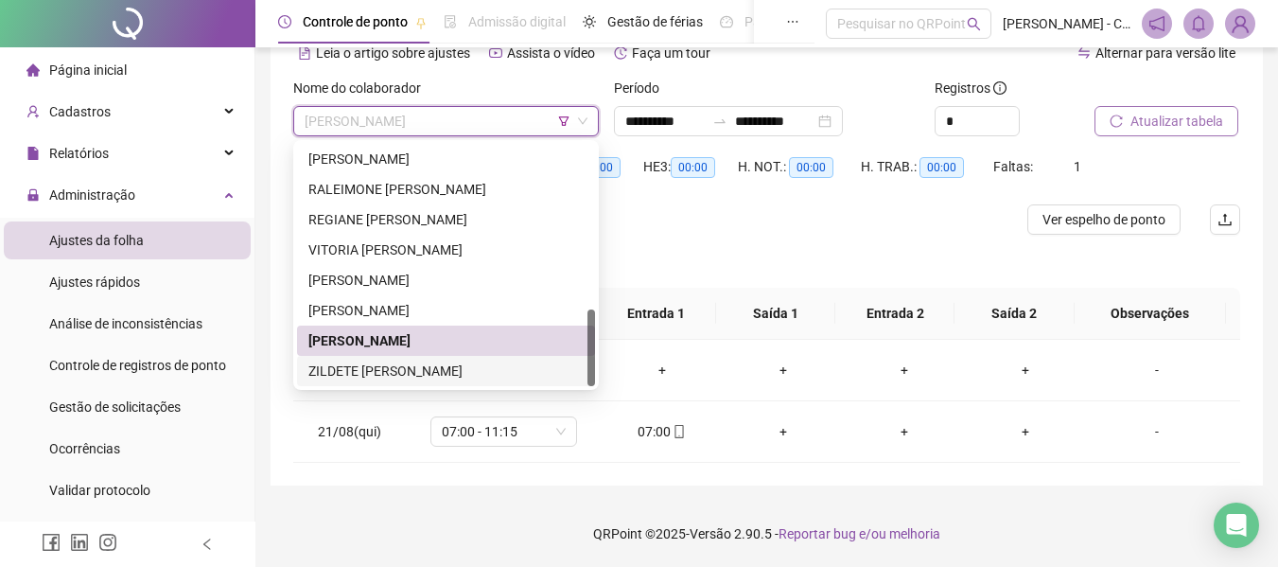
click at [465, 366] on div "ZILDETE [PERSON_NAME]" at bounding box center [445, 371] width 275 height 21
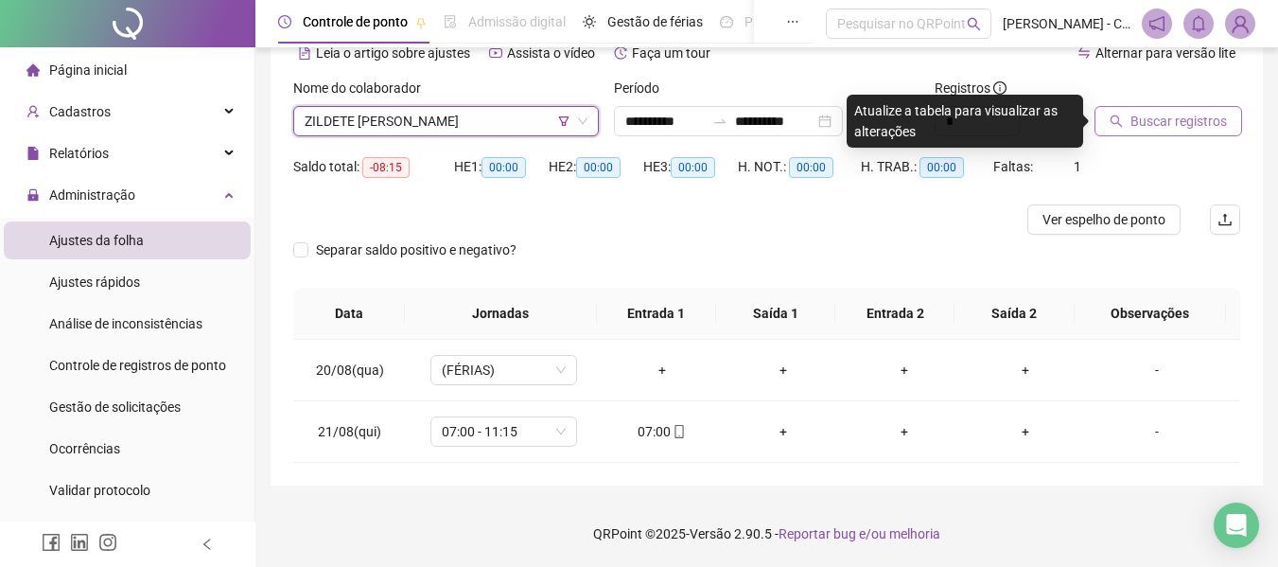
click at [1192, 114] on span "Buscar registros" at bounding box center [1179, 121] width 97 height 21
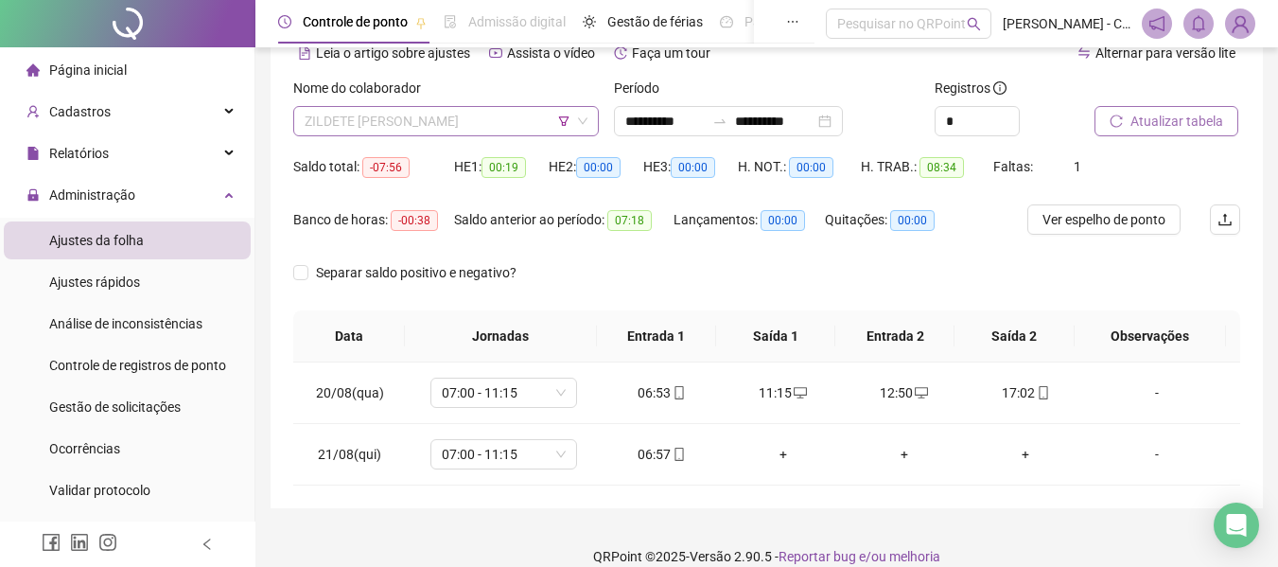
click at [499, 122] on span "ZILDETE [PERSON_NAME]" at bounding box center [446, 121] width 283 height 28
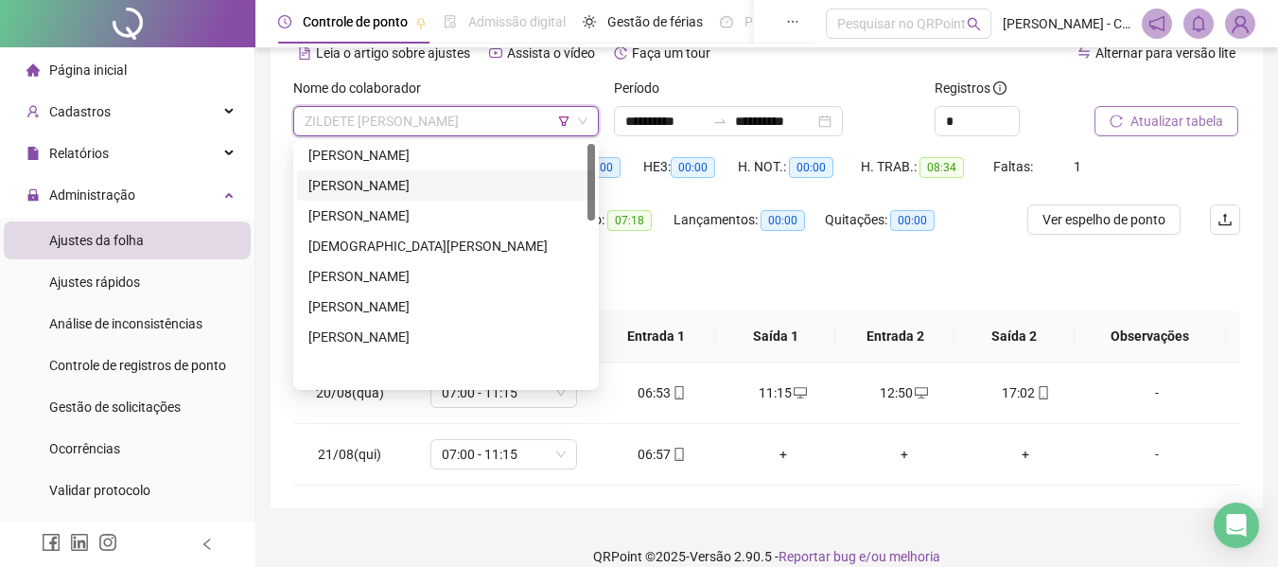
scroll to position [0, 0]
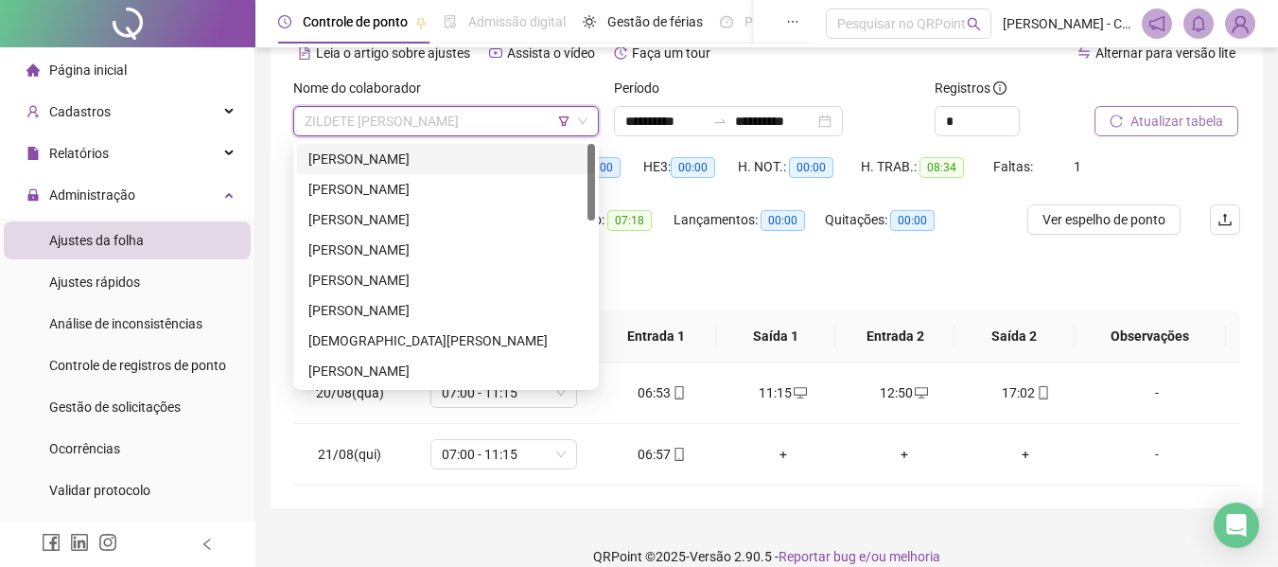
click at [444, 156] on div "[PERSON_NAME]" at bounding box center [445, 159] width 275 height 21
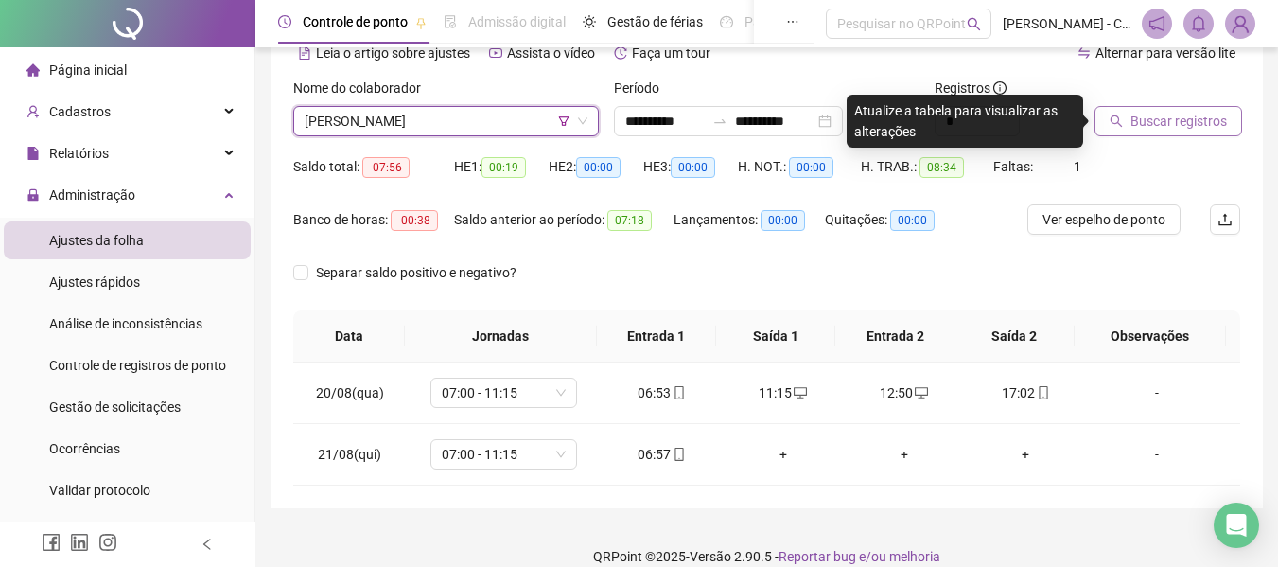
click at [1145, 117] on span "Buscar registros" at bounding box center [1179, 121] width 97 height 21
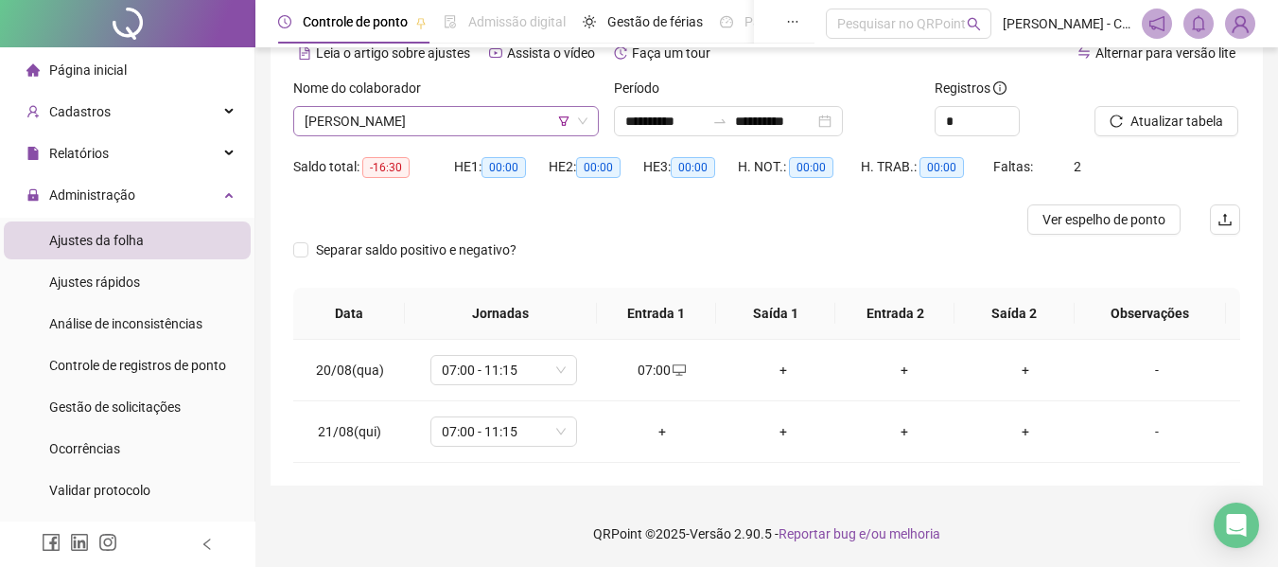
click at [484, 119] on span "[PERSON_NAME]" at bounding box center [446, 121] width 283 height 28
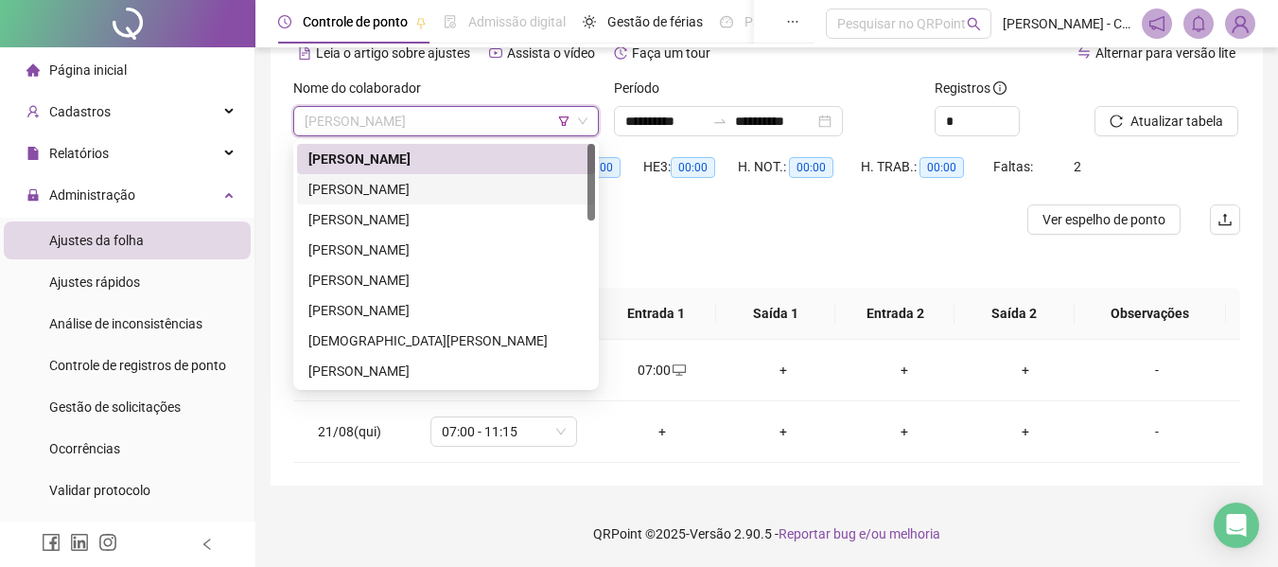
click at [445, 197] on div "[PERSON_NAME]" at bounding box center [445, 189] width 275 height 21
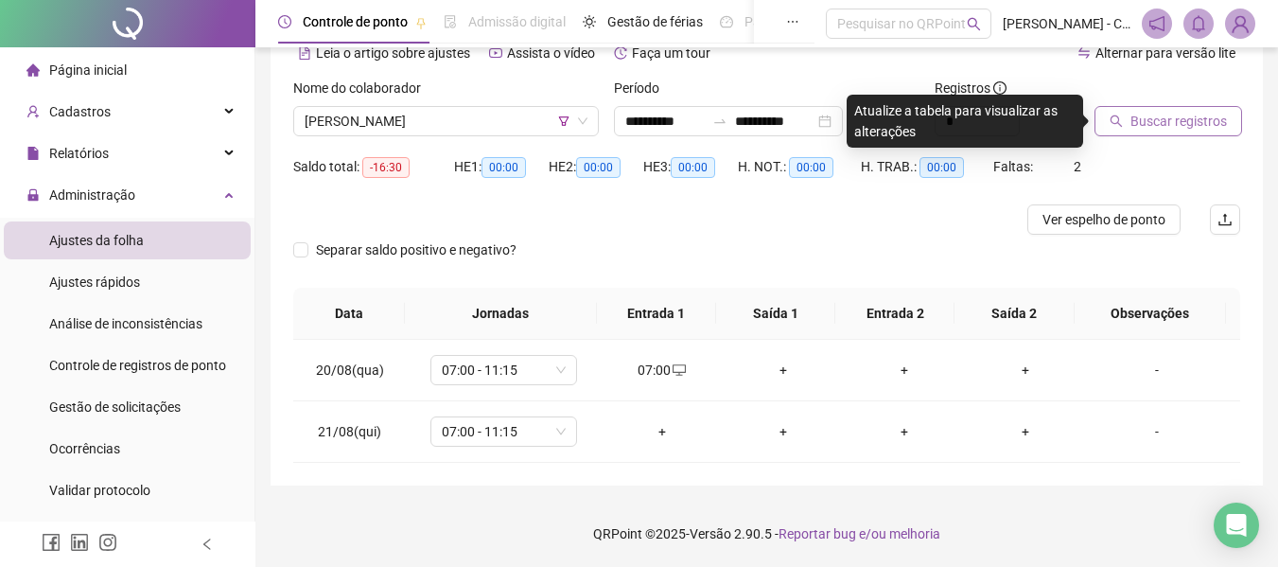
click at [1153, 135] on button "Buscar registros" at bounding box center [1169, 121] width 148 height 30
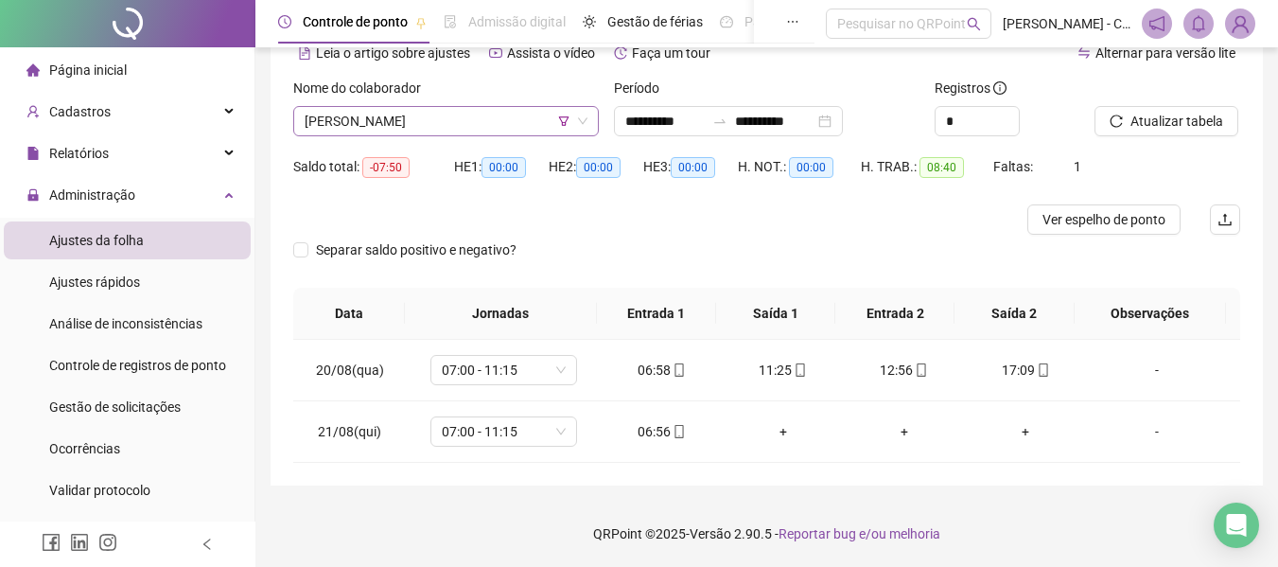
click at [490, 125] on span "[PERSON_NAME]" at bounding box center [446, 121] width 283 height 28
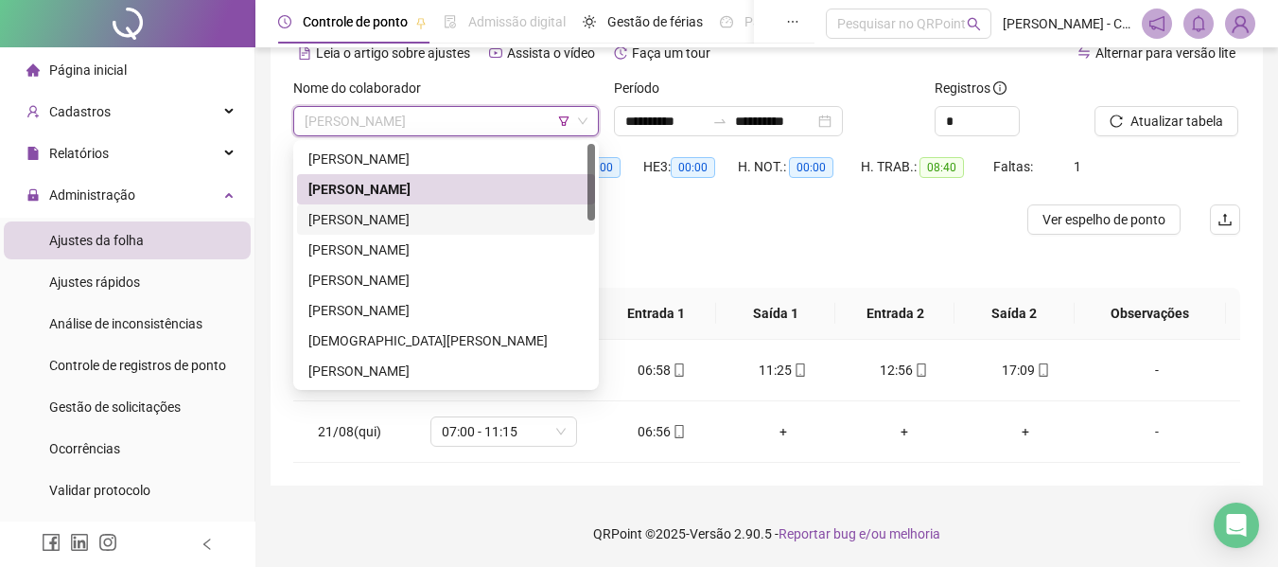
click at [434, 217] on div "[PERSON_NAME]" at bounding box center [445, 219] width 275 height 21
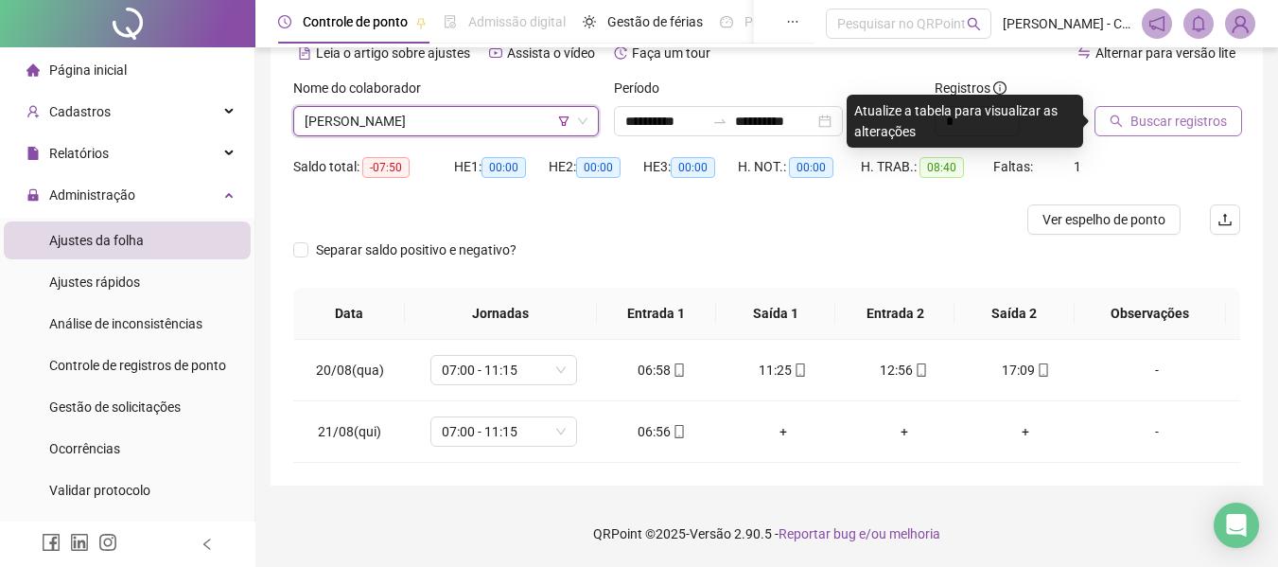
click at [1174, 115] on span "Buscar registros" at bounding box center [1179, 121] width 97 height 21
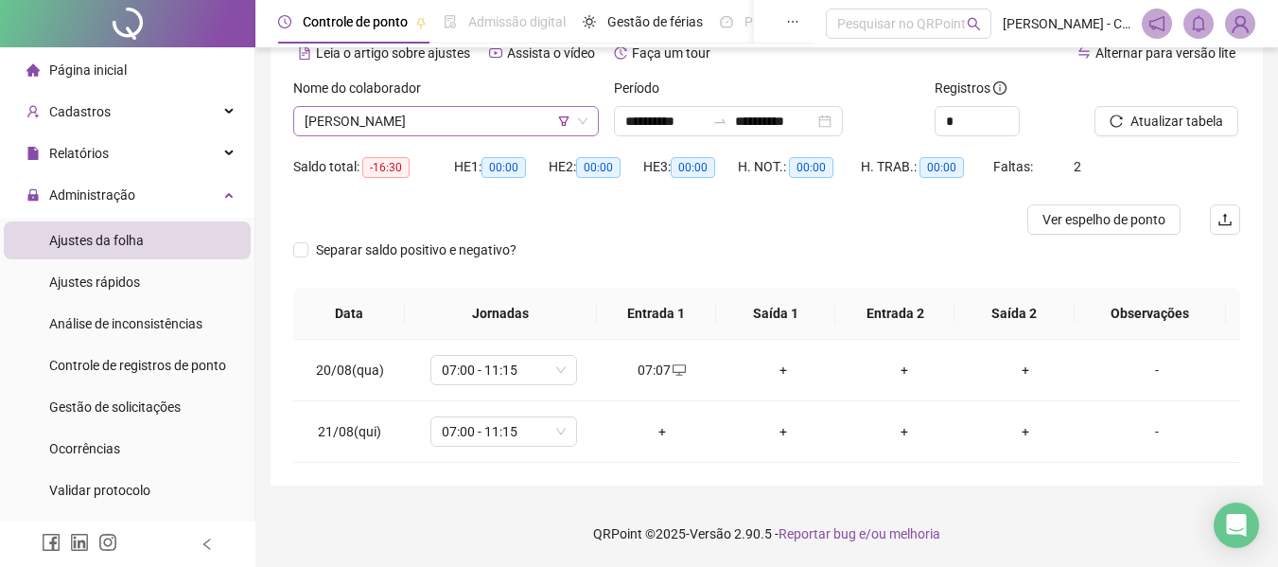
click at [486, 119] on span "[PERSON_NAME]" at bounding box center [446, 121] width 283 height 28
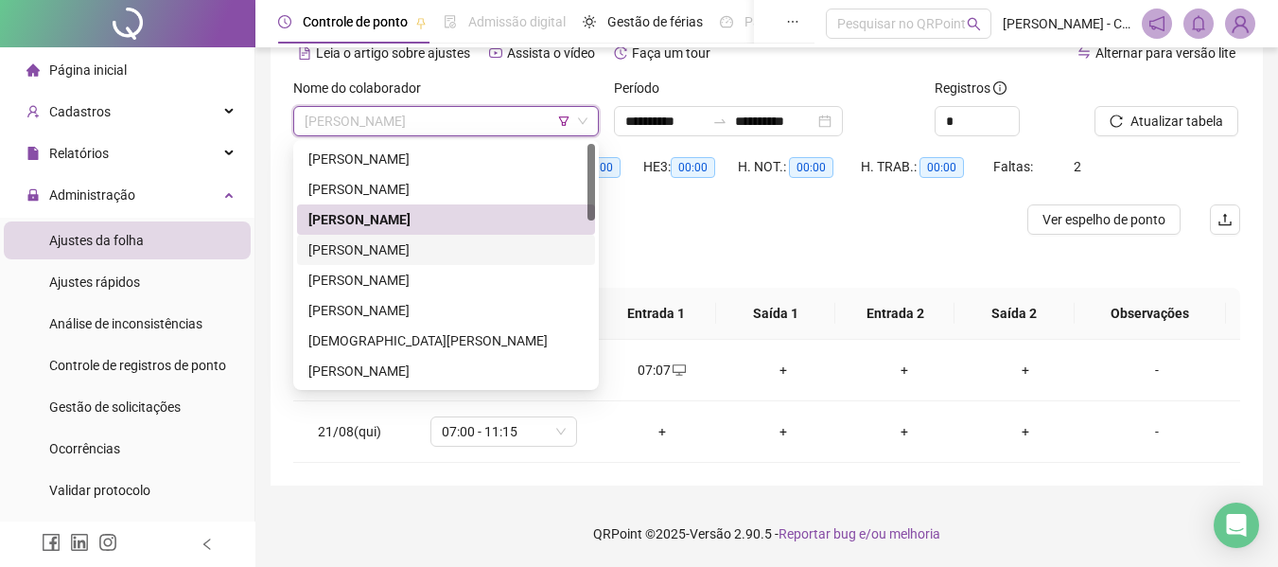
click at [458, 248] on div "[PERSON_NAME]" at bounding box center [445, 249] width 275 height 21
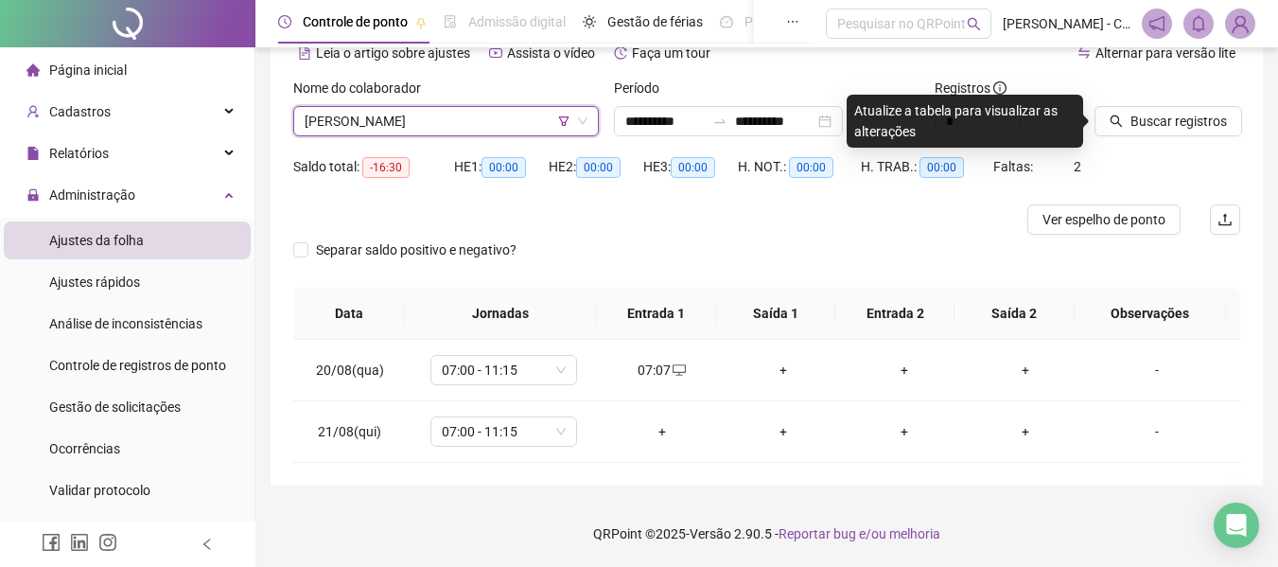
click at [1166, 105] on div at bounding box center [1144, 92] width 98 height 28
click at [1165, 123] on span "Buscar registros" at bounding box center [1179, 121] width 97 height 21
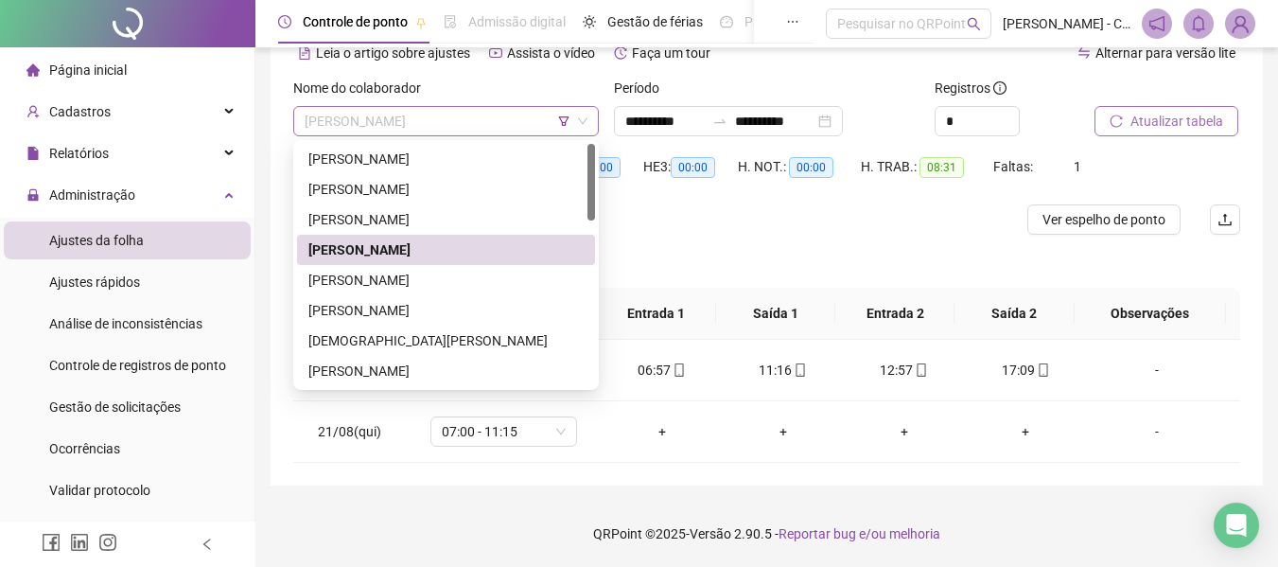
click at [464, 118] on span "[PERSON_NAME]" at bounding box center [446, 121] width 283 height 28
click at [420, 275] on div "[PERSON_NAME]" at bounding box center [445, 280] width 275 height 21
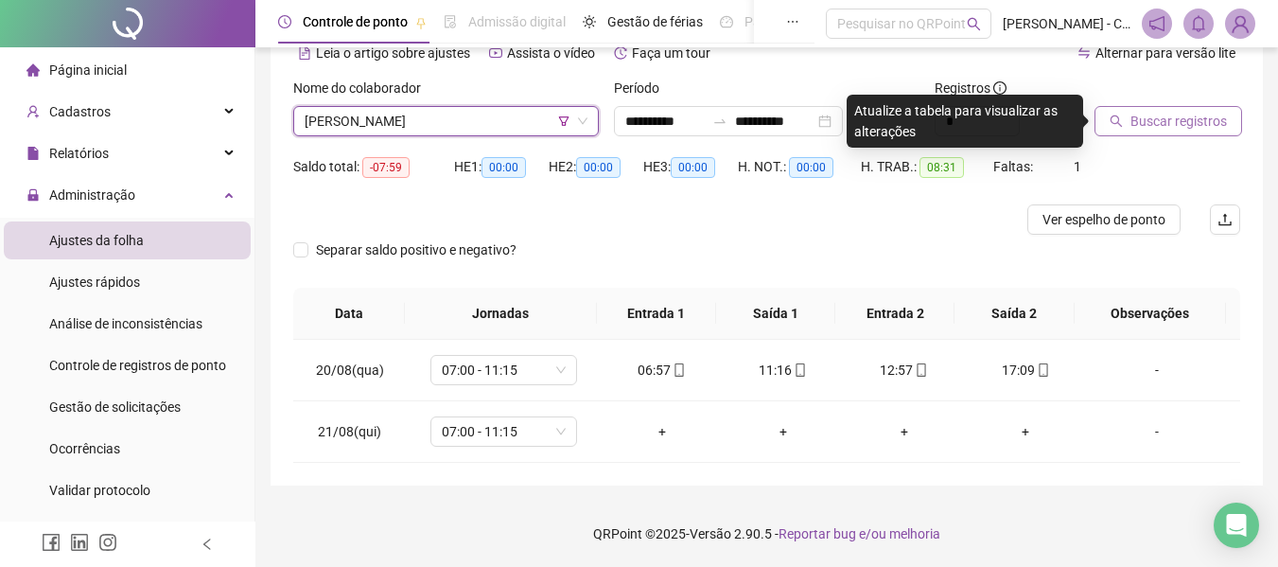
click at [1126, 128] on button "Buscar registros" at bounding box center [1169, 121] width 148 height 30
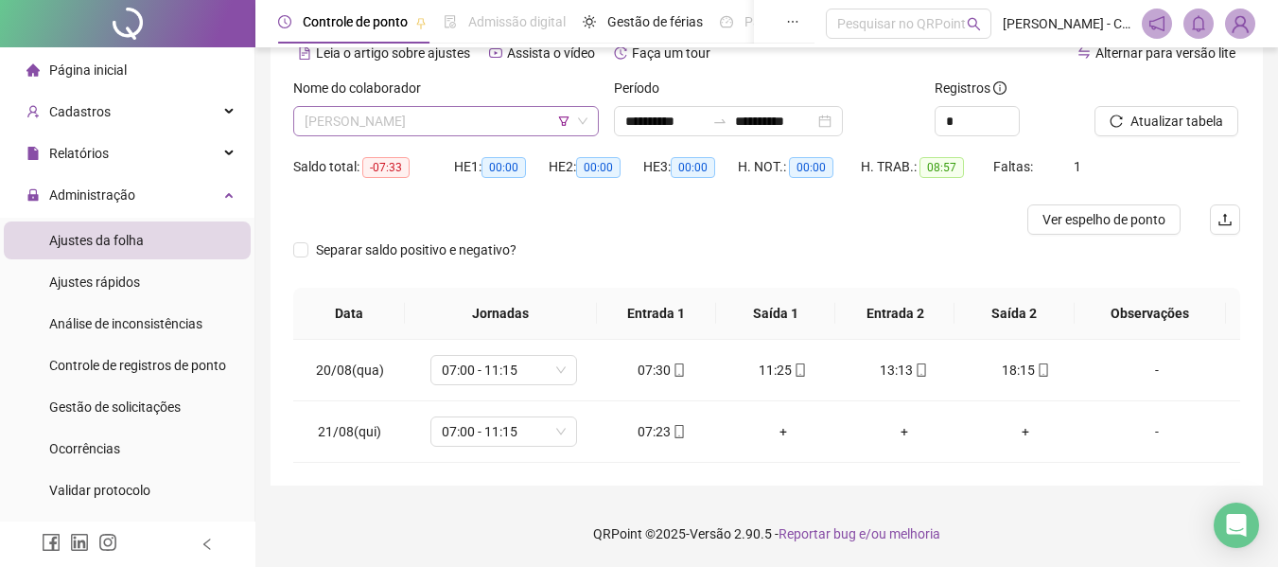
click at [507, 128] on span "[PERSON_NAME]" at bounding box center [446, 121] width 283 height 28
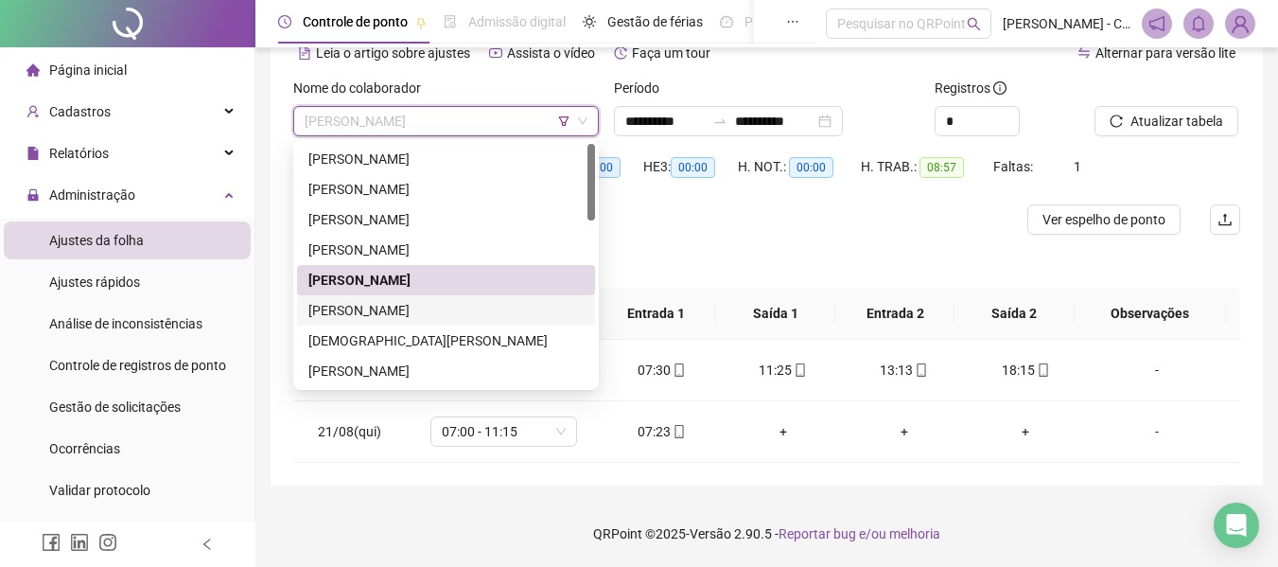
click at [455, 306] on div "[PERSON_NAME]" at bounding box center [445, 310] width 275 height 21
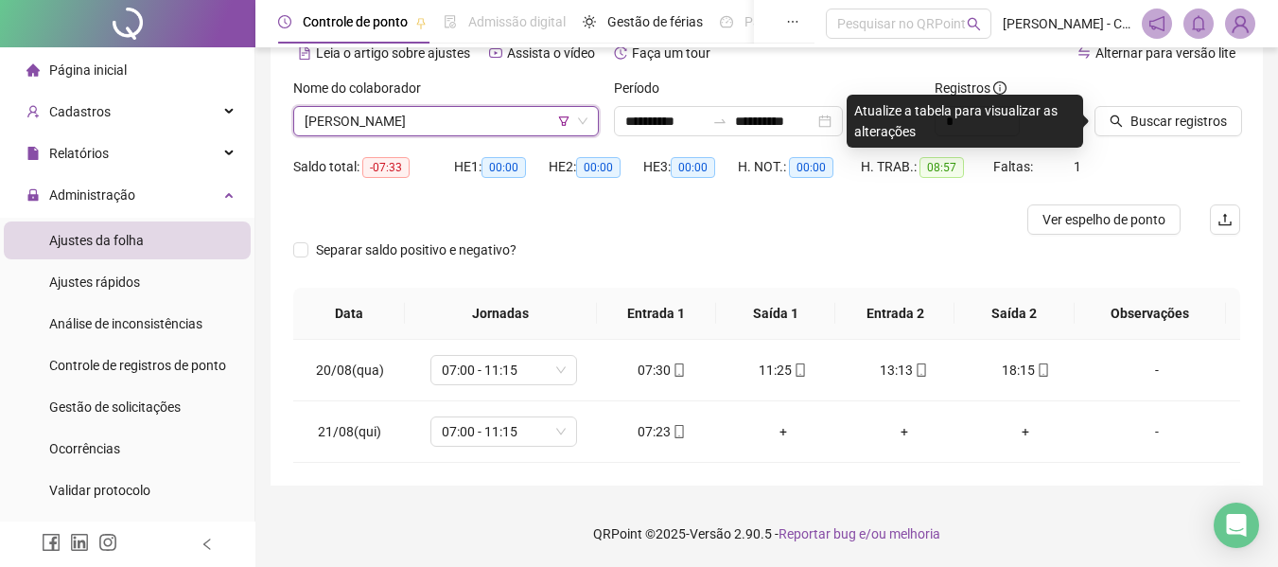
click at [1159, 99] on div at bounding box center [1144, 92] width 98 height 28
click at [1159, 118] on span "Buscar registros" at bounding box center [1179, 121] width 97 height 21
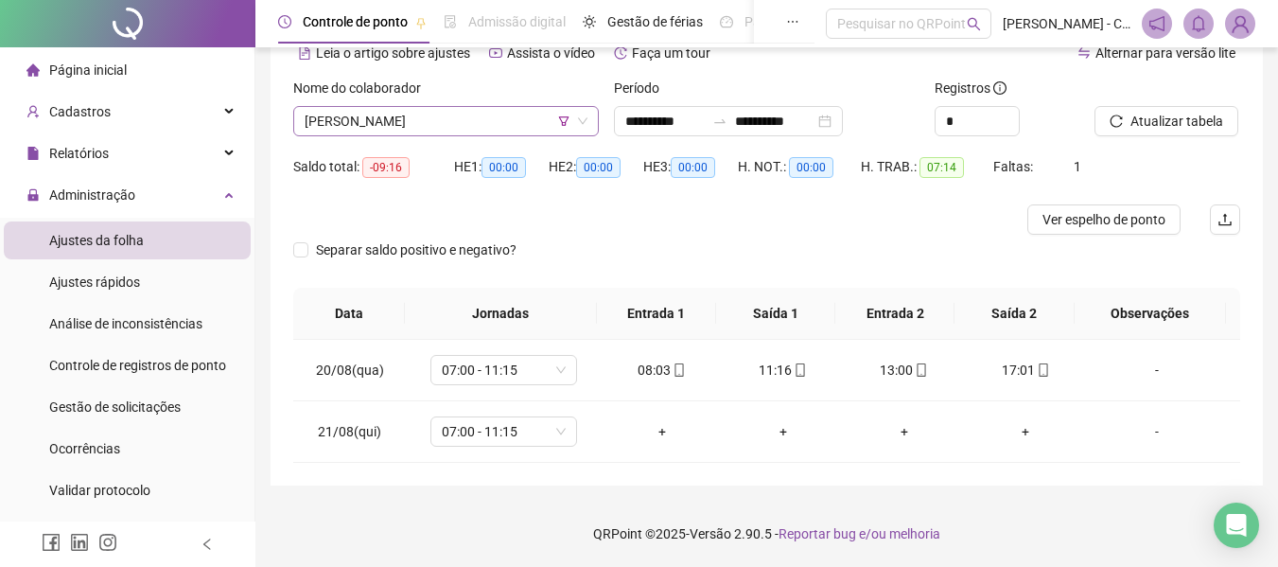
click at [475, 115] on span "[PERSON_NAME]" at bounding box center [446, 121] width 283 height 28
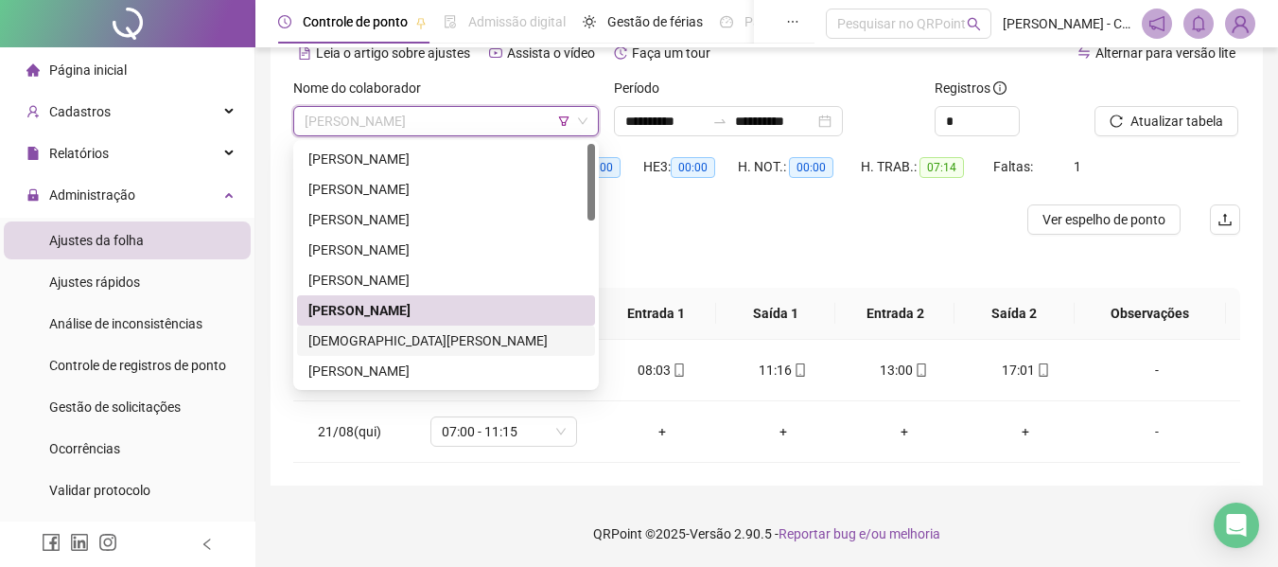
click at [449, 342] on div "[DEMOGRAPHIC_DATA][PERSON_NAME]" at bounding box center [445, 340] width 275 height 21
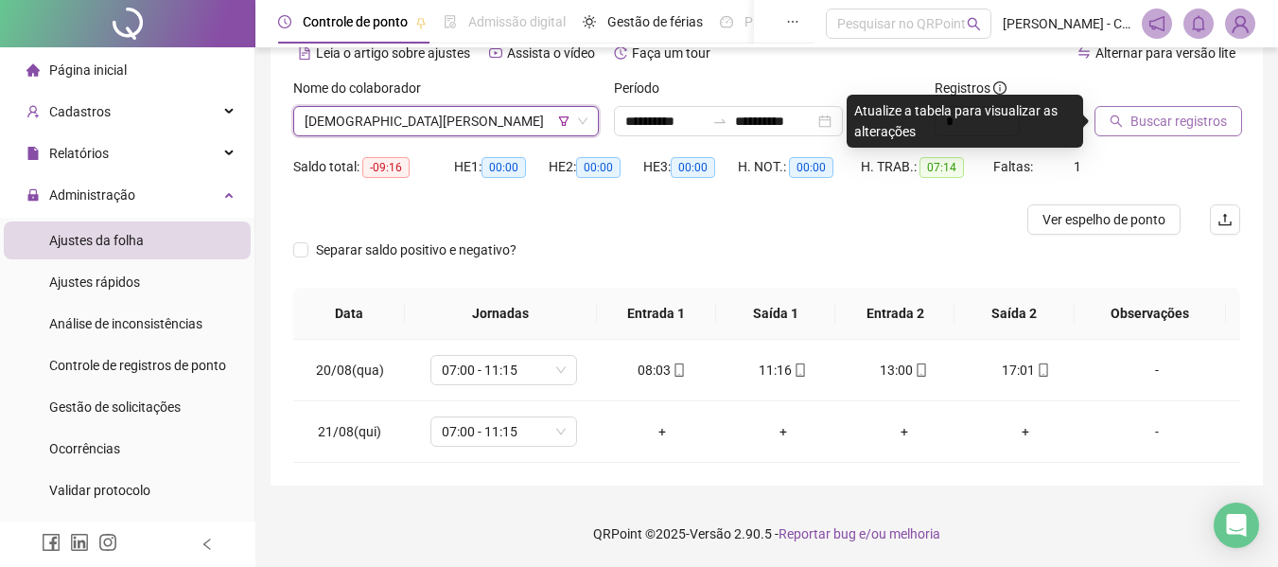
click at [1169, 130] on span "Buscar registros" at bounding box center [1179, 121] width 97 height 21
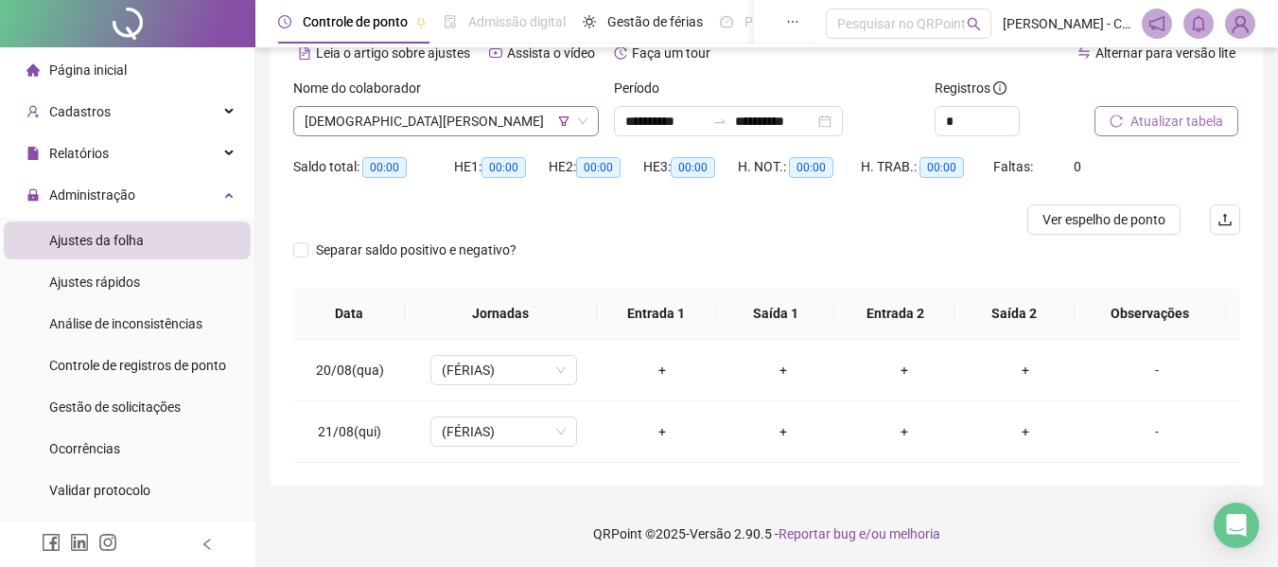
click at [493, 122] on span "[DEMOGRAPHIC_DATA][PERSON_NAME]" at bounding box center [446, 121] width 283 height 28
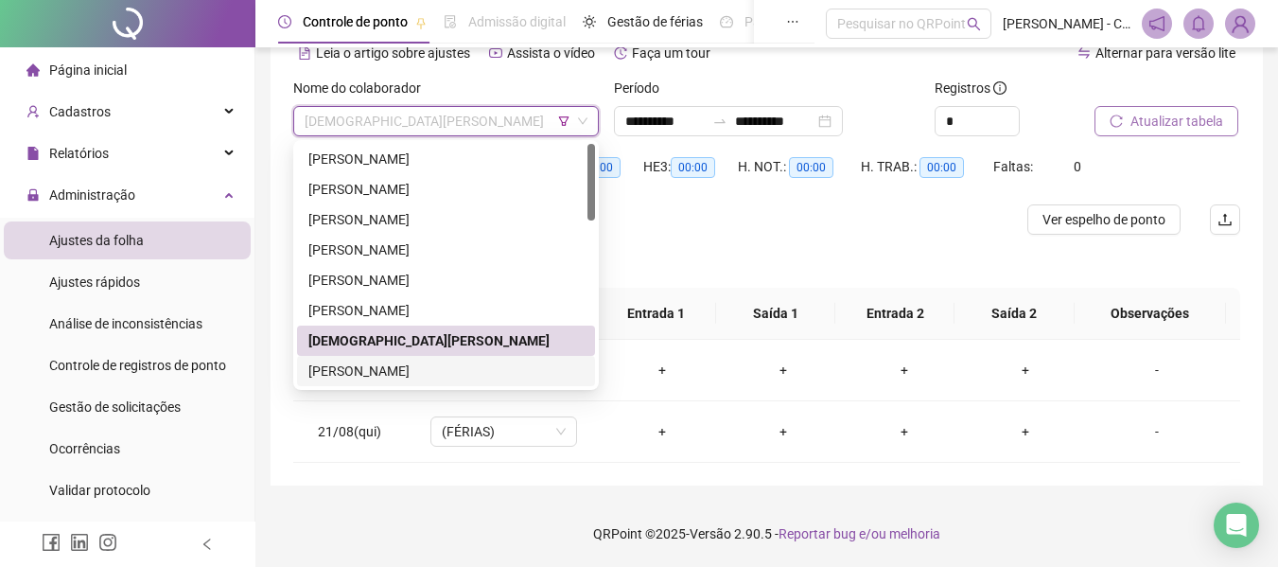
click at [410, 373] on div "[PERSON_NAME]" at bounding box center [445, 371] width 275 height 21
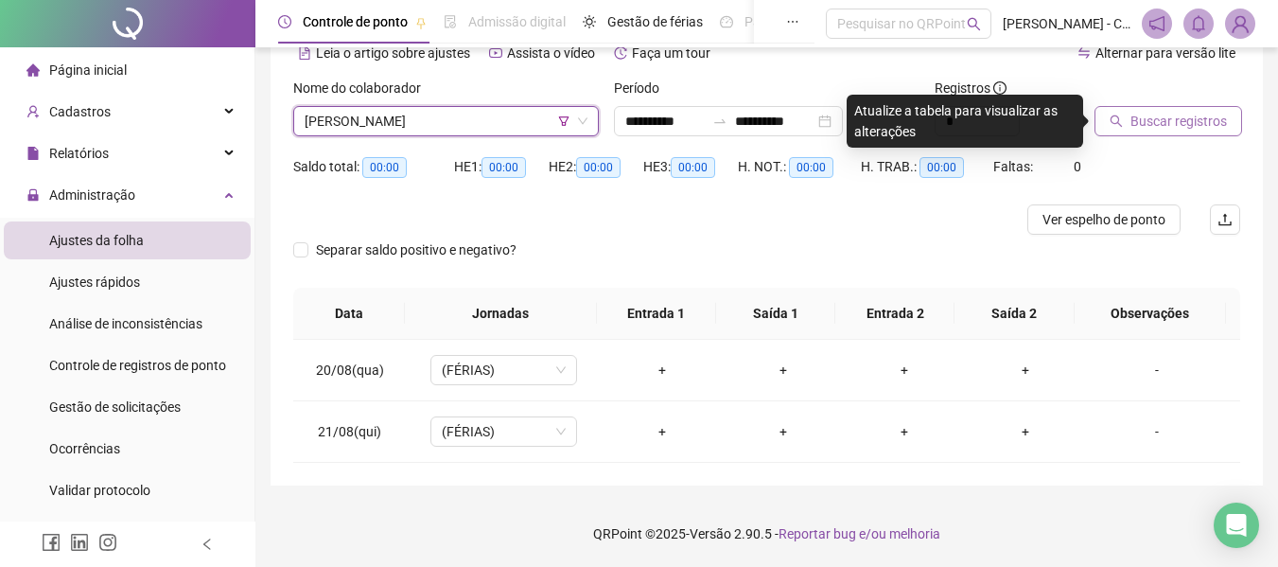
click at [1164, 122] on span "Buscar registros" at bounding box center [1179, 121] width 97 height 21
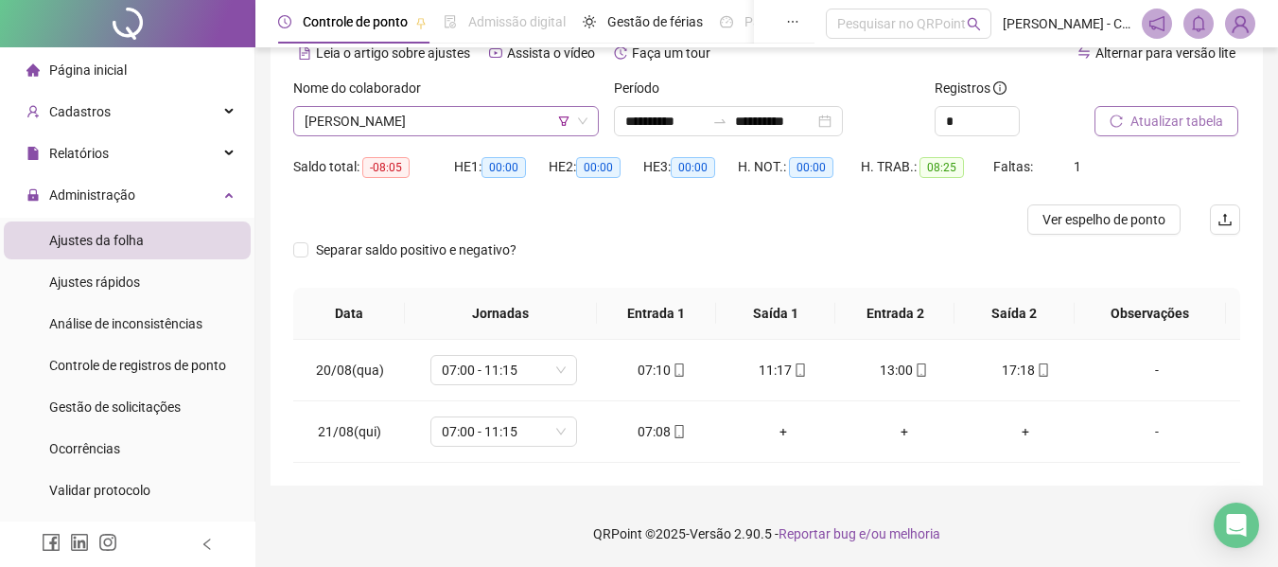
click at [476, 122] on span "[PERSON_NAME]" at bounding box center [446, 121] width 283 height 28
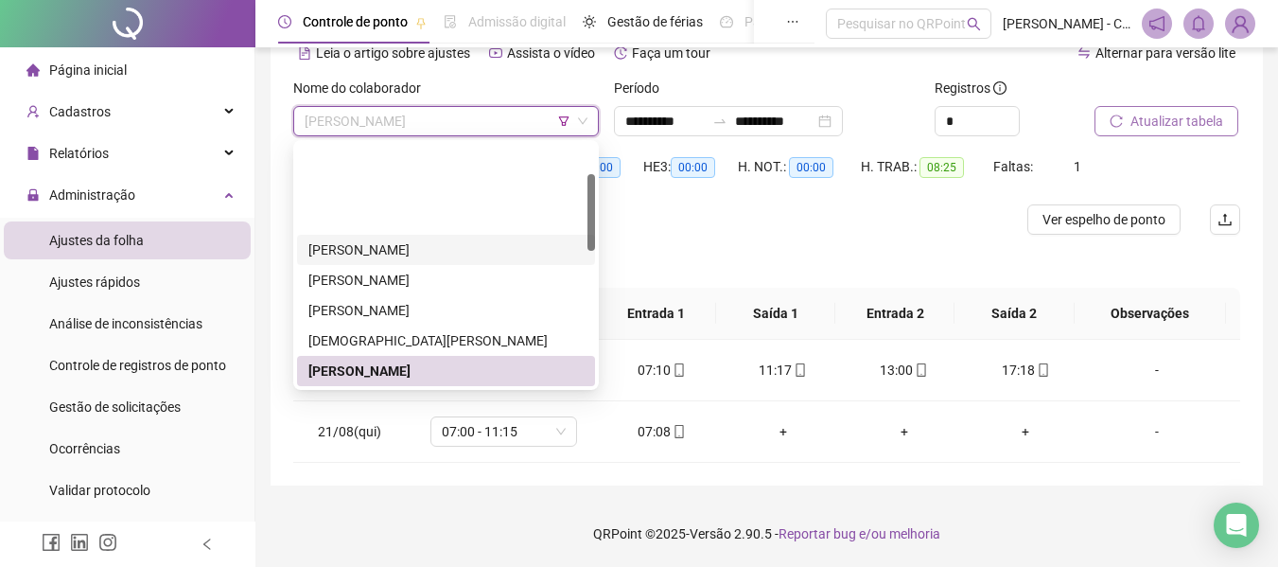
scroll to position [95, 0]
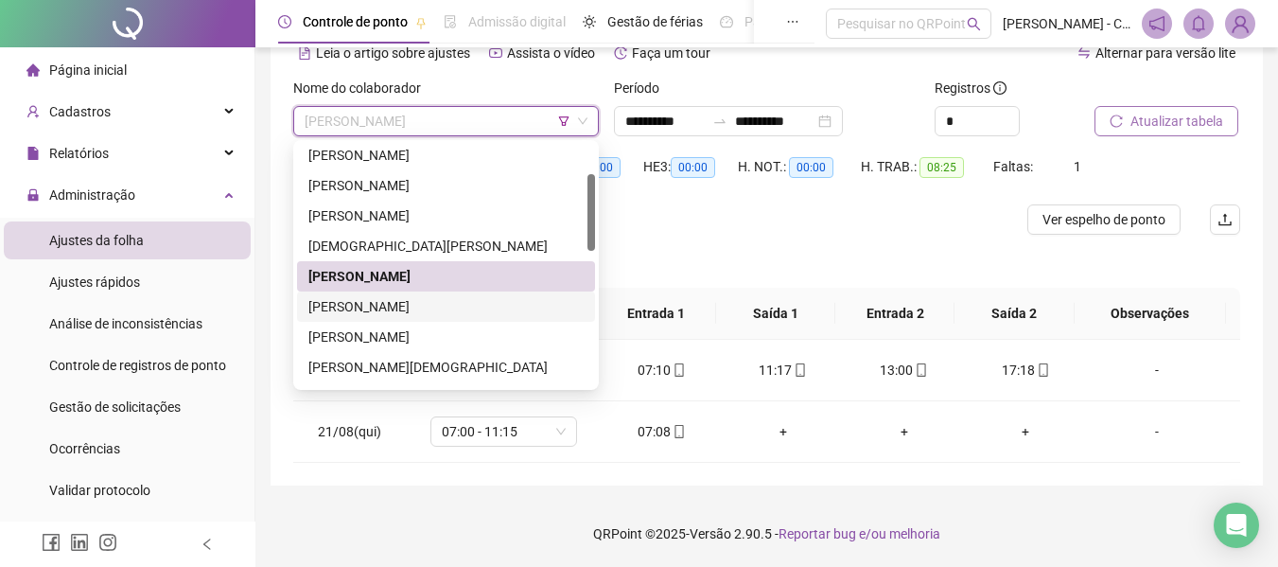
click at [404, 301] on div "[PERSON_NAME]" at bounding box center [445, 306] width 275 height 21
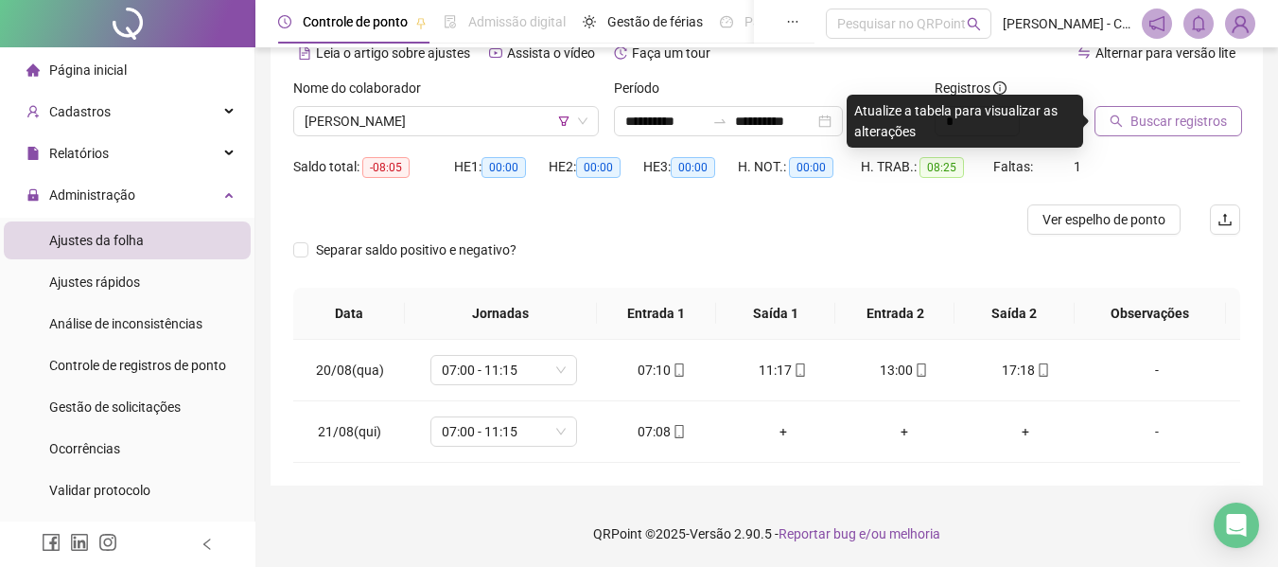
click at [1196, 122] on span "Buscar registros" at bounding box center [1179, 121] width 97 height 21
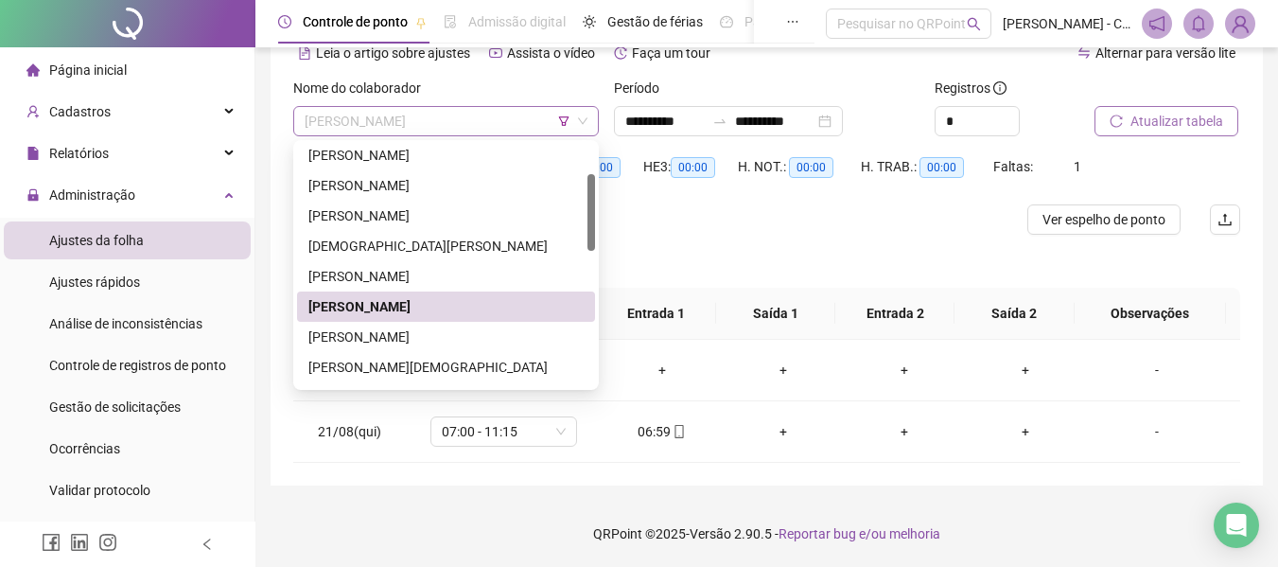
click at [519, 112] on span "[PERSON_NAME]" at bounding box center [446, 121] width 283 height 28
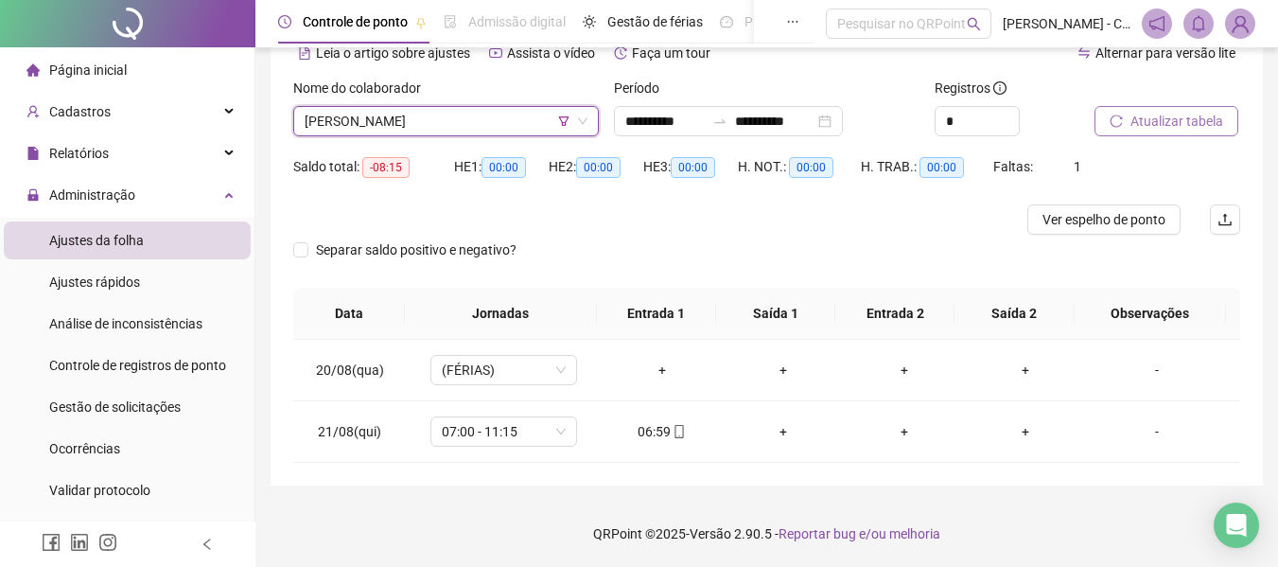
click at [519, 112] on span "[PERSON_NAME]" at bounding box center [446, 121] width 283 height 28
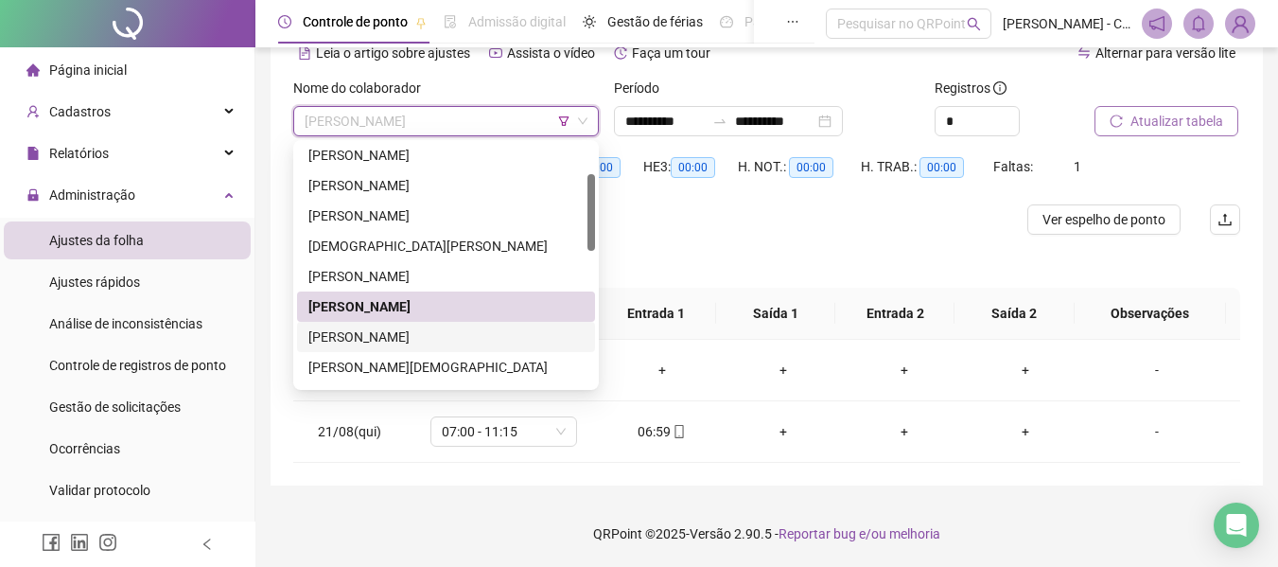
click at [427, 342] on div "[PERSON_NAME]" at bounding box center [445, 336] width 275 height 21
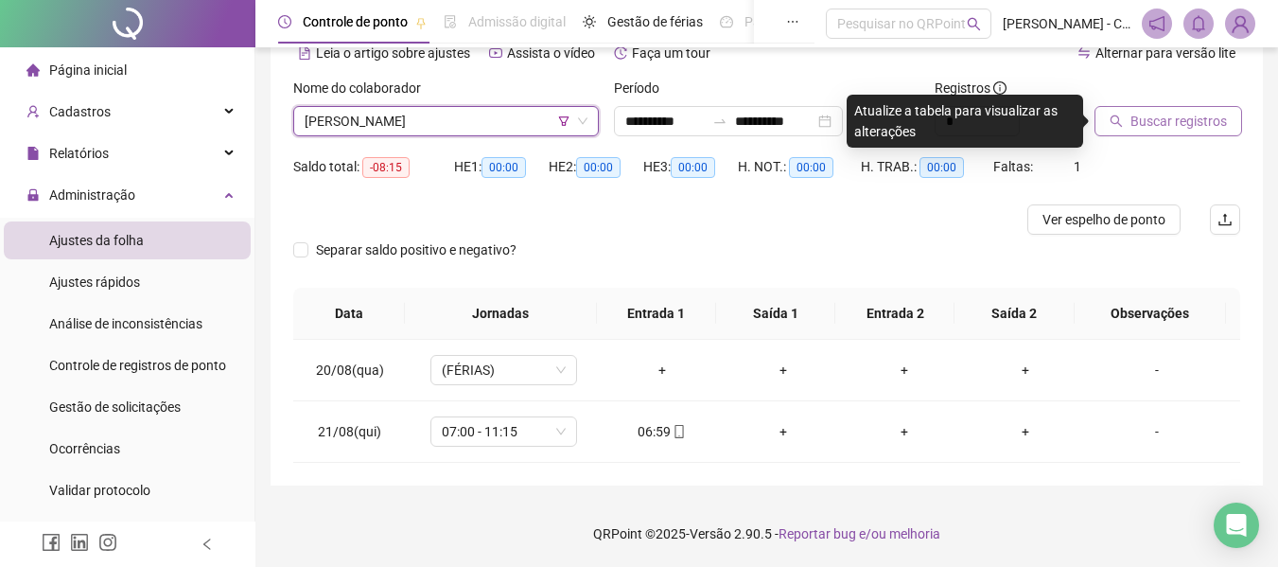
click at [1141, 109] on button "Buscar registros" at bounding box center [1169, 121] width 148 height 30
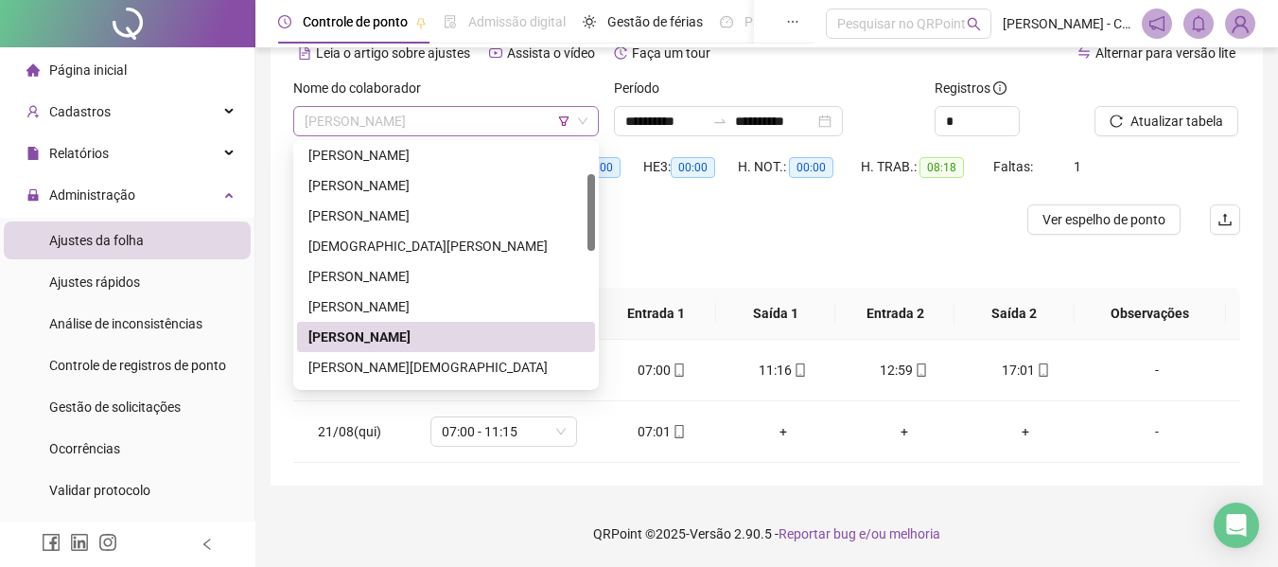
click at [508, 121] on span "[PERSON_NAME]" at bounding box center [446, 121] width 283 height 28
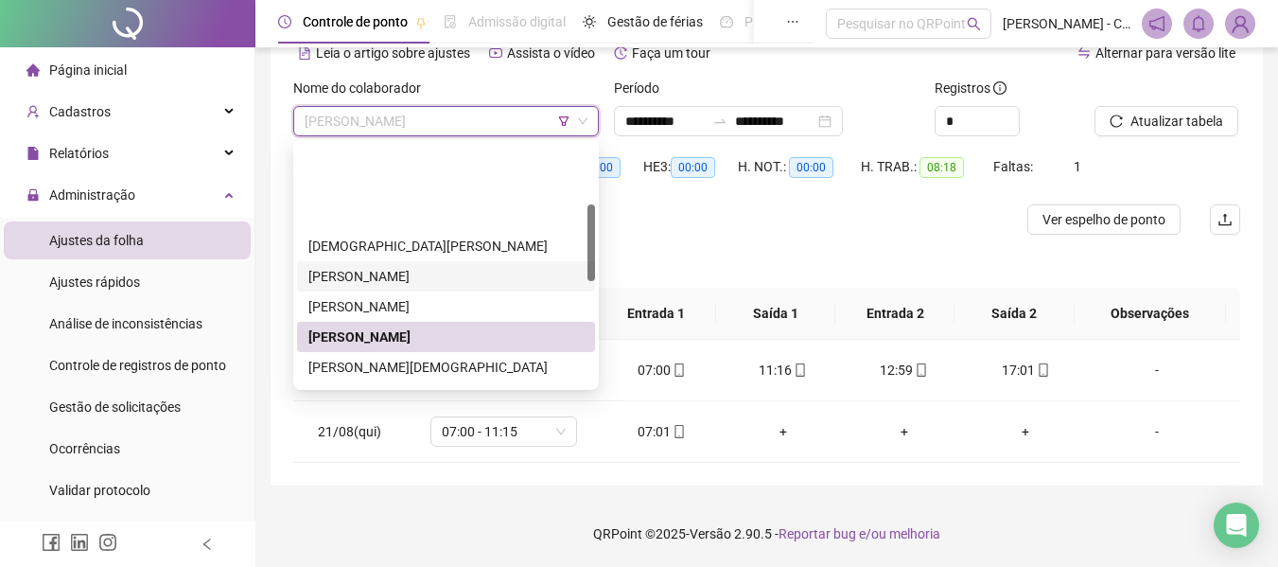
scroll to position [189, 0]
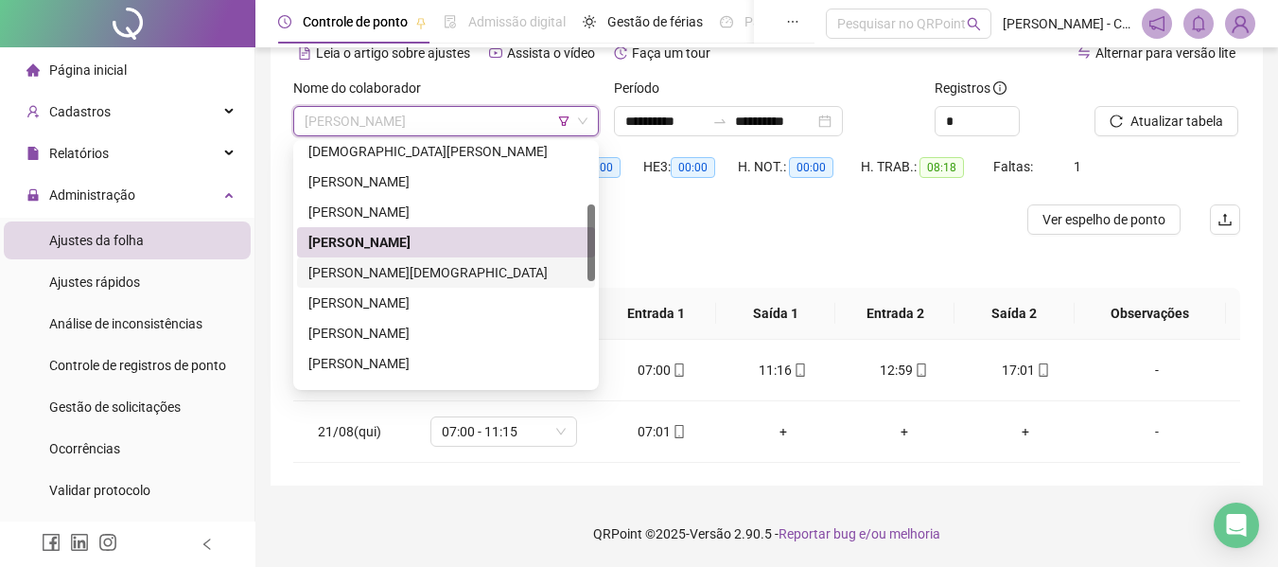
click at [434, 278] on div "[PERSON_NAME][DEMOGRAPHIC_DATA]" at bounding box center [445, 272] width 275 height 21
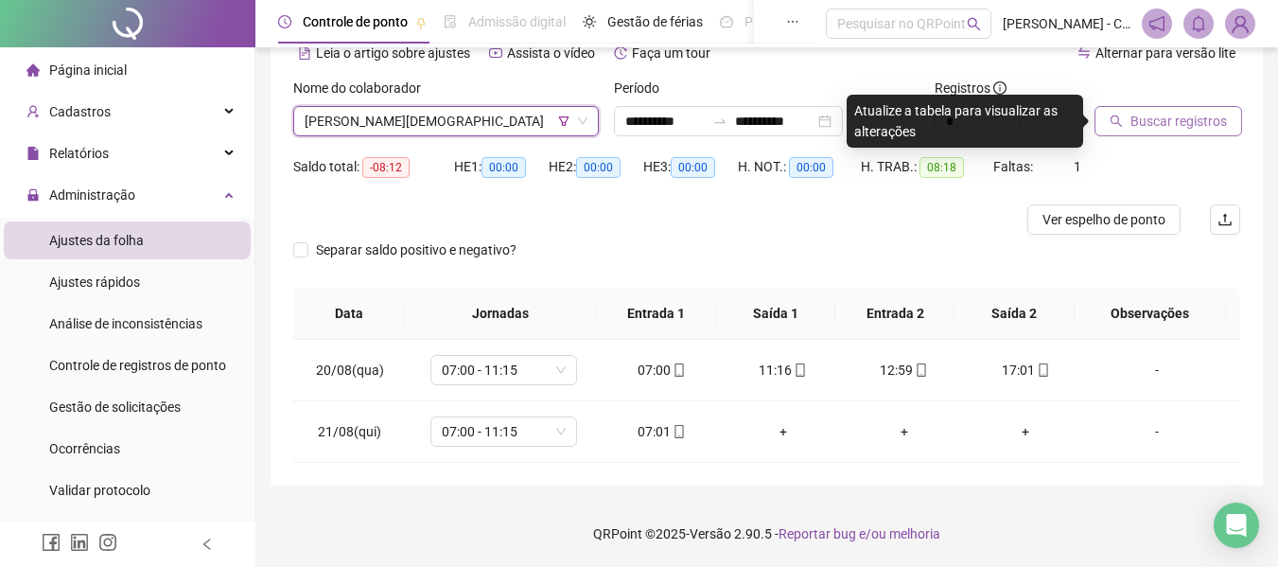
click at [1172, 108] on button "Buscar registros" at bounding box center [1169, 121] width 148 height 30
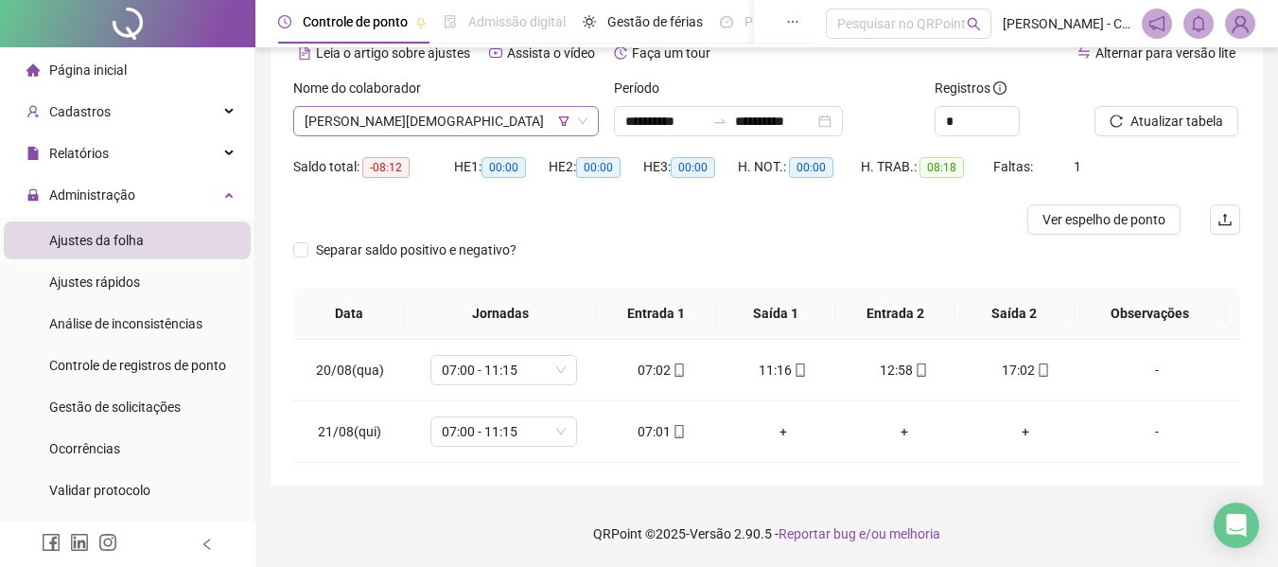
click at [474, 116] on span "[PERSON_NAME][DEMOGRAPHIC_DATA]" at bounding box center [446, 121] width 283 height 28
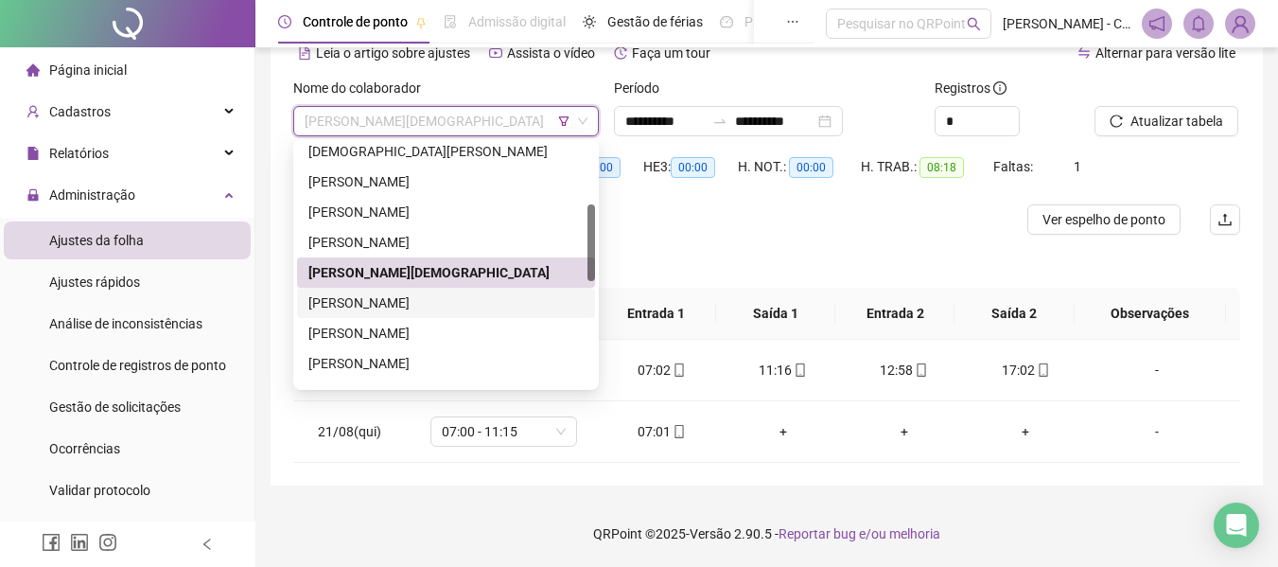
click at [431, 294] on div "[PERSON_NAME]" at bounding box center [445, 302] width 275 height 21
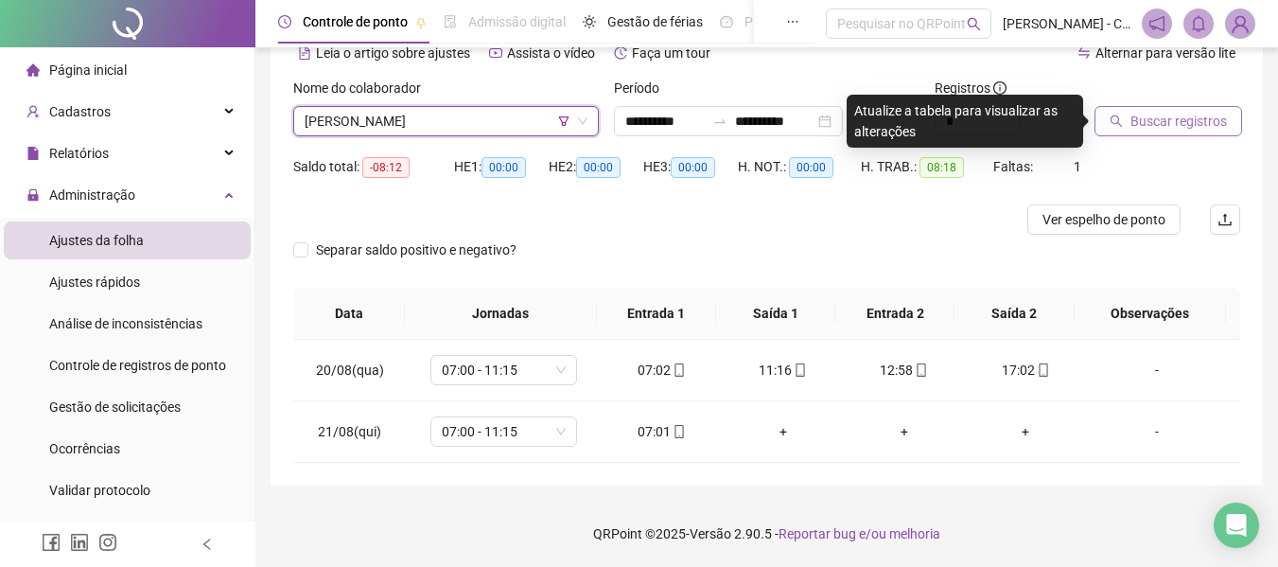
click at [1189, 119] on span "Buscar registros" at bounding box center [1179, 121] width 97 height 21
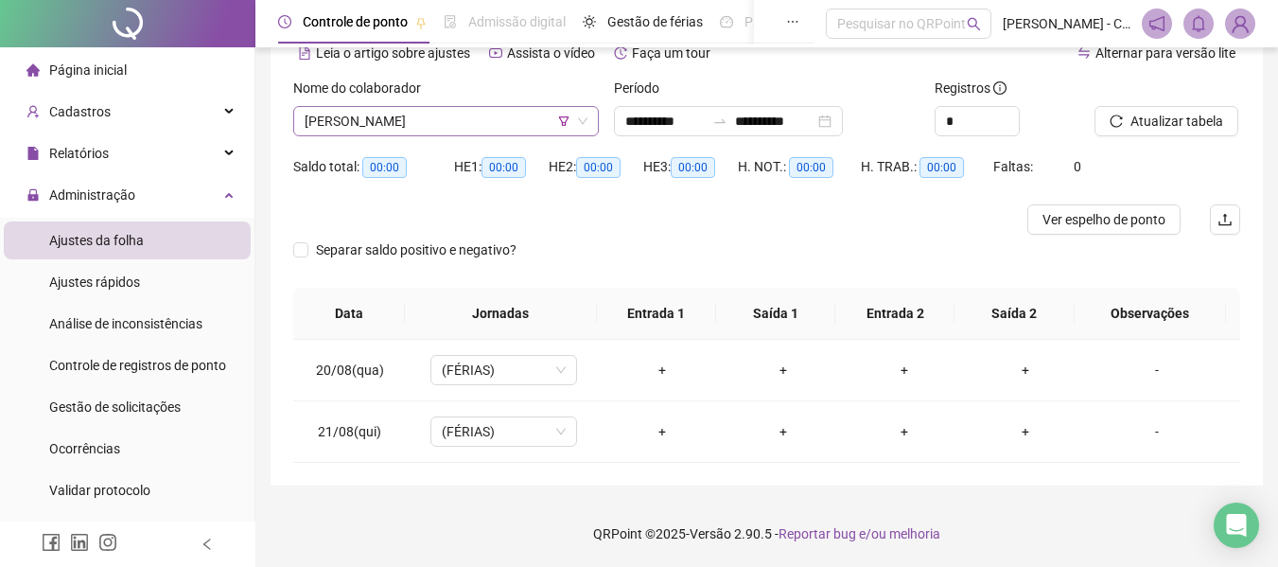
click at [502, 129] on span "[PERSON_NAME]" at bounding box center [446, 121] width 283 height 28
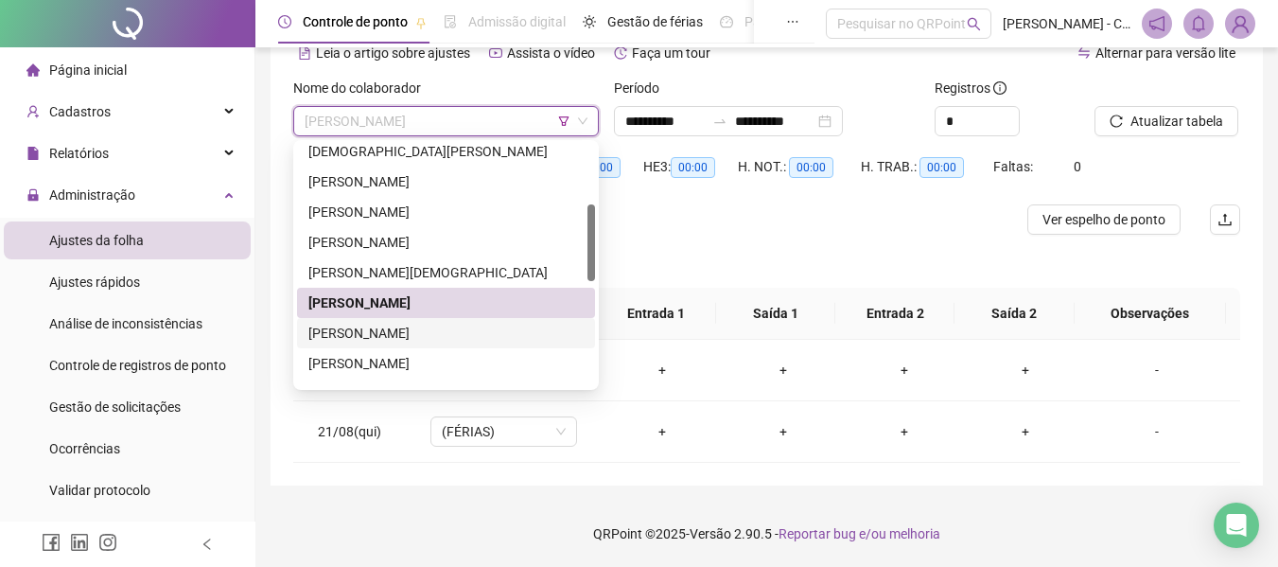
click at [465, 326] on div "[PERSON_NAME]" at bounding box center [445, 333] width 275 height 21
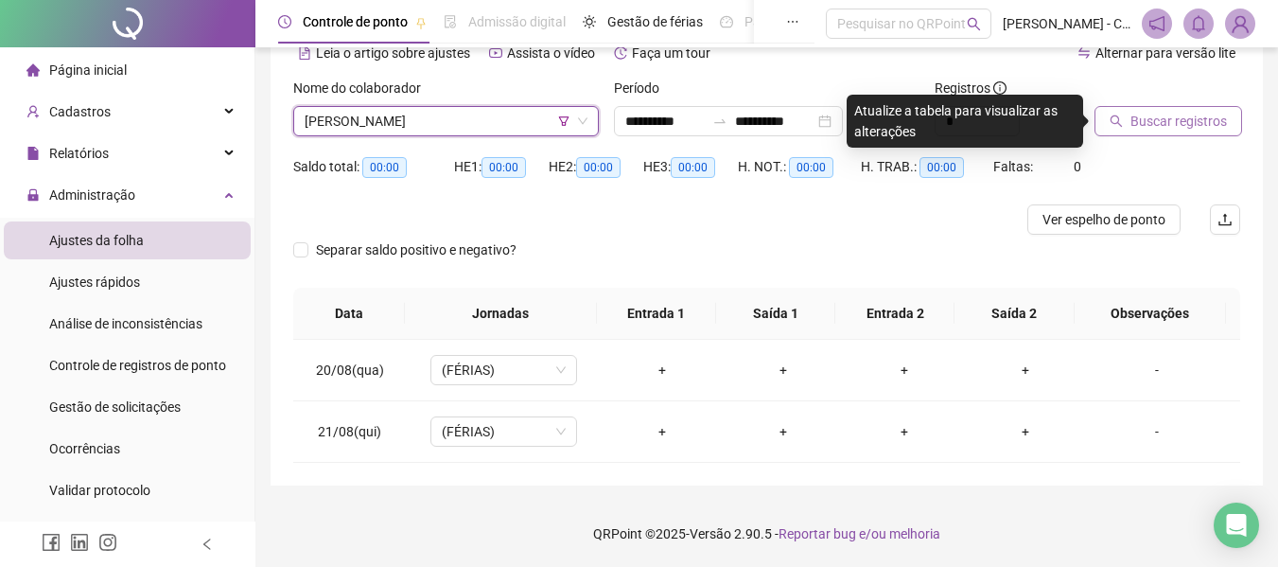
click at [1215, 128] on span "Buscar registros" at bounding box center [1179, 121] width 97 height 21
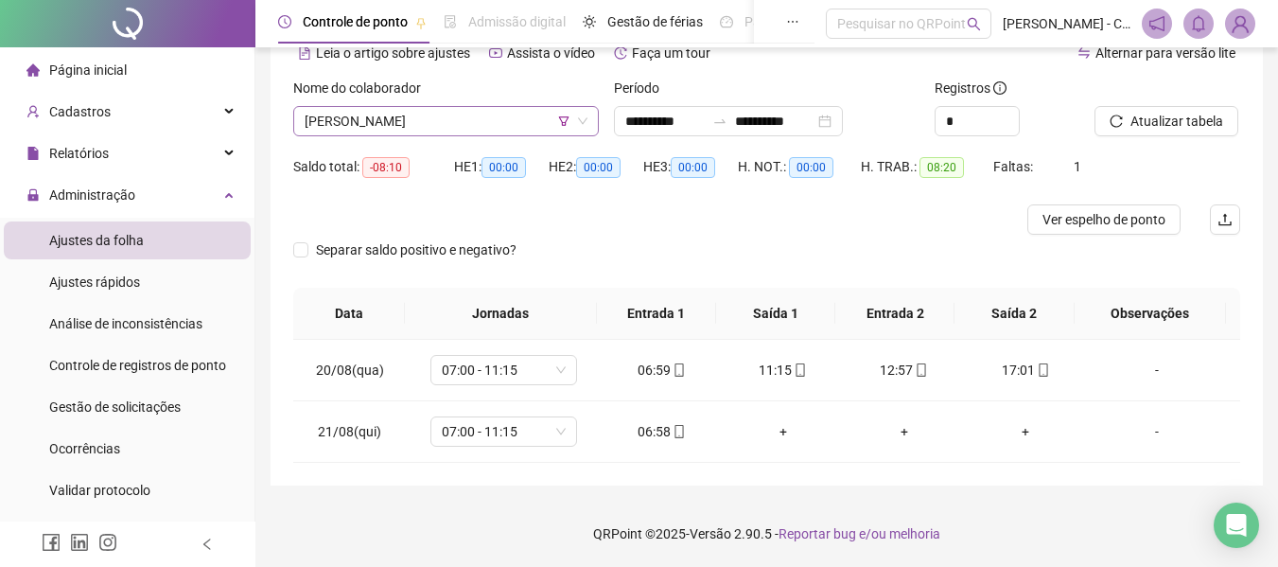
click at [483, 119] on span "[PERSON_NAME]" at bounding box center [446, 121] width 283 height 28
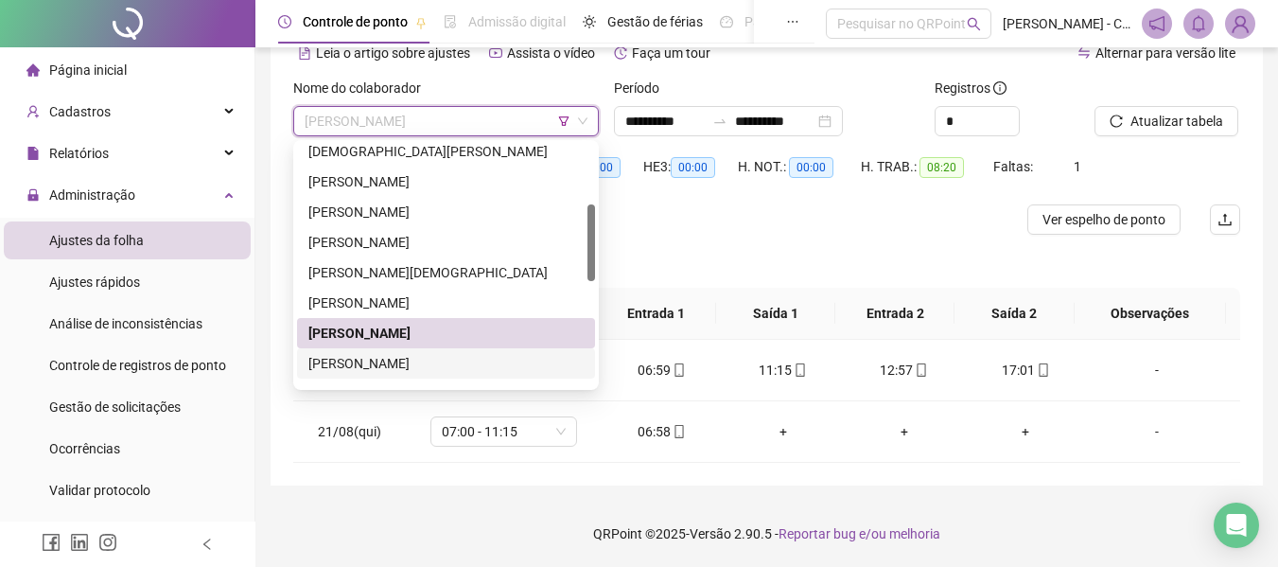
click at [427, 358] on div "[PERSON_NAME]" at bounding box center [445, 363] width 275 height 21
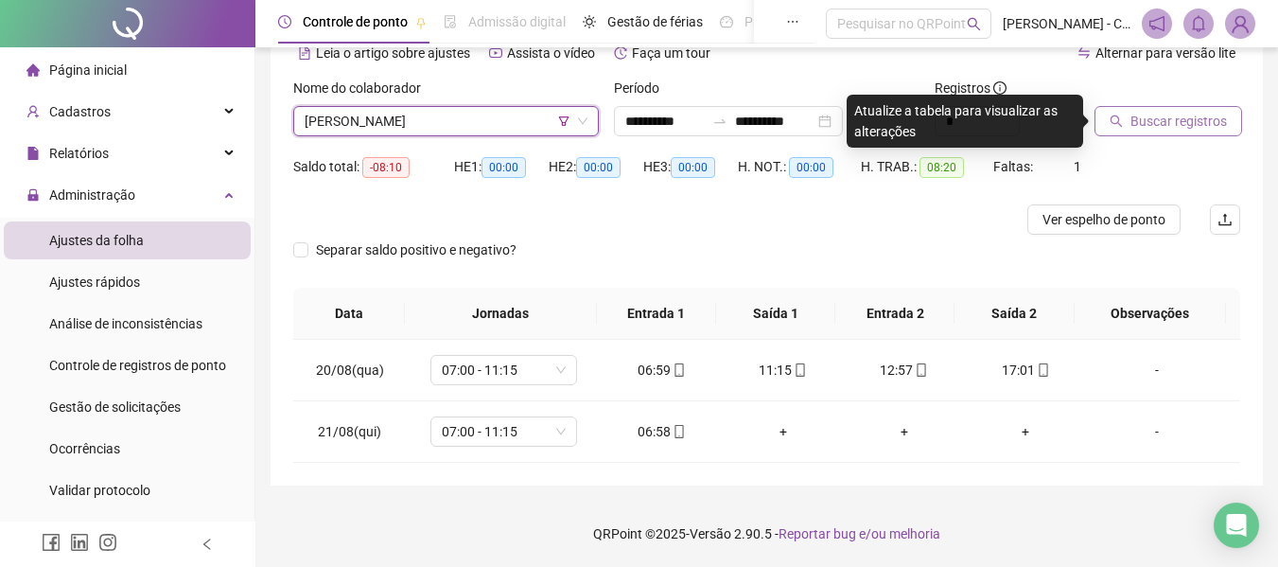
click at [1165, 113] on span "Buscar registros" at bounding box center [1179, 121] width 97 height 21
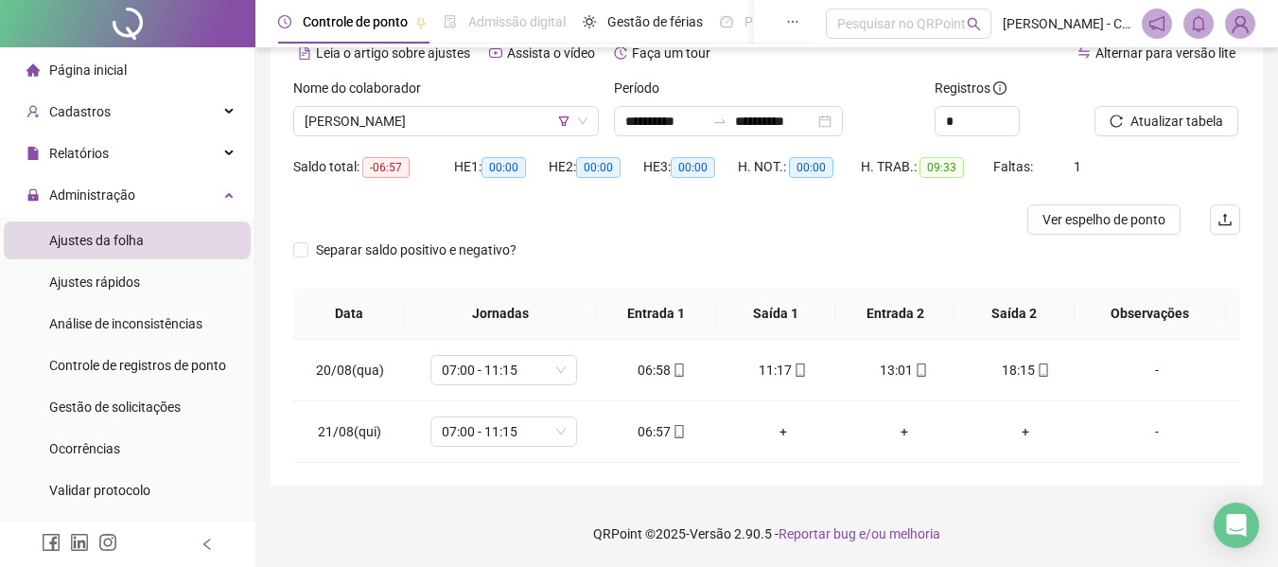
click at [482, 140] on div "Nome do colaborador [PERSON_NAME]" at bounding box center [446, 115] width 321 height 74
click at [482, 130] on span "[PERSON_NAME]" at bounding box center [446, 121] width 283 height 28
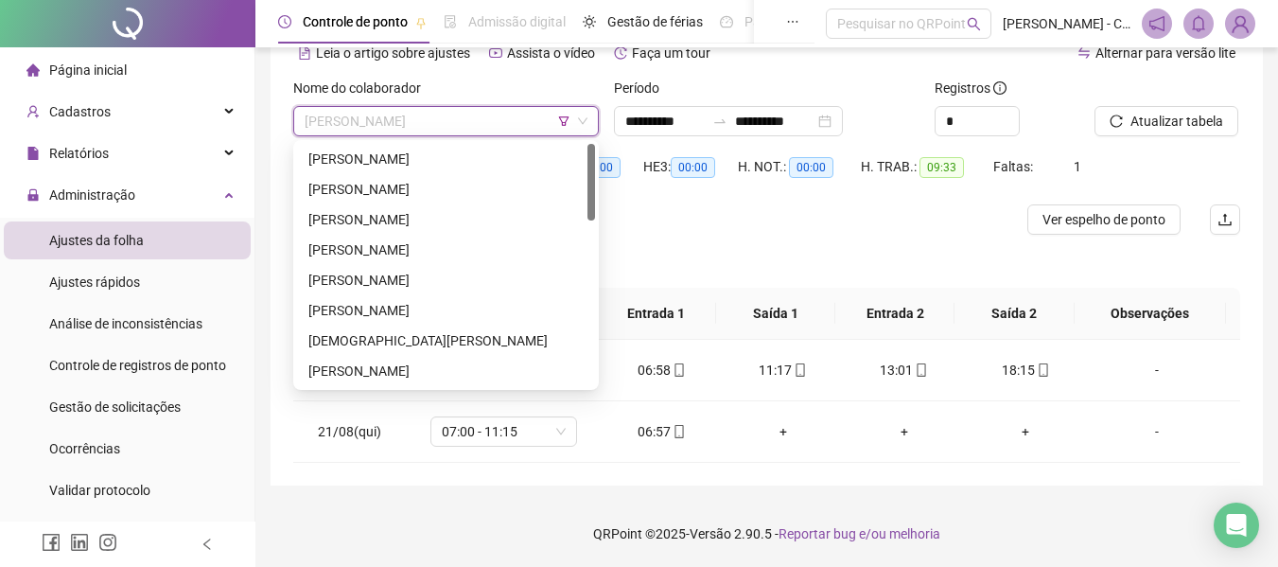
scroll to position [2, 0]
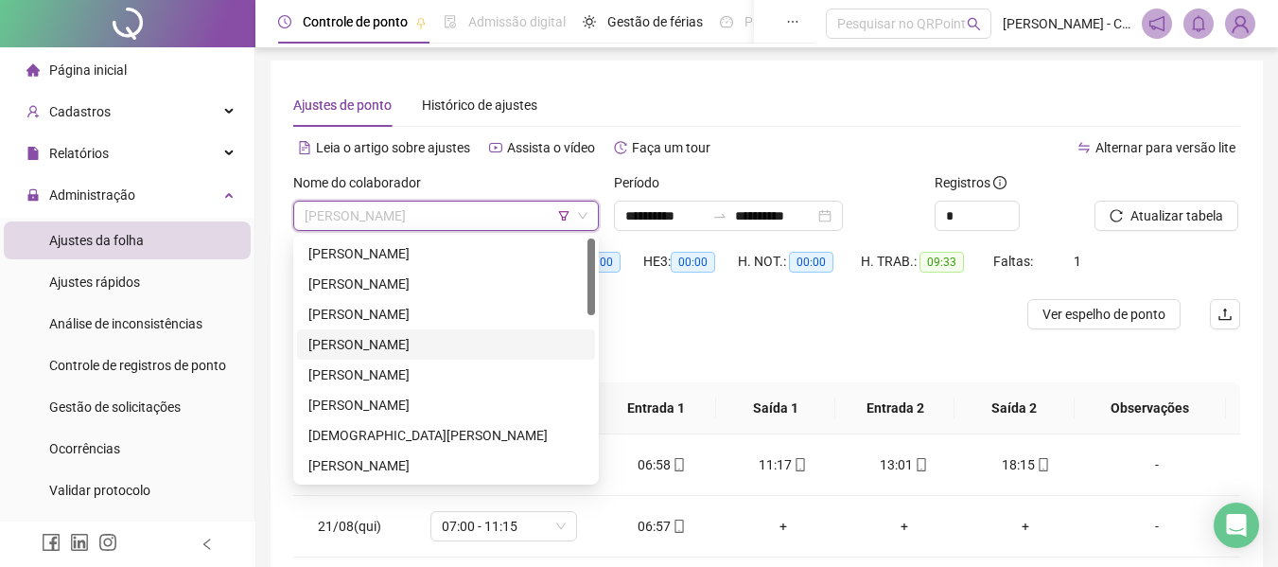
click at [405, 336] on div "[PERSON_NAME]" at bounding box center [445, 344] width 275 height 21
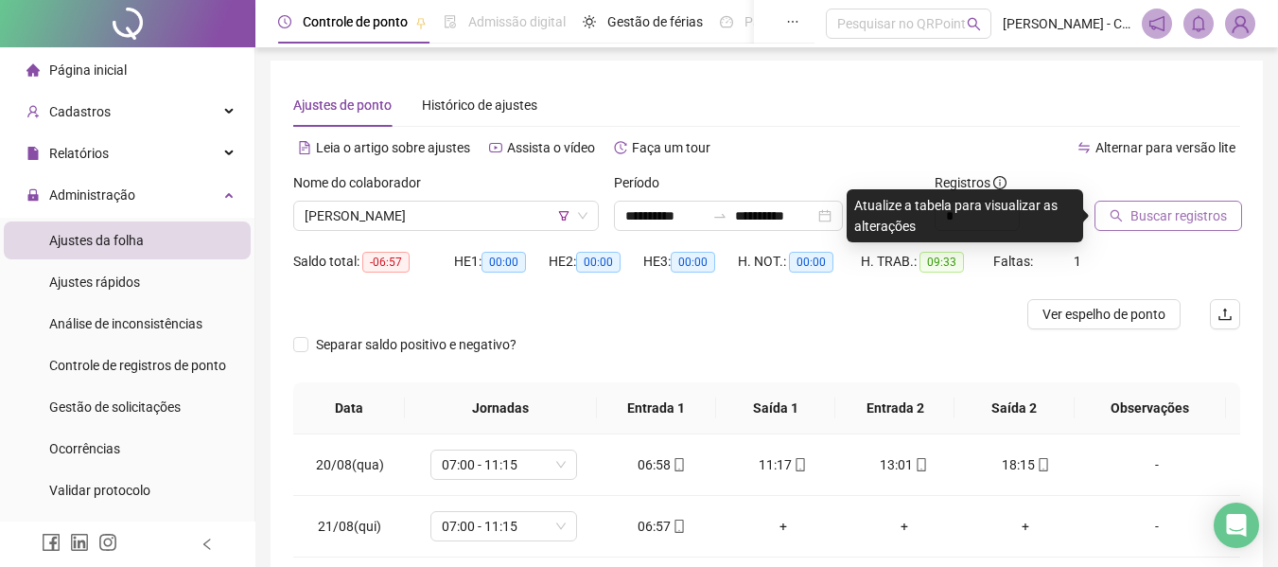
click at [1135, 229] on button "Buscar registros" at bounding box center [1169, 216] width 148 height 30
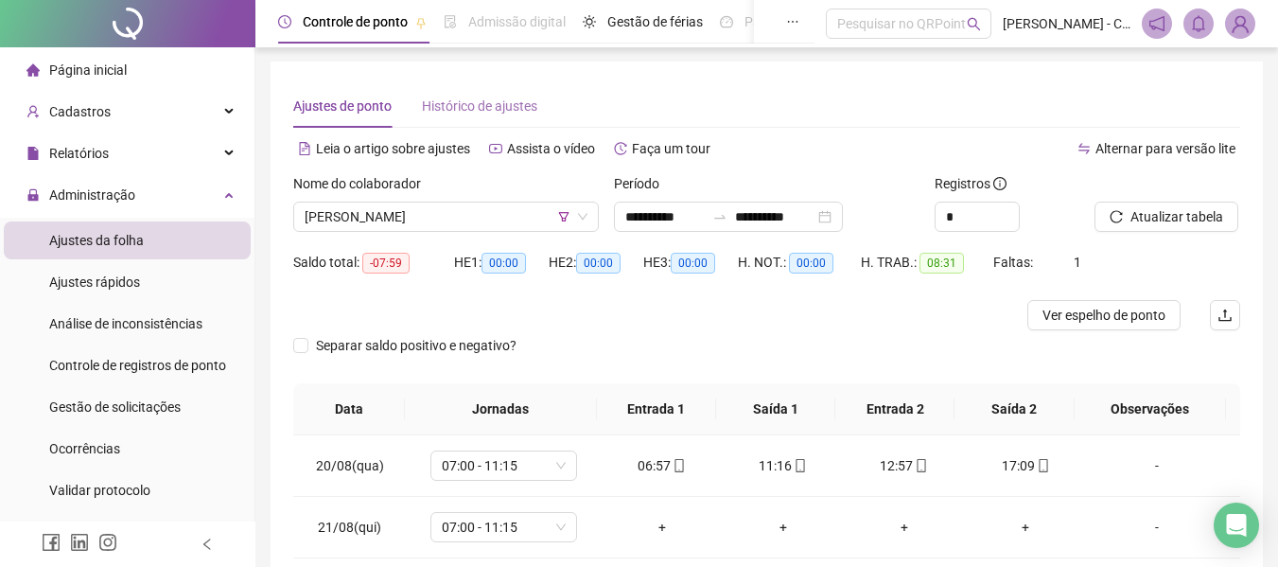
scroll to position [0, 0]
click at [639, 17] on span "Gestão de férias" at bounding box center [655, 21] width 96 height 15
